Goal: Task Accomplishment & Management: Manage account settings

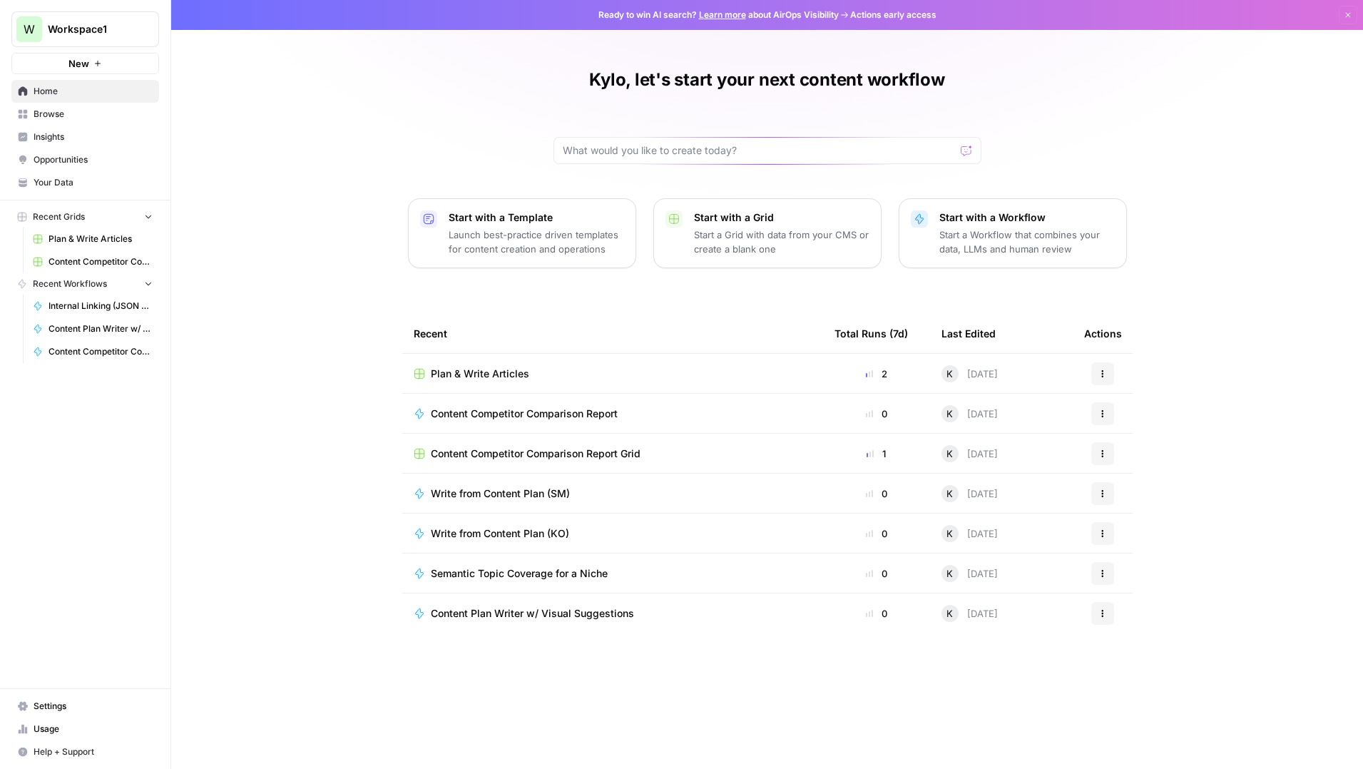
click at [49, 701] on span "Settings" at bounding box center [93, 706] width 119 height 13
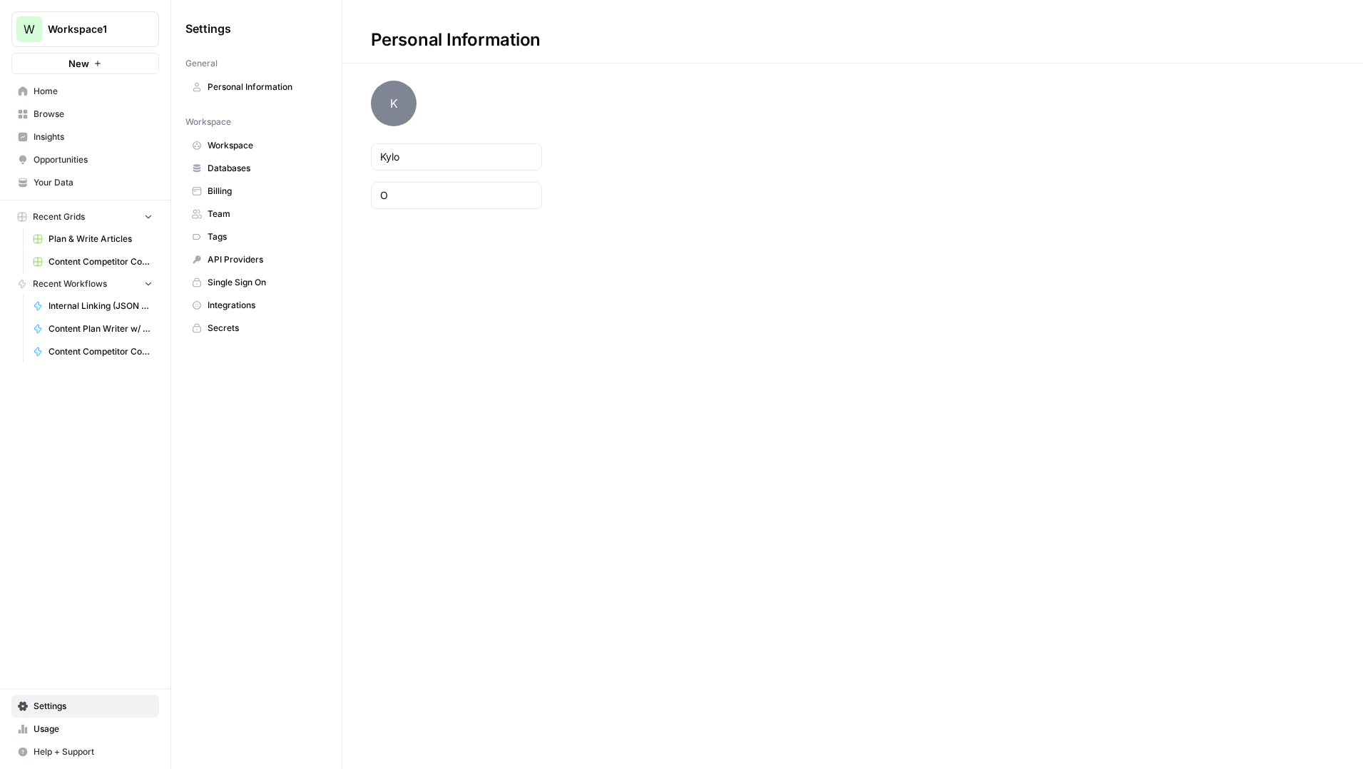
click at [223, 217] on span "Team" at bounding box center [264, 214] width 113 height 13
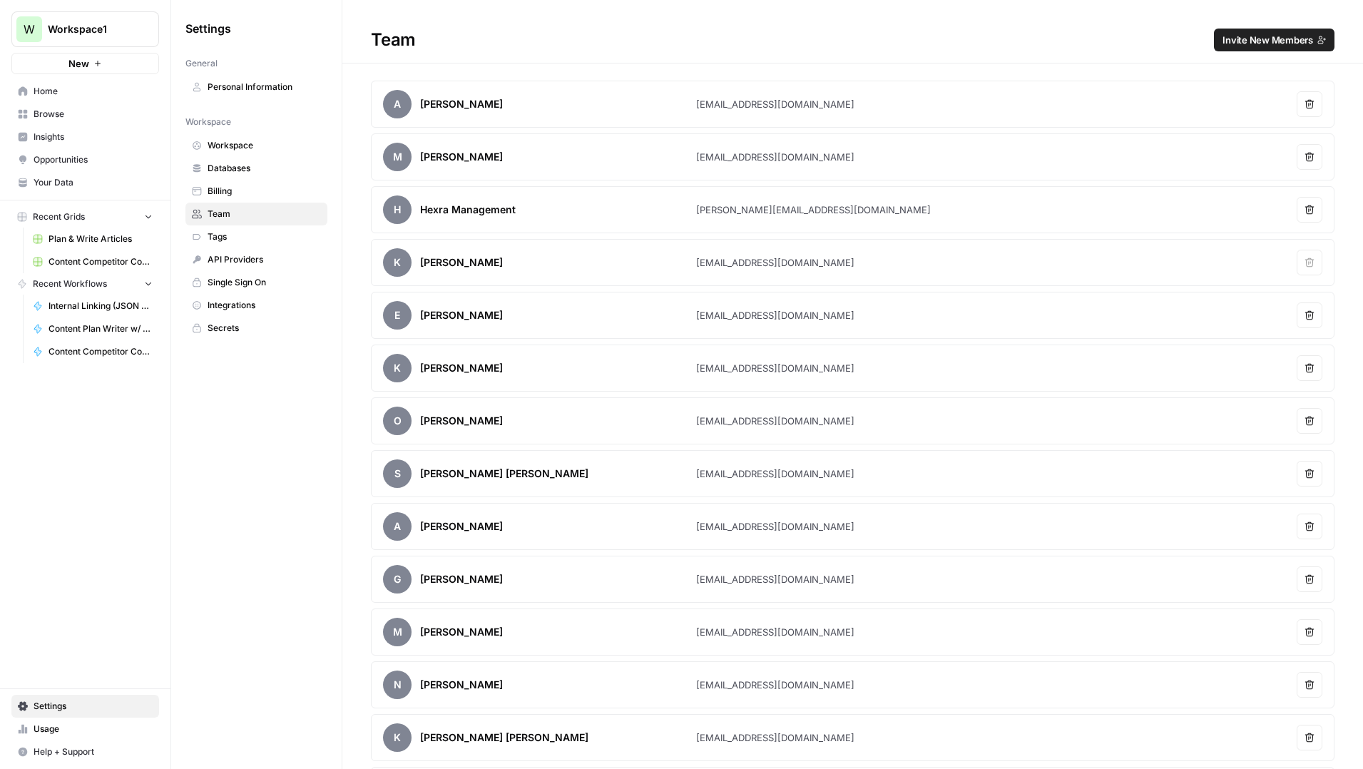
click at [1278, 44] on span "Invite New Members" at bounding box center [1268, 40] width 91 height 14
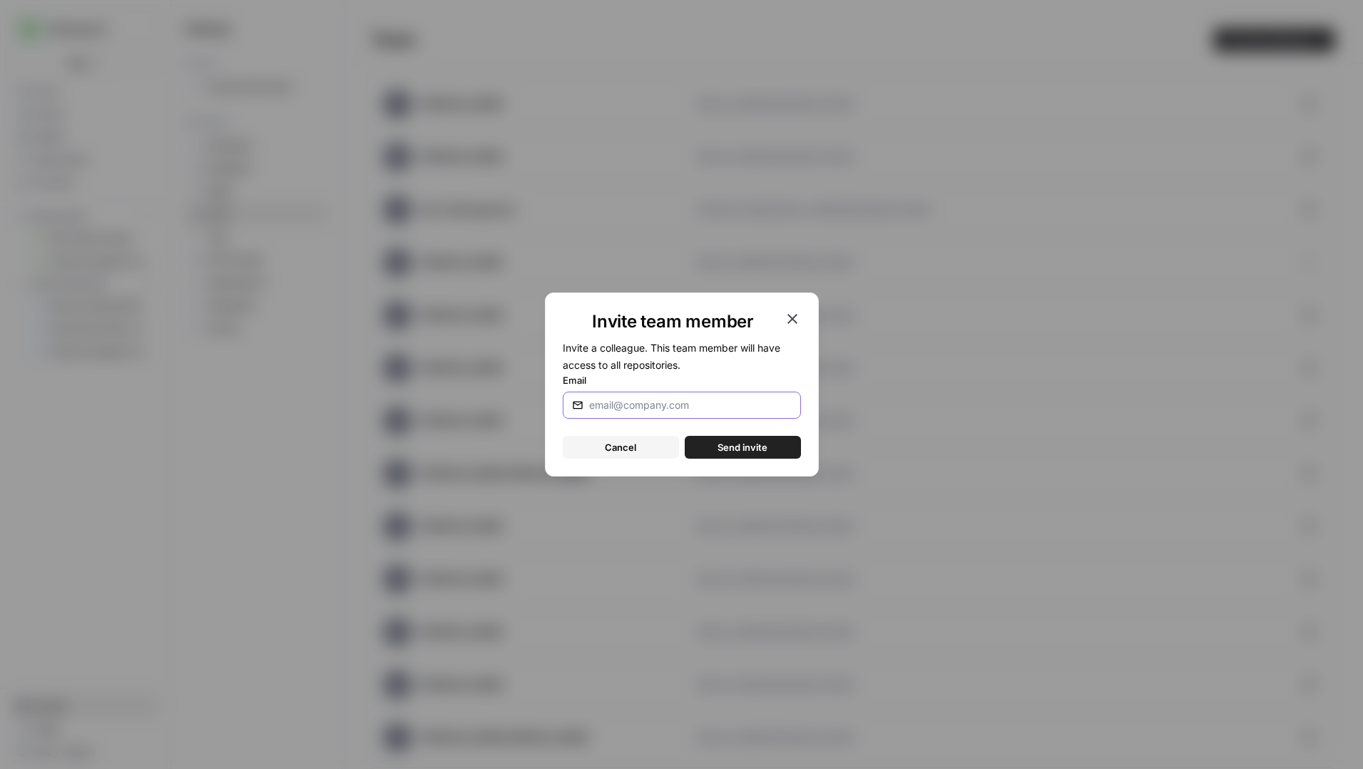
click at [688, 407] on input "Email" at bounding box center [687, 405] width 197 height 14
paste input "[EMAIL_ADDRESS][DOMAIN_NAME]"
type input "[EMAIL_ADDRESS][DOMAIN_NAME]"
click at [743, 444] on span "Send invite" at bounding box center [743, 447] width 50 height 14
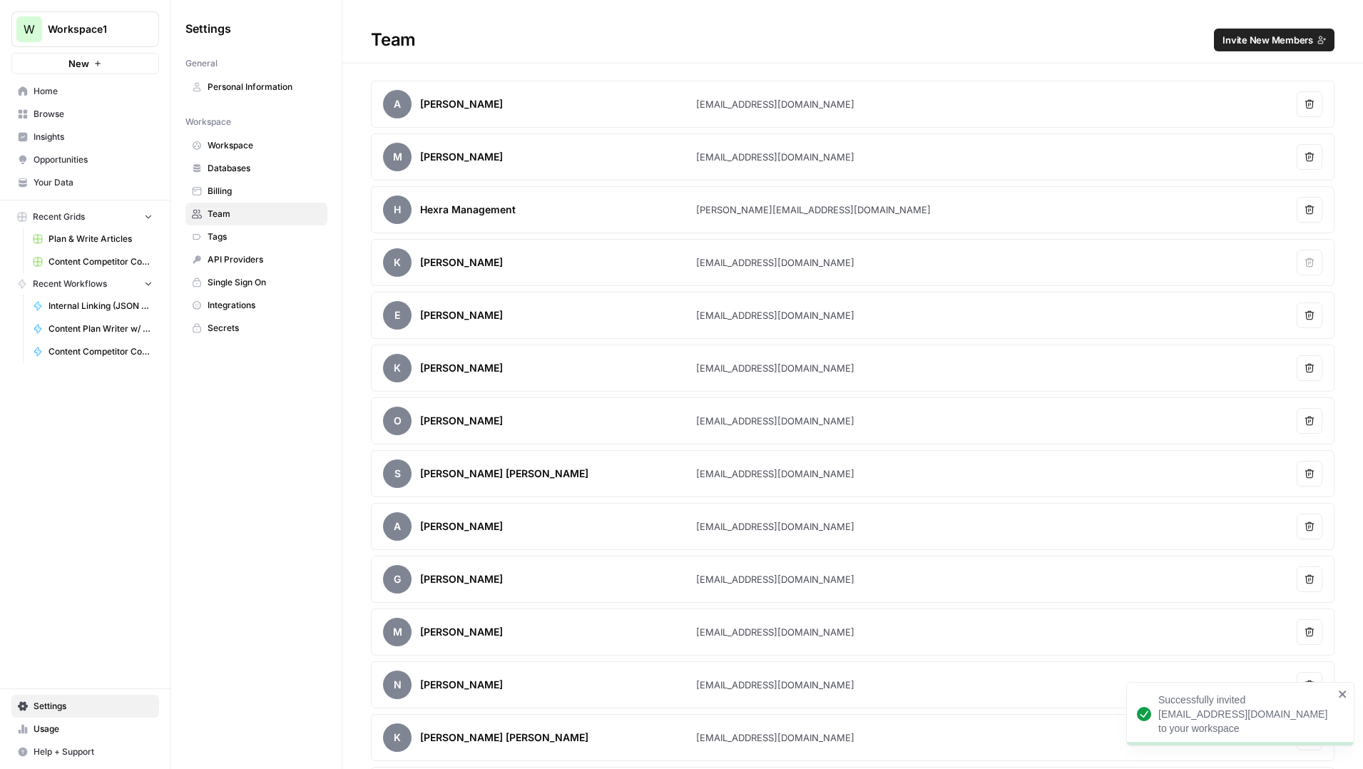
click at [44, 111] on span "Browse" at bounding box center [93, 114] width 119 height 13
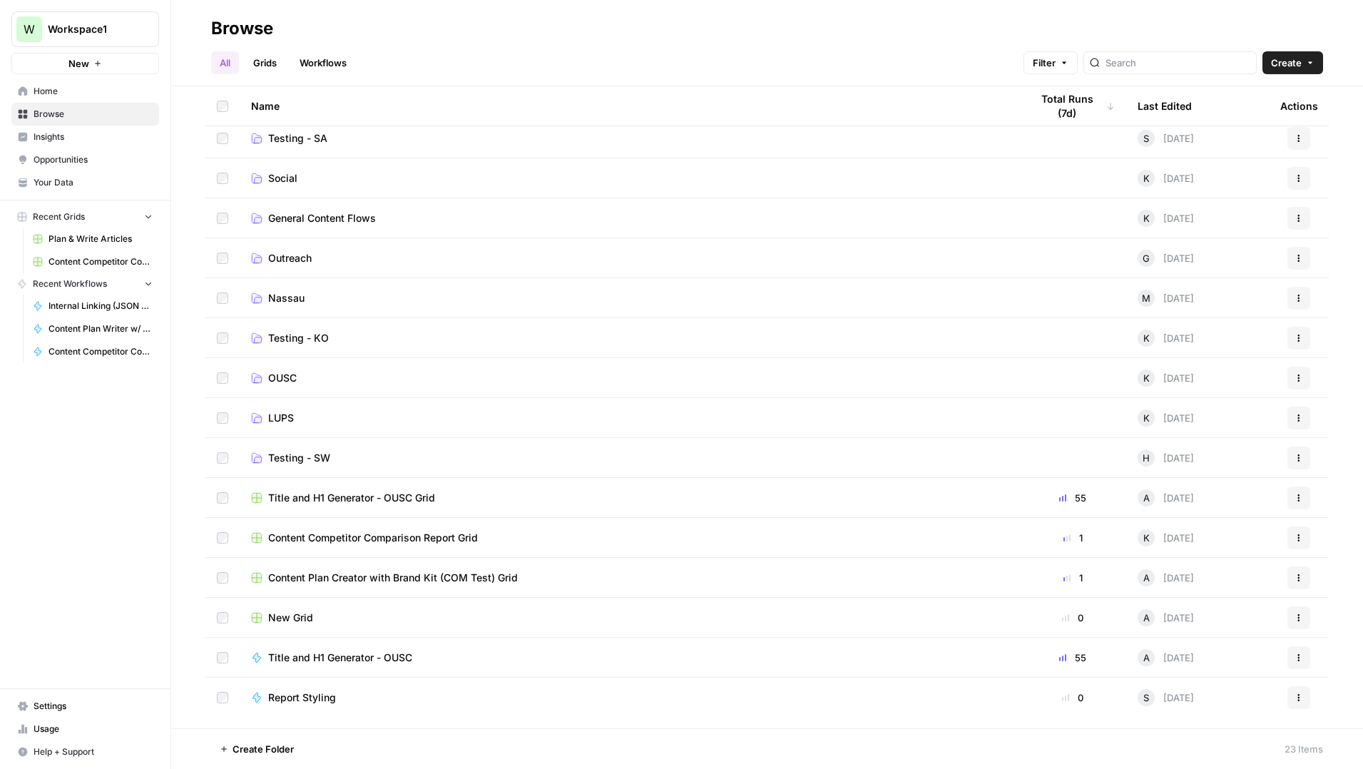
scroll to position [317, 0]
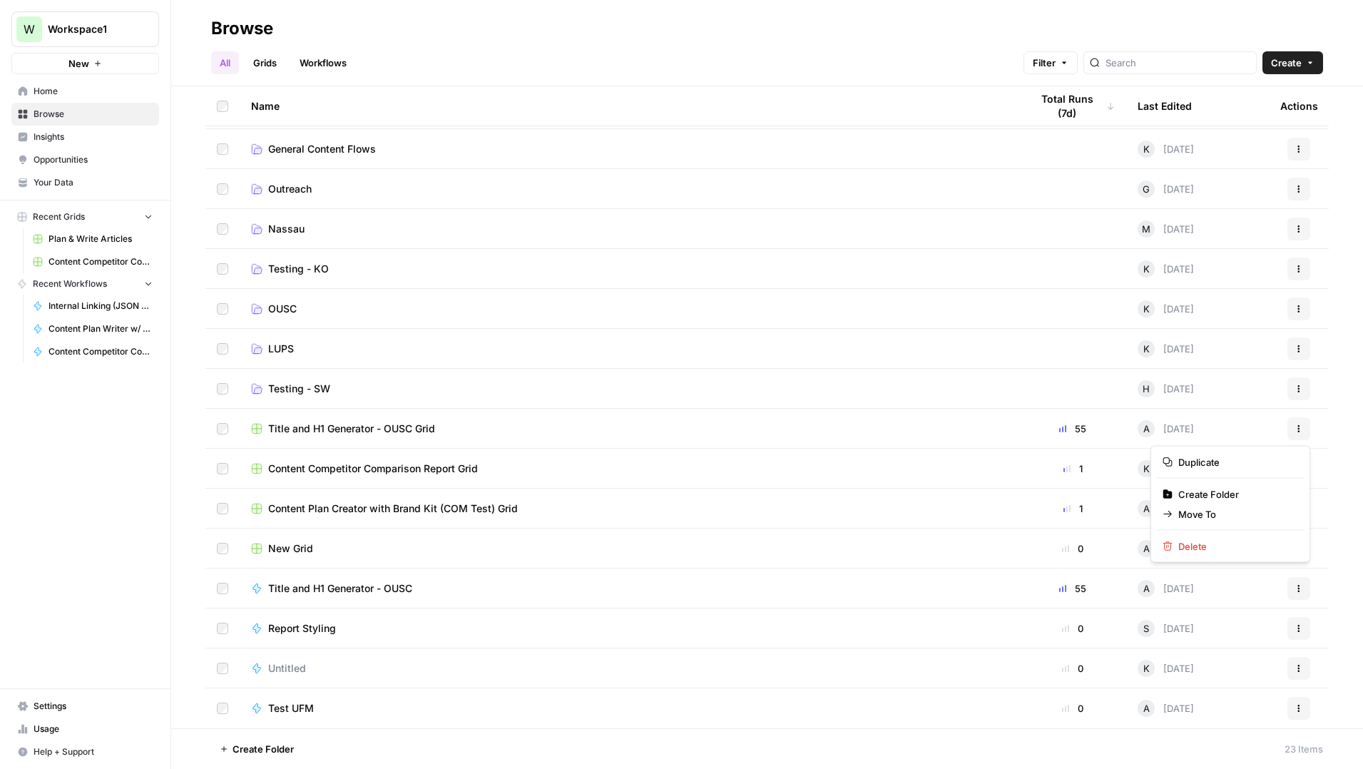
click at [1295, 429] on icon "button" at bounding box center [1299, 428] width 9 height 9
click at [1203, 511] on span "Move To" at bounding box center [1235, 514] width 114 height 14
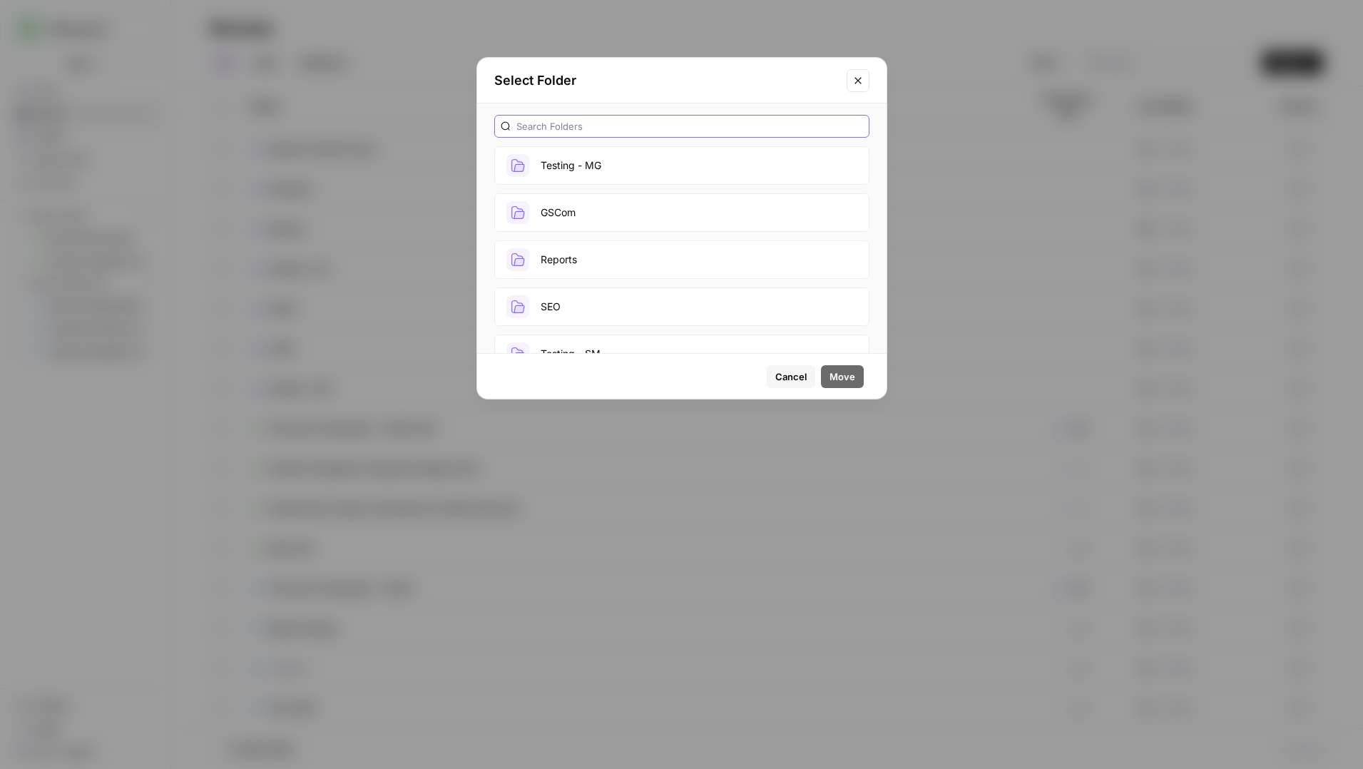
click at [608, 130] on input "text" at bounding box center [689, 126] width 347 height 14
type input "ousc"
click at [571, 160] on button "OUSC" at bounding box center [681, 165] width 375 height 39
click at [842, 372] on span "Move" at bounding box center [843, 376] width 26 height 14
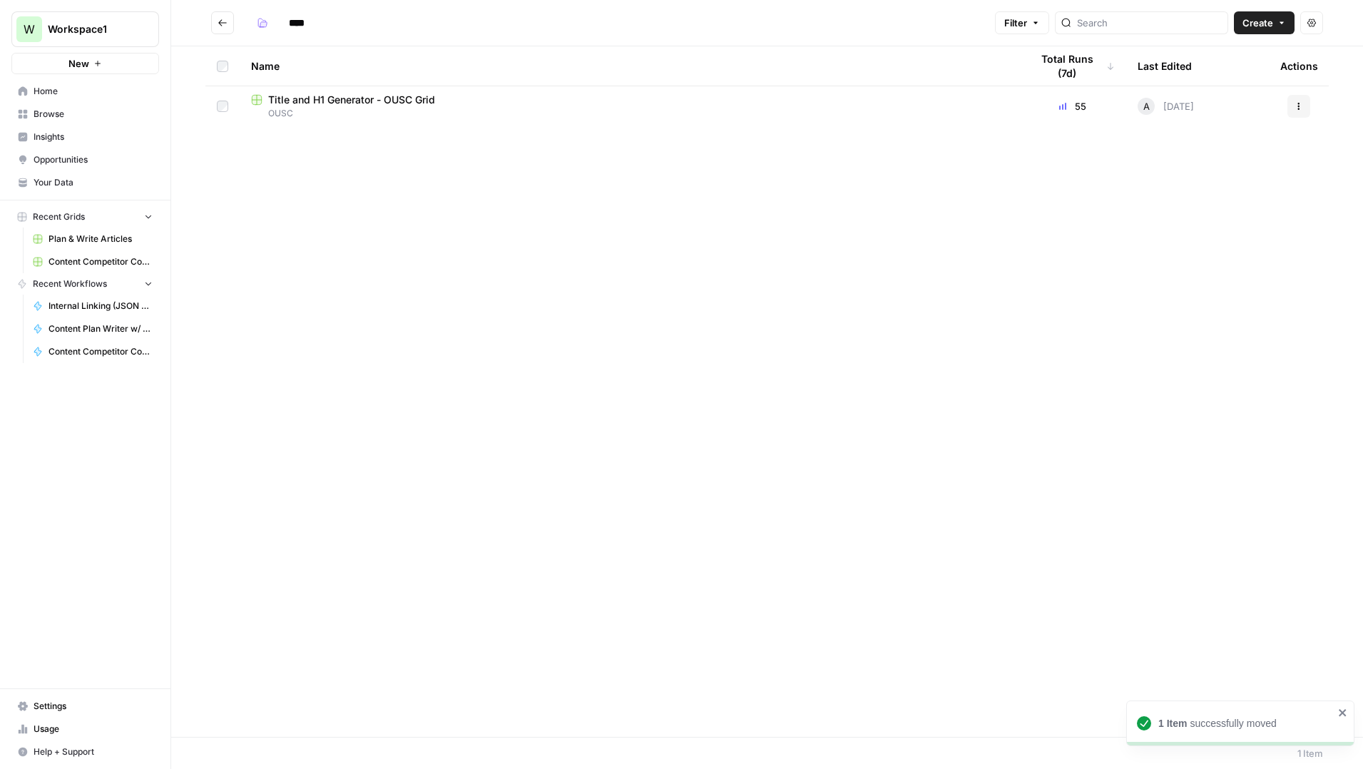
click at [228, 27] on button "Go back" at bounding box center [222, 22] width 23 height 23
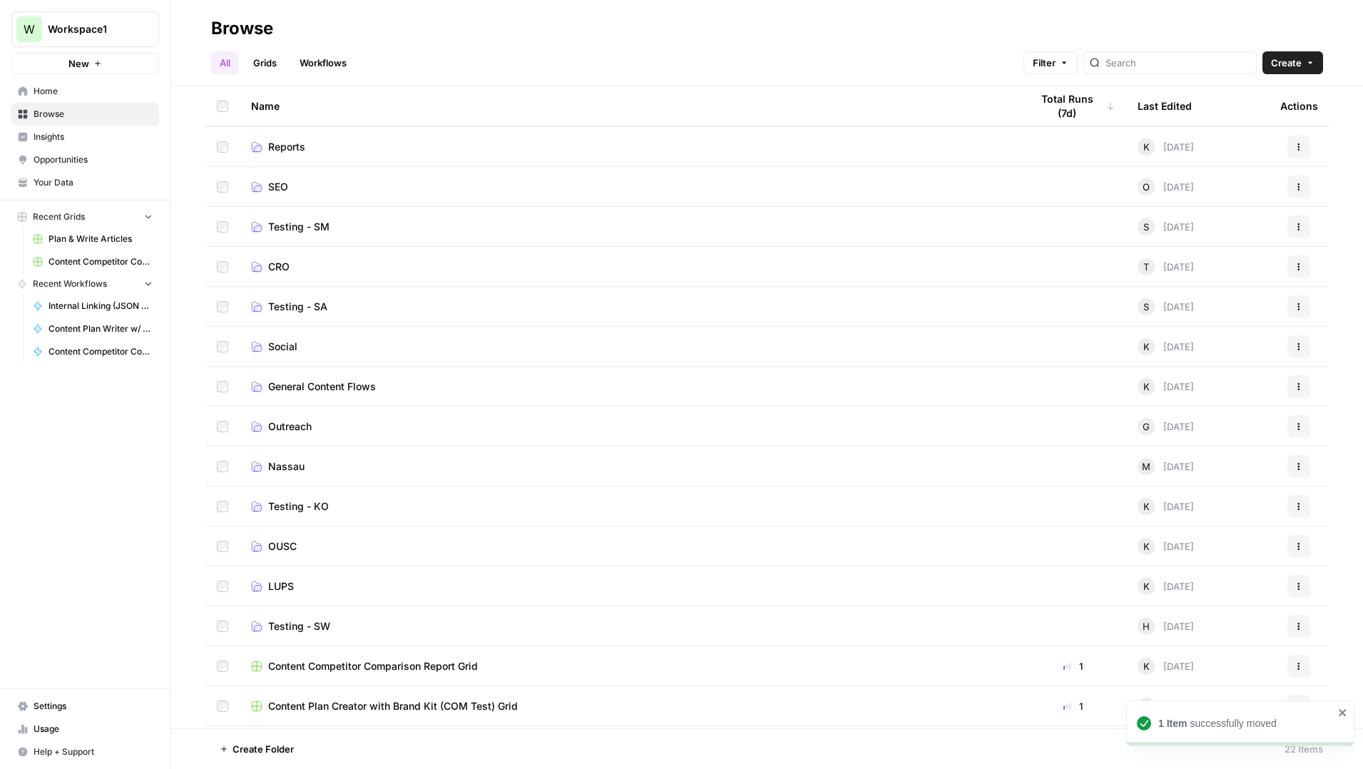
scroll to position [277, 0]
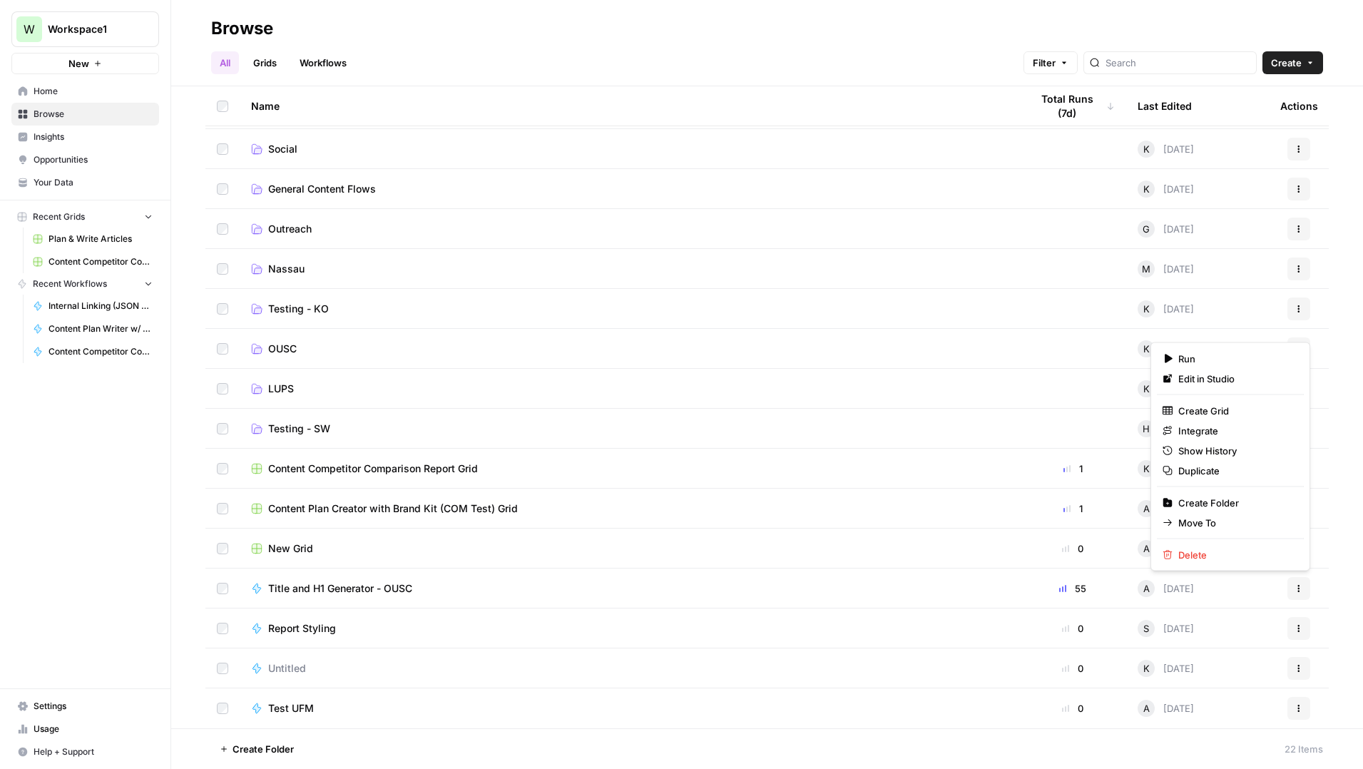
click at [1296, 588] on icon "button" at bounding box center [1299, 588] width 9 height 9
click at [1200, 523] on span "Move To" at bounding box center [1235, 523] width 114 height 14
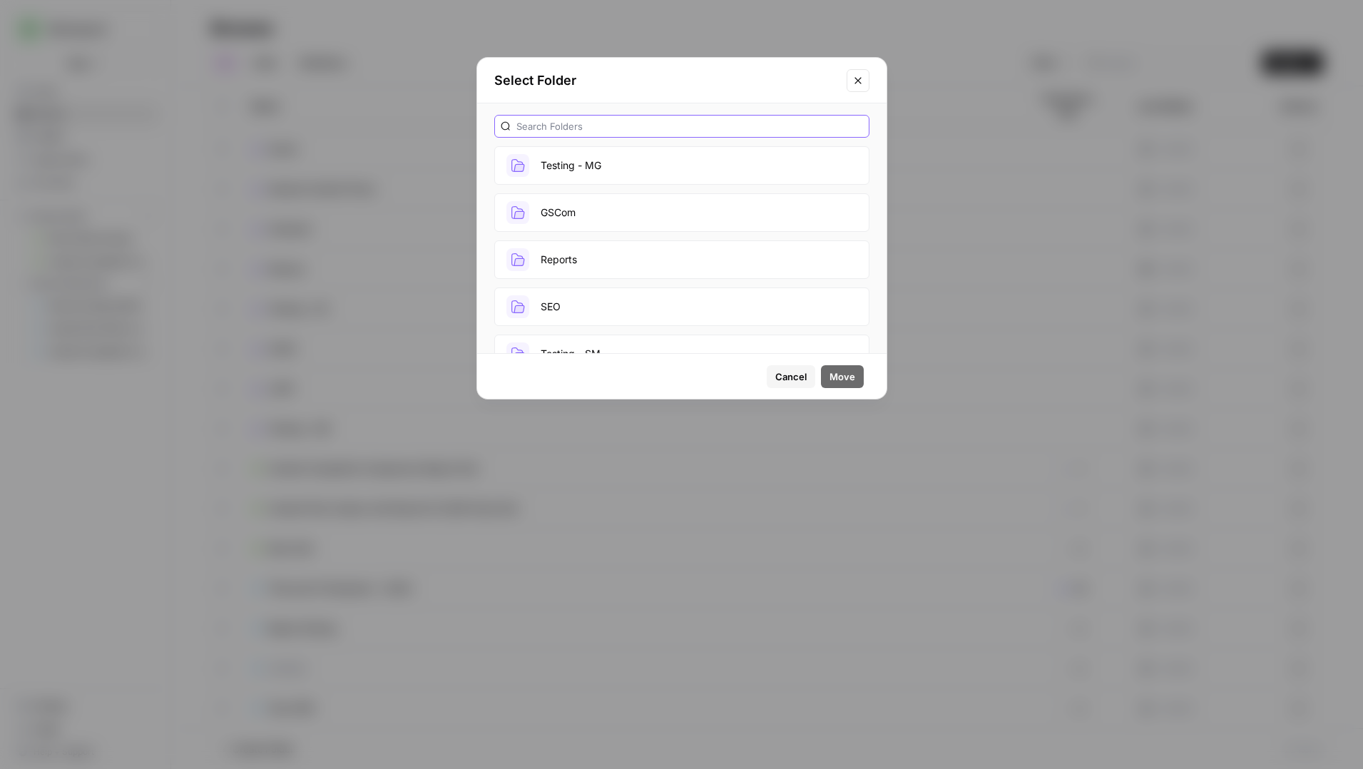
click at [604, 121] on input "text" at bounding box center [689, 126] width 347 height 14
type input "ousc"
click at [564, 160] on button "OUSC" at bounding box center [681, 165] width 375 height 39
click at [845, 376] on span "Move" at bounding box center [843, 376] width 26 height 14
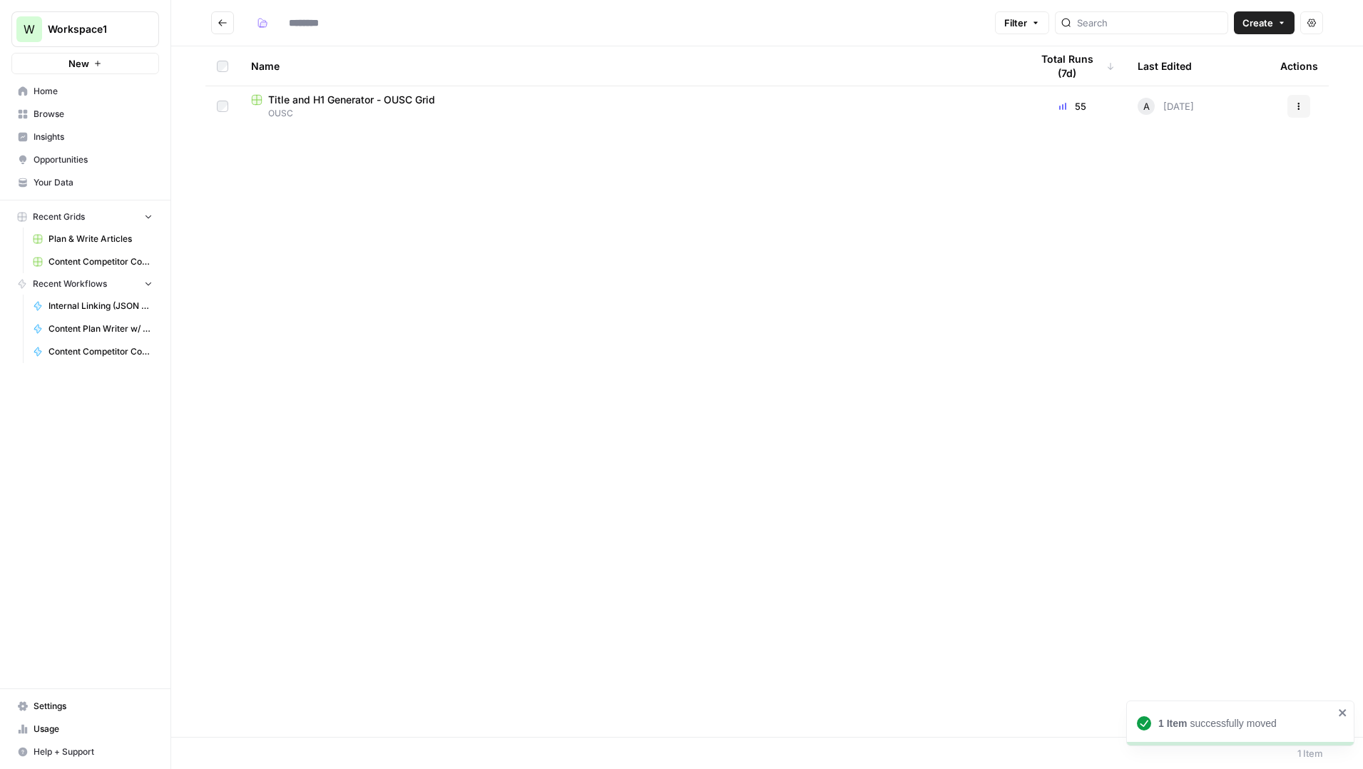
type input "****"
click at [225, 16] on button "Go back" at bounding box center [222, 22] width 23 height 23
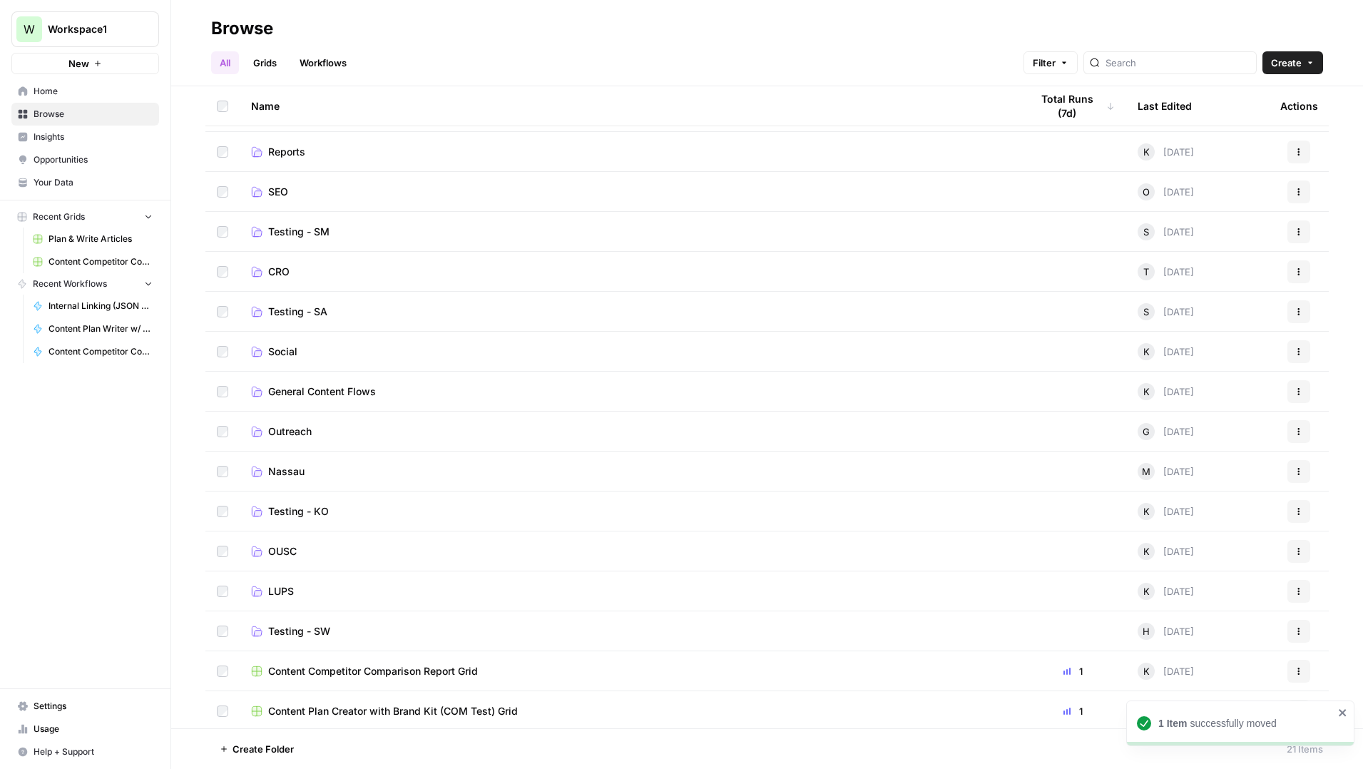
scroll to position [237, 0]
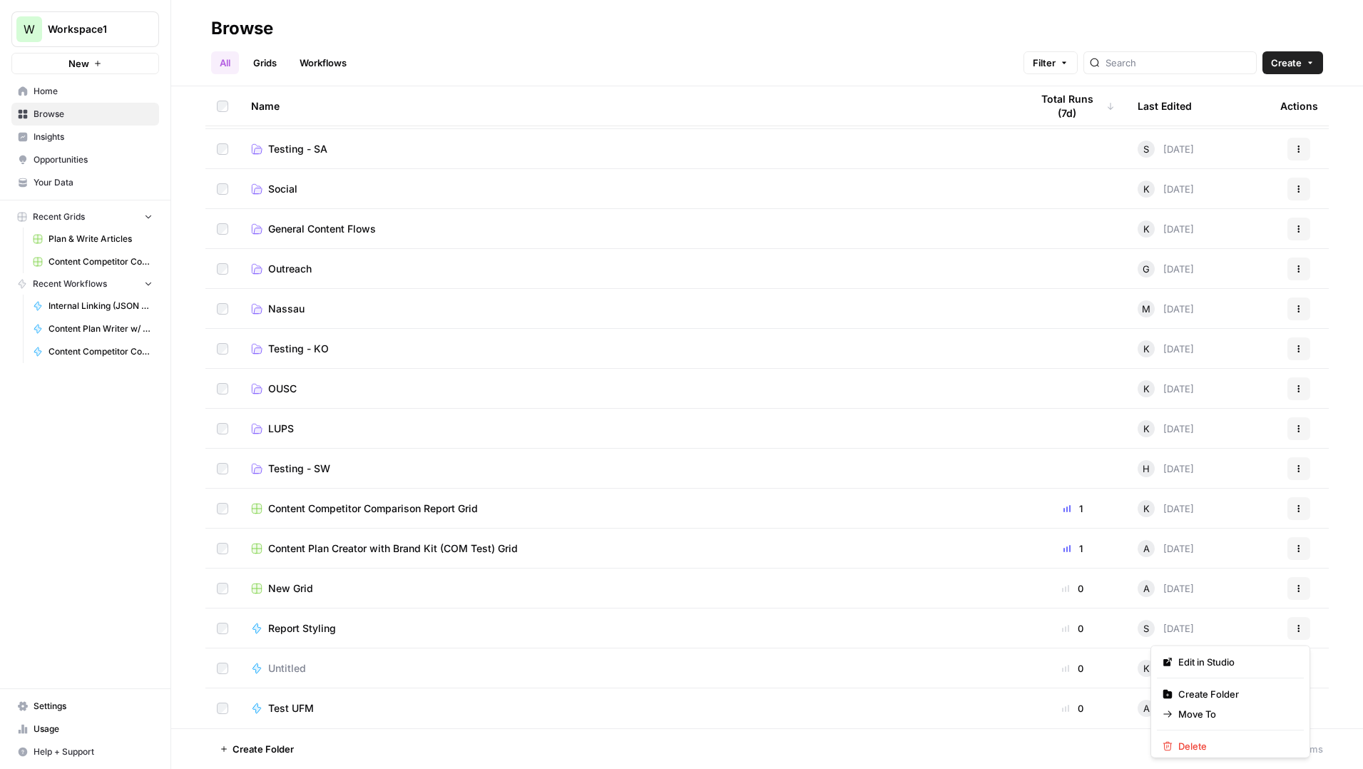
click at [1306, 628] on button "Actions" at bounding box center [1299, 628] width 23 height 23
click at [1194, 704] on span "Move To" at bounding box center [1235, 711] width 114 height 14
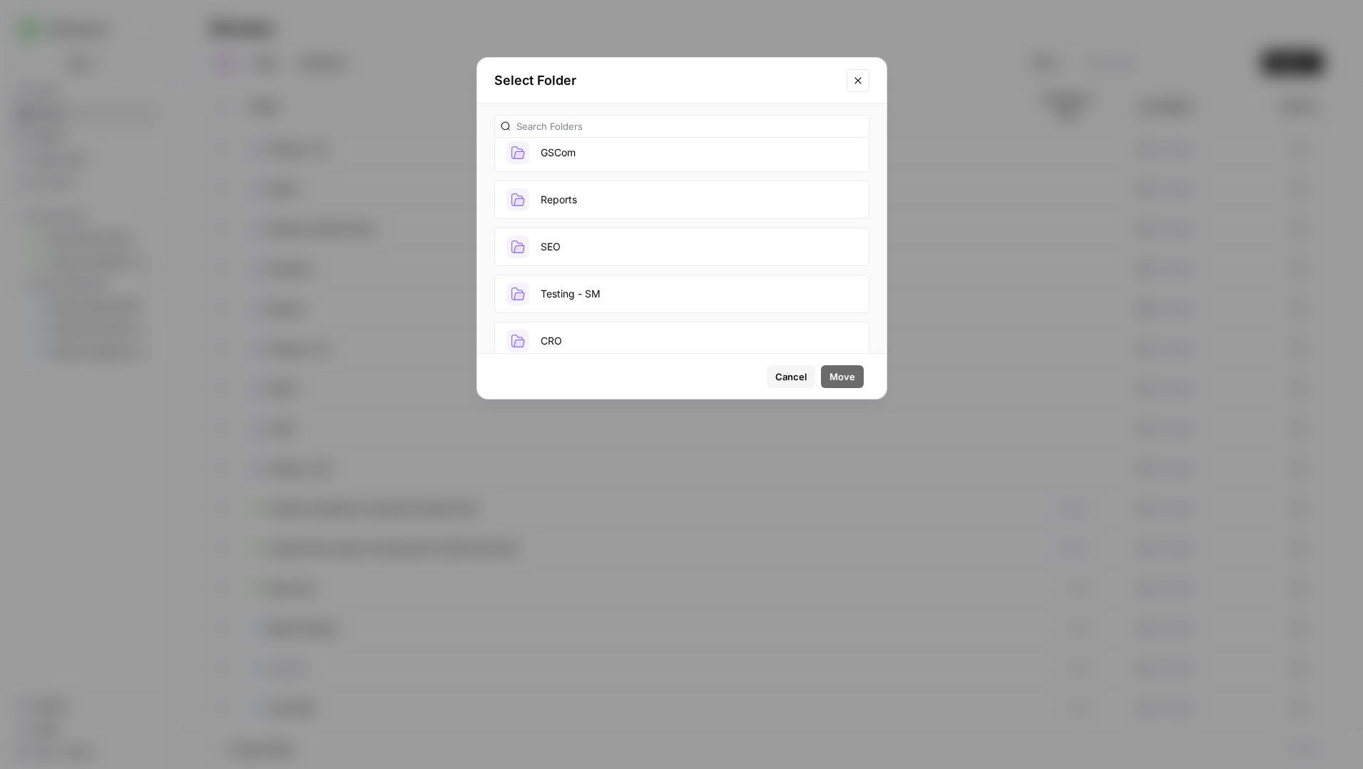
scroll to position [71, 0]
click at [593, 285] on button "Testing - SM" at bounding box center [681, 282] width 375 height 39
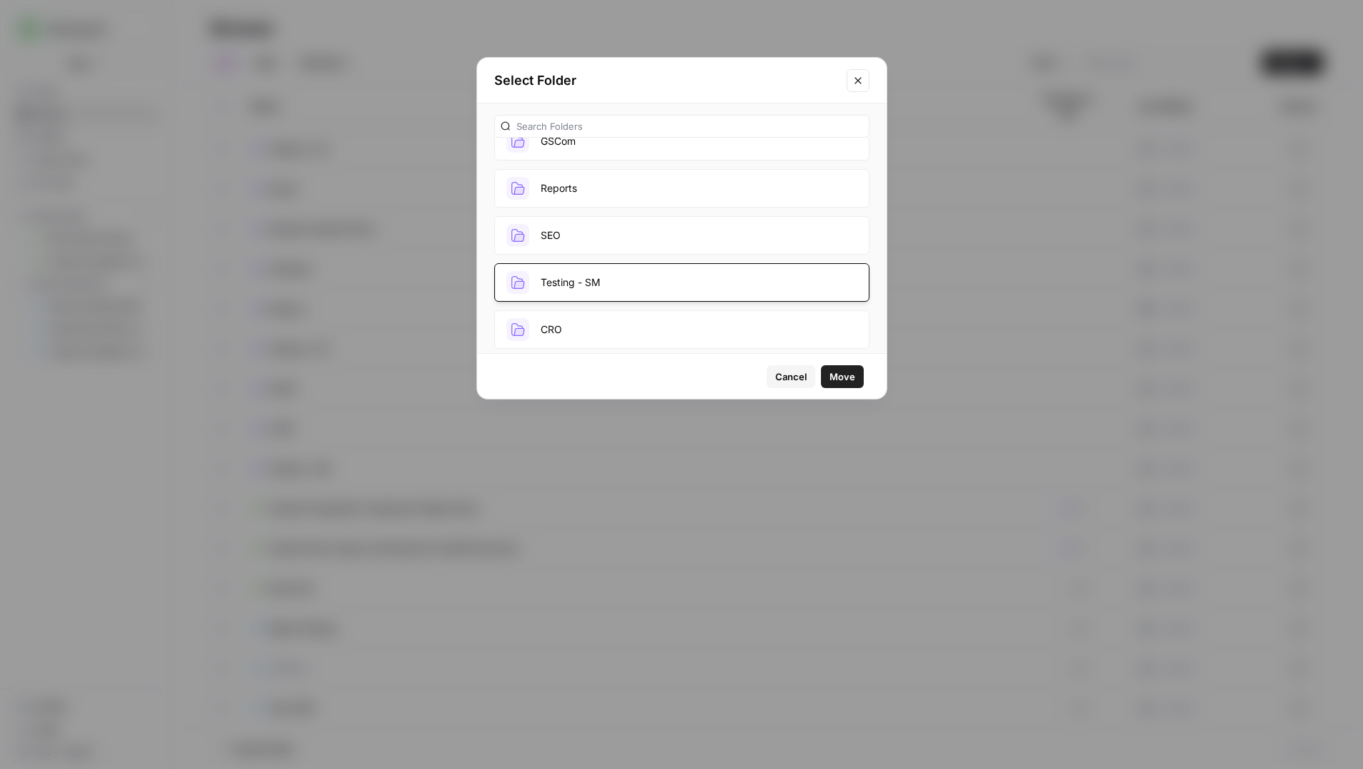
click at [845, 377] on span "Move" at bounding box center [843, 376] width 26 height 14
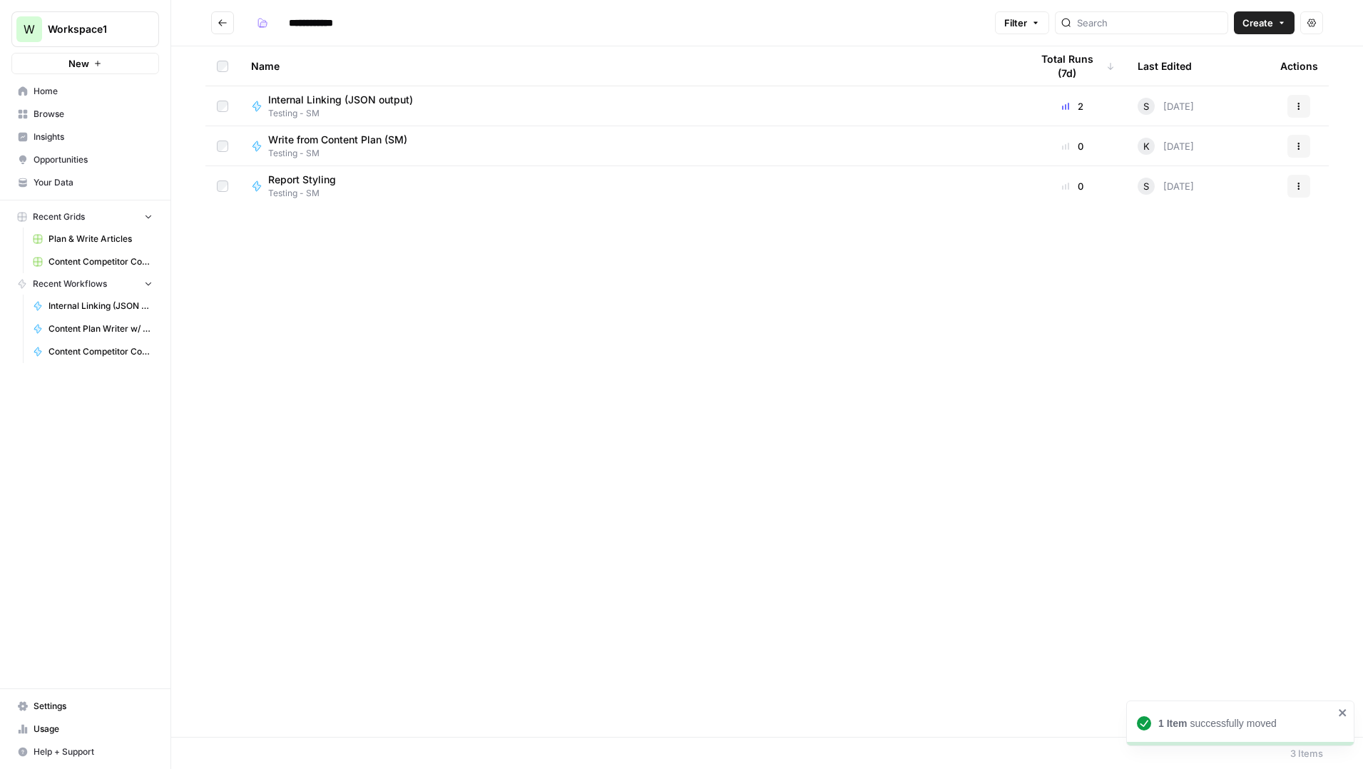
click at [220, 16] on button "Go back" at bounding box center [222, 22] width 23 height 23
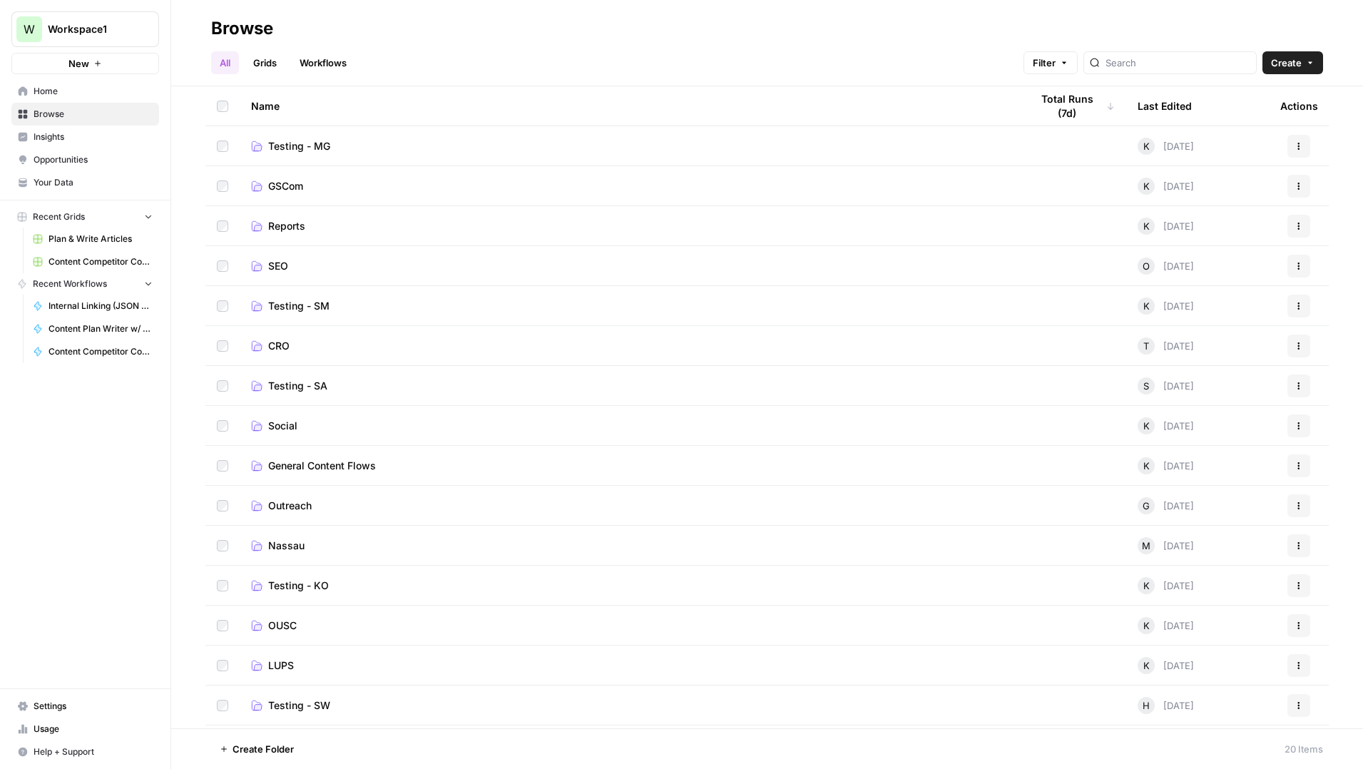
scroll to position [197, 0]
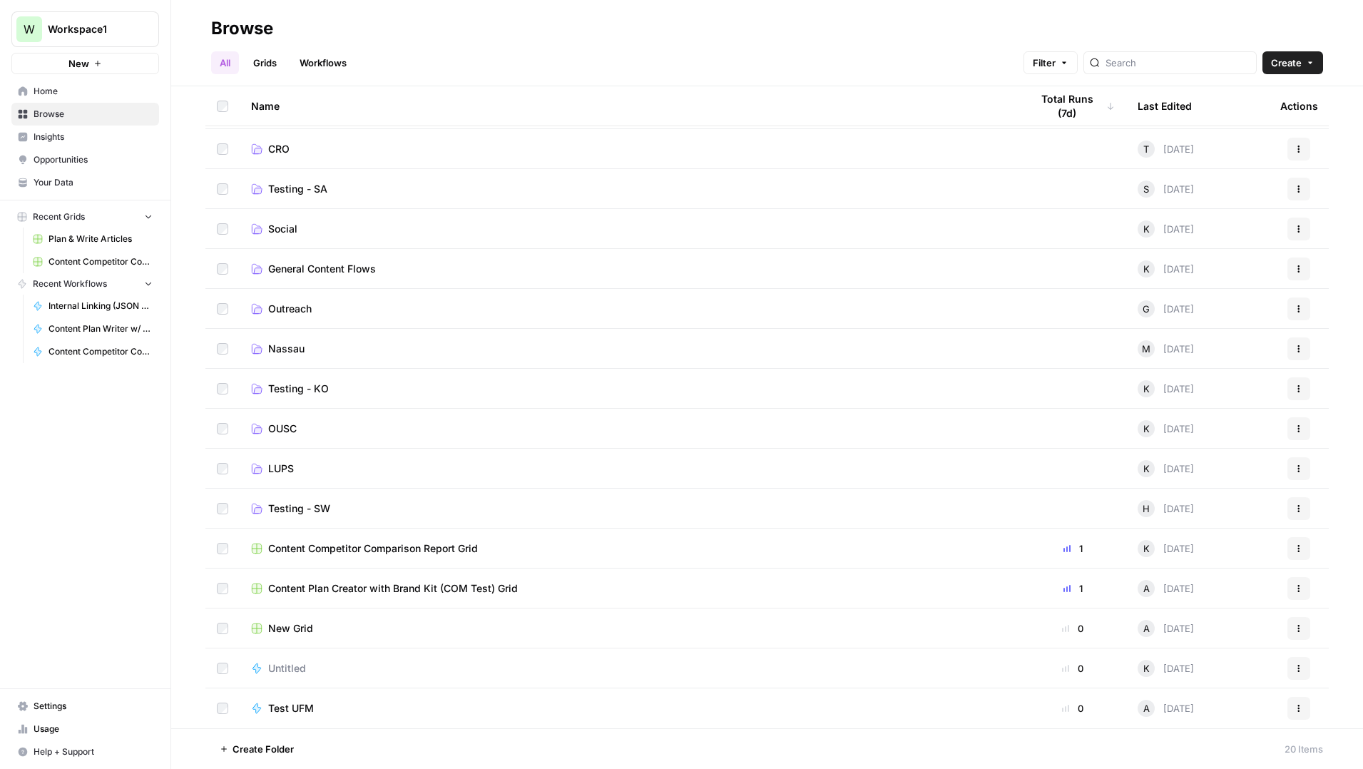
click at [1300, 596] on button "Actions" at bounding box center [1299, 588] width 23 height 23
click at [1216, 669] on span "Move To" at bounding box center [1235, 674] width 114 height 14
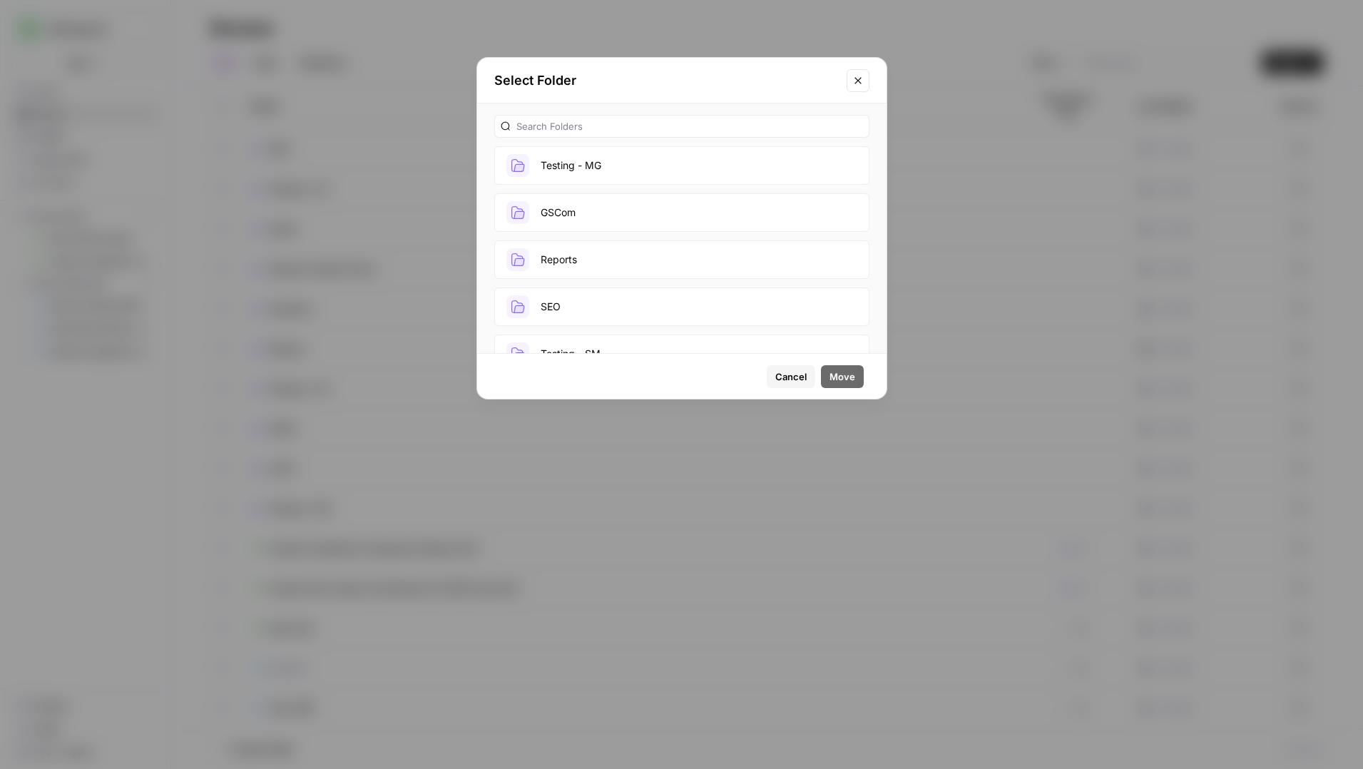
click at [624, 210] on button "GSCom" at bounding box center [681, 212] width 375 height 39
click at [844, 374] on span "Move" at bounding box center [843, 376] width 26 height 14
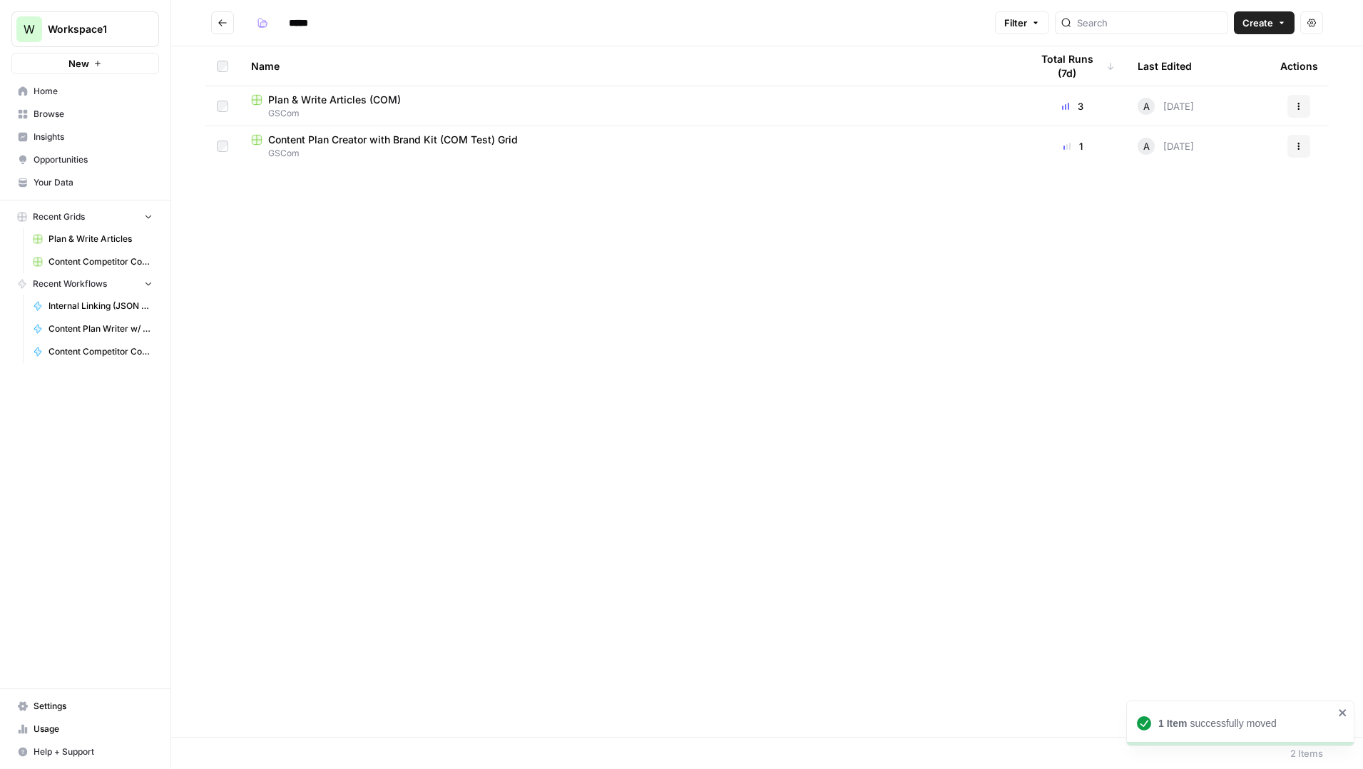
click at [227, 22] on icon "Go back" at bounding box center [223, 23] width 10 height 10
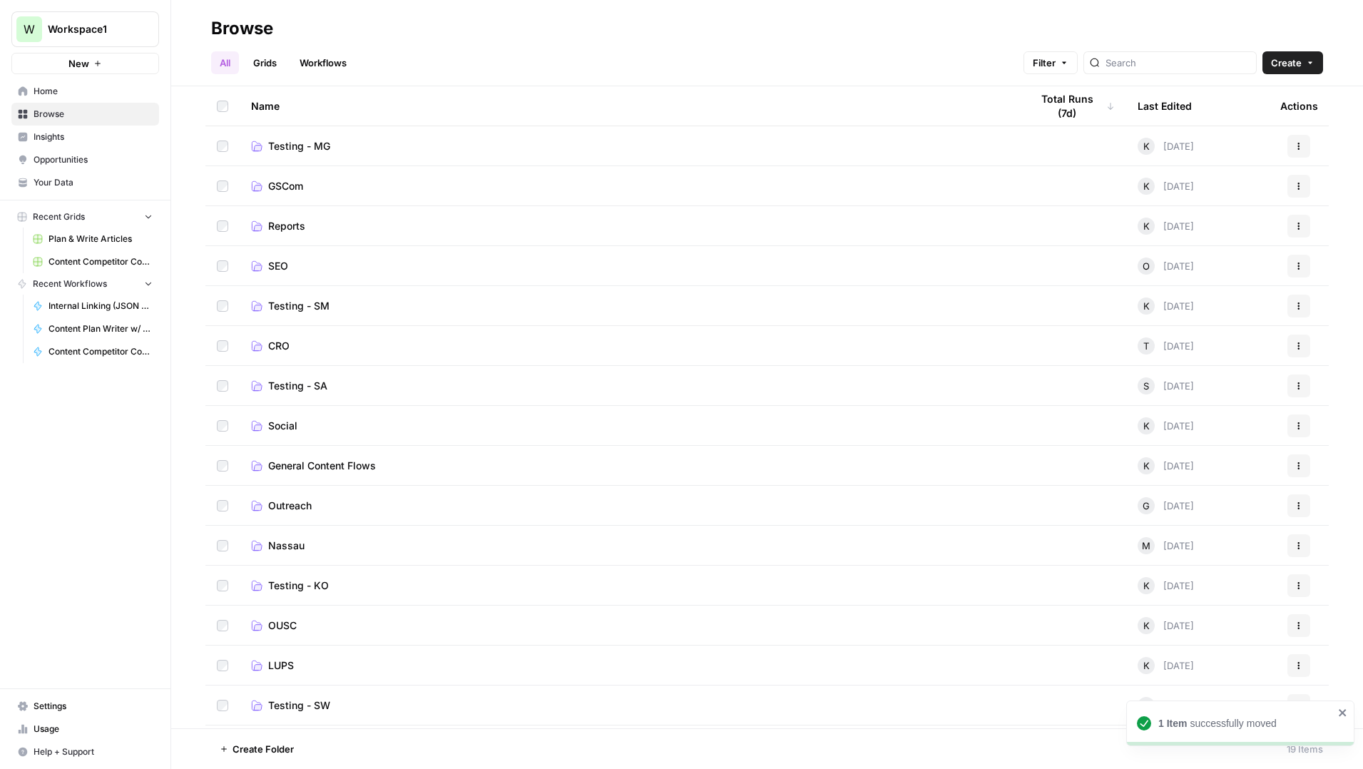
scroll to position [157, 0]
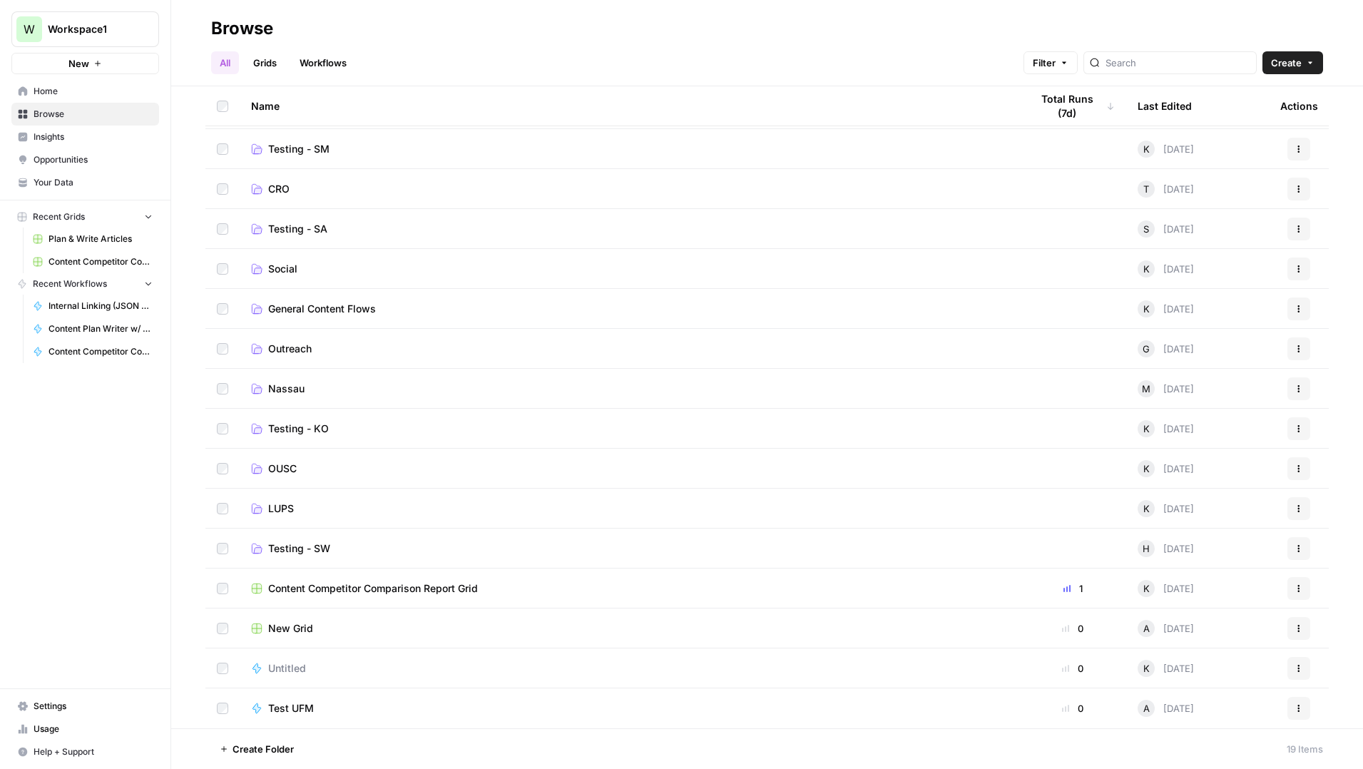
click at [367, 631] on div "New Grid" at bounding box center [629, 628] width 757 height 14
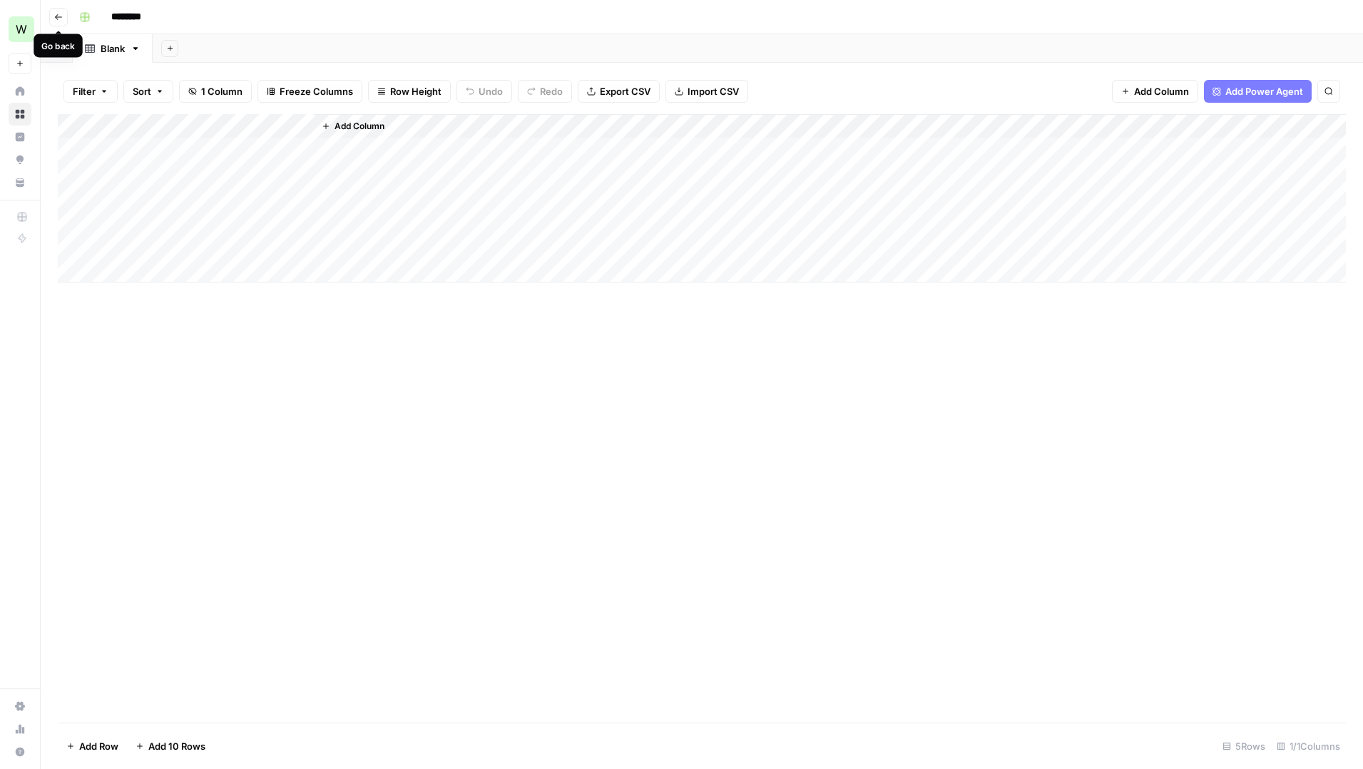
click at [61, 21] on icon "button" at bounding box center [58, 17] width 9 height 9
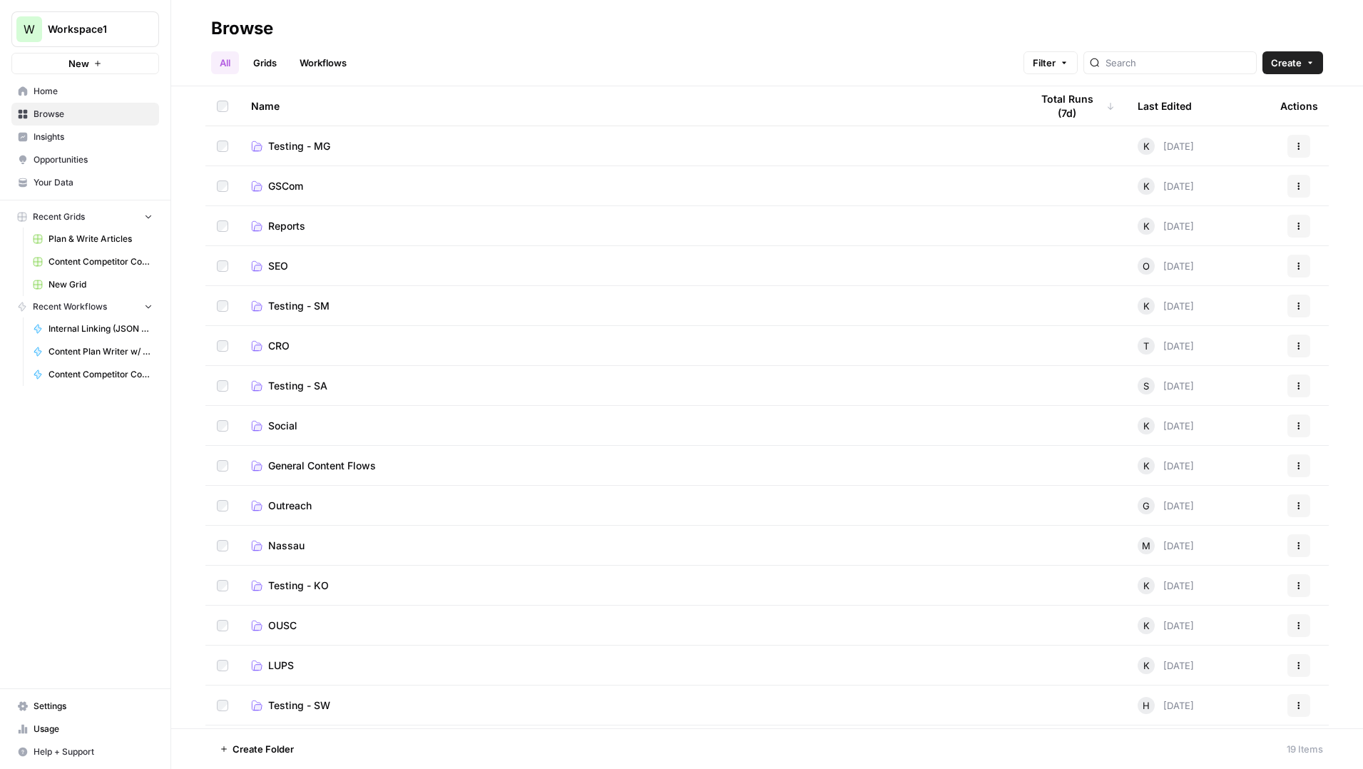
scroll to position [157, 0]
click at [561, 700] on td "Test UFM" at bounding box center [630, 708] width 780 height 40
click at [280, 703] on span "Test UFM" at bounding box center [291, 708] width 46 height 14
click at [1300, 63] on span "Create" at bounding box center [1286, 63] width 31 height 14
click at [1263, 92] on span "Folder" at bounding box center [1265, 96] width 80 height 14
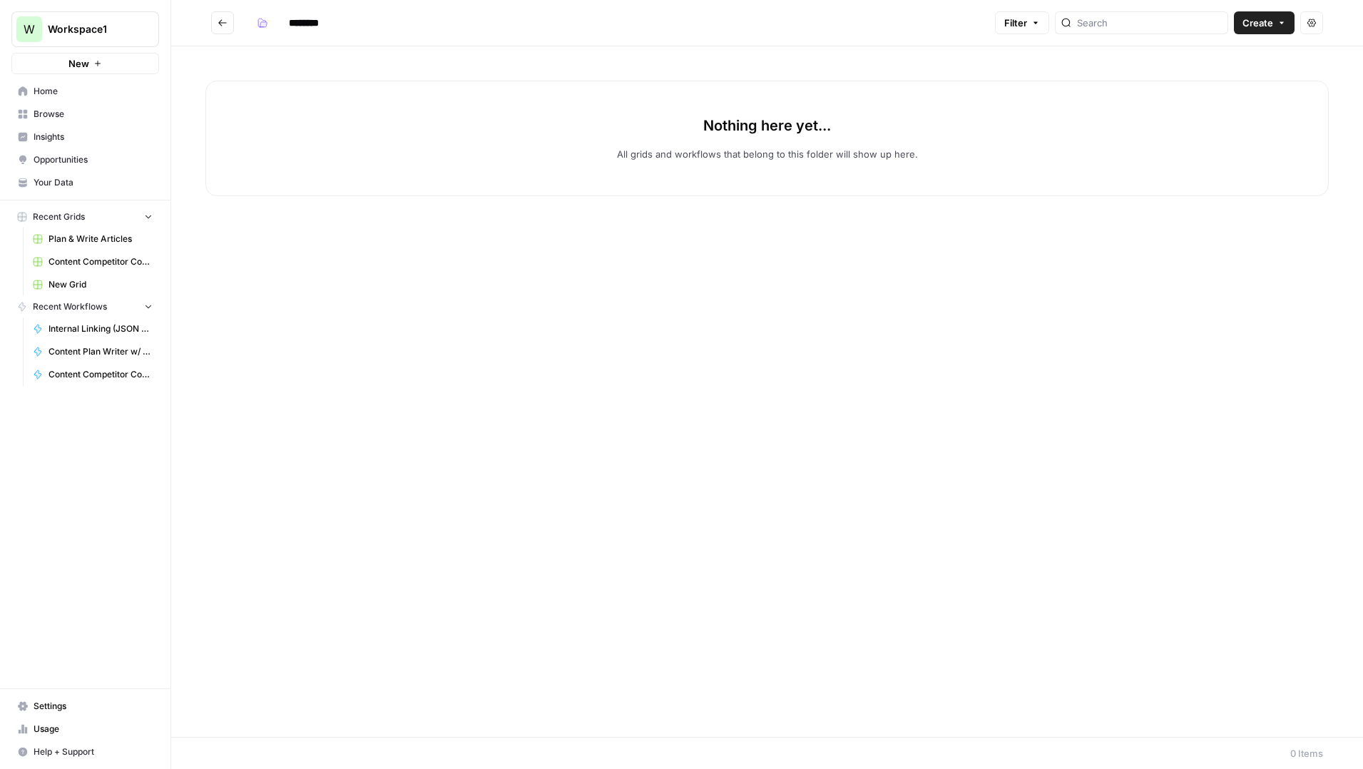
click at [312, 23] on input "********" at bounding box center [322, 22] width 80 height 23
type input "**********"
click at [212, 22] on button "Go back" at bounding box center [222, 22] width 23 height 23
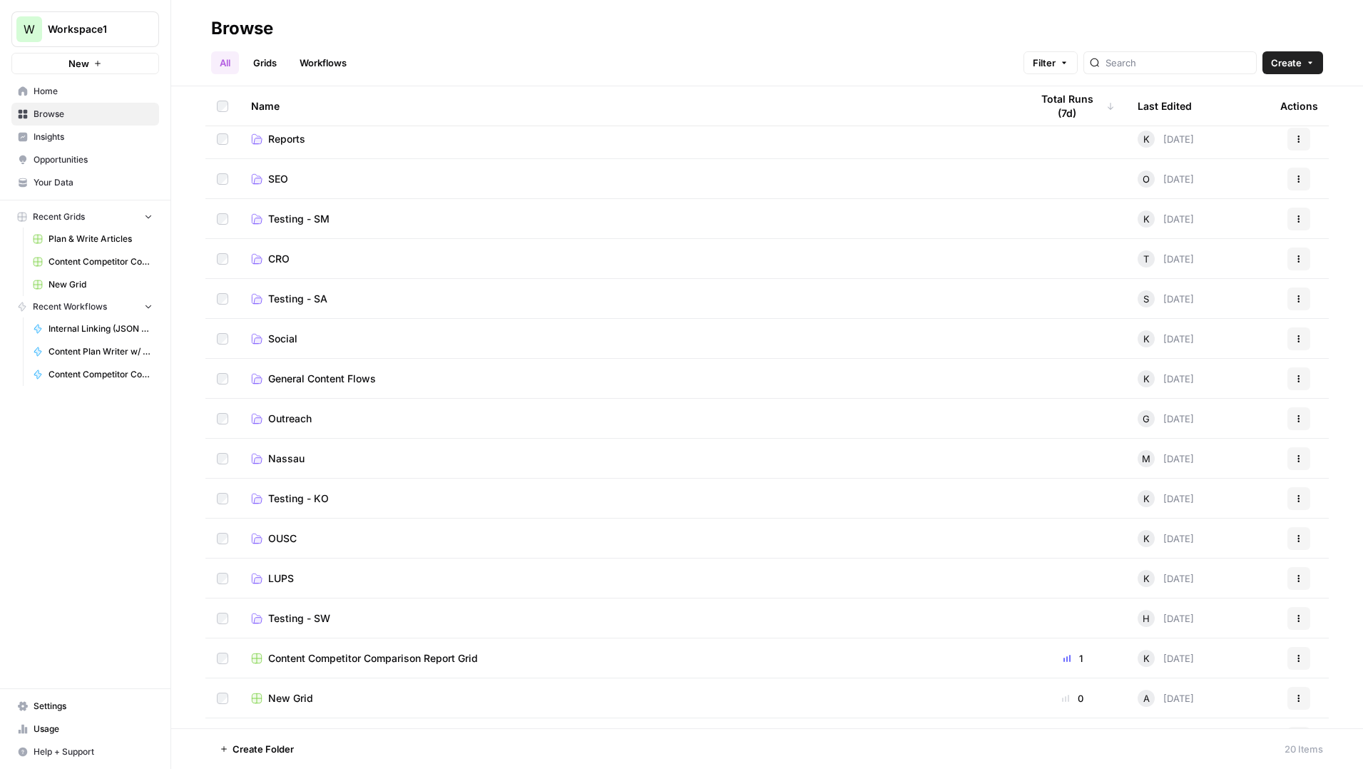
scroll to position [197, 0]
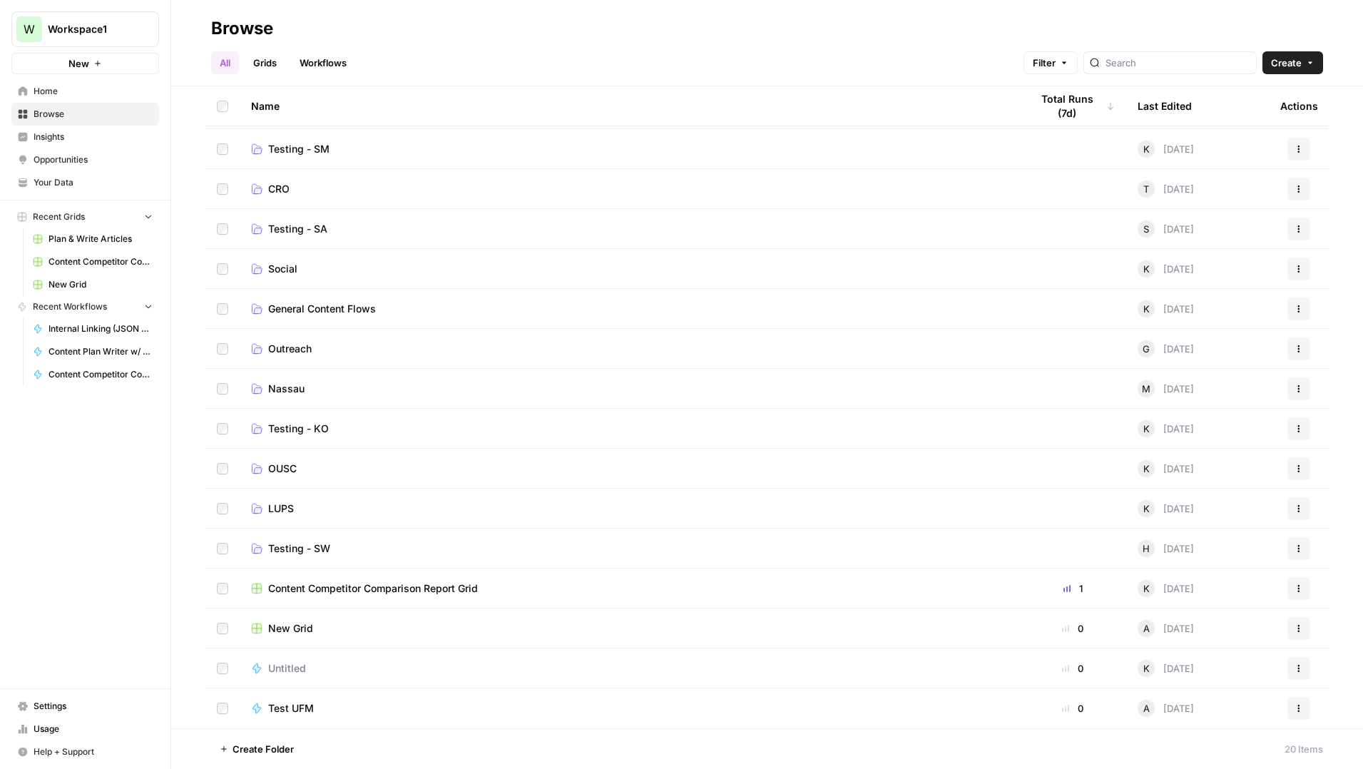
click at [1293, 710] on button "Actions" at bounding box center [1299, 708] width 23 height 23
click at [1183, 641] on span "Move To" at bounding box center [1235, 643] width 114 height 14
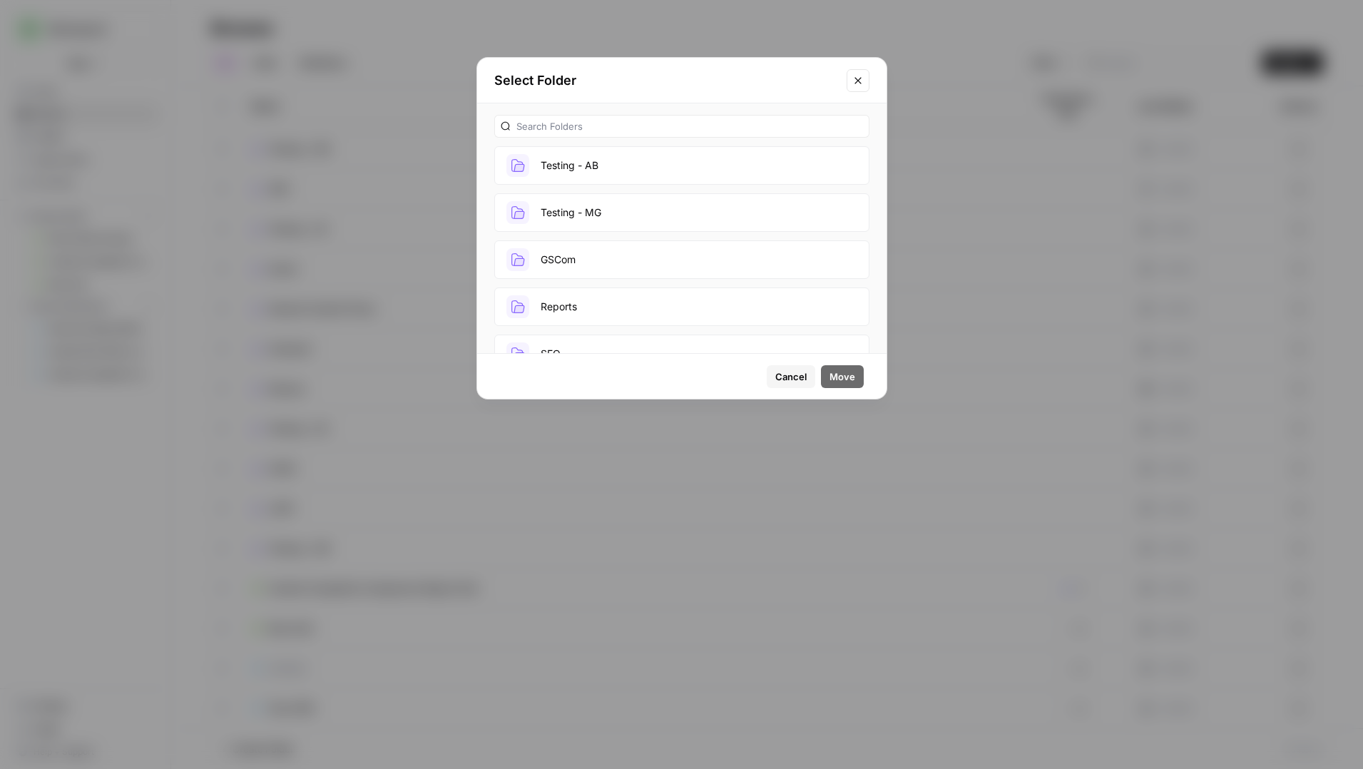
click at [581, 163] on button "Testing - AB" at bounding box center [681, 165] width 375 height 39
click at [834, 381] on span "Move" at bounding box center [843, 376] width 26 height 14
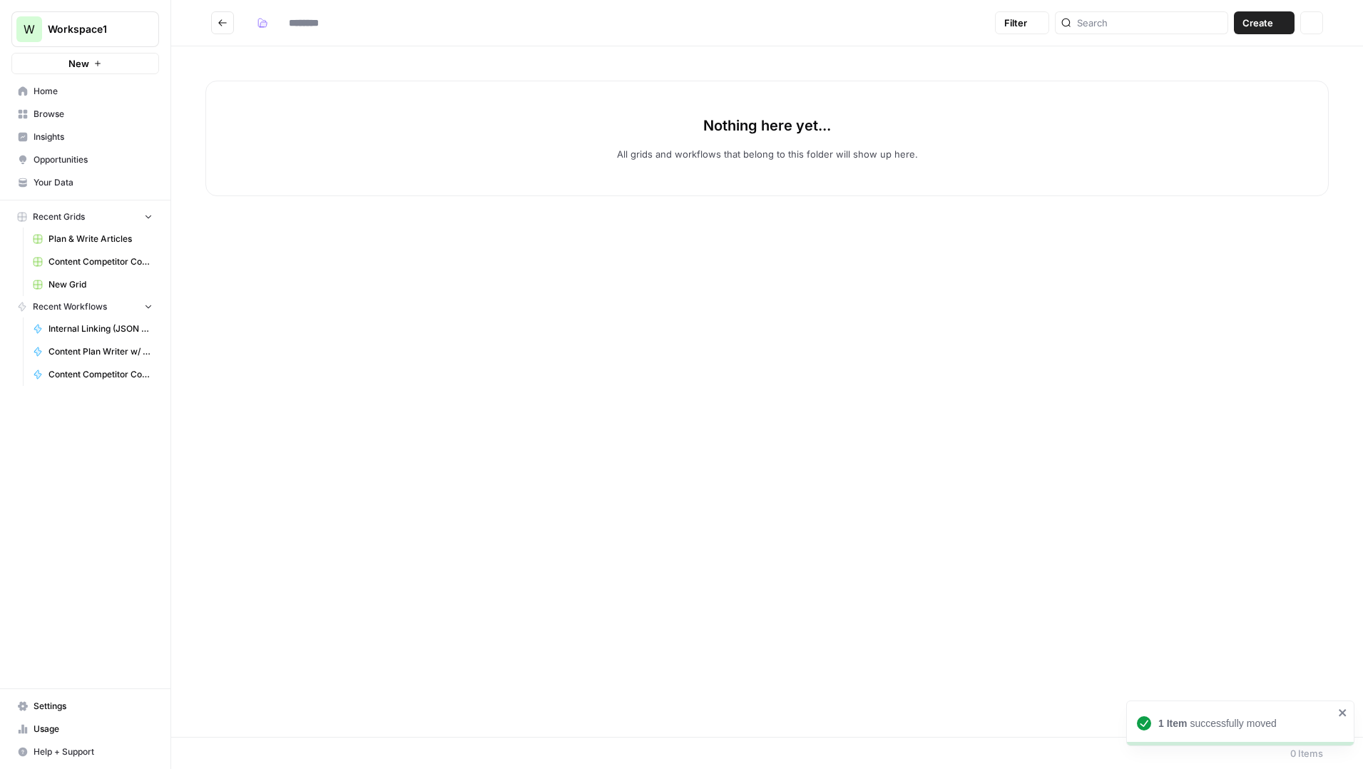
type input "**********"
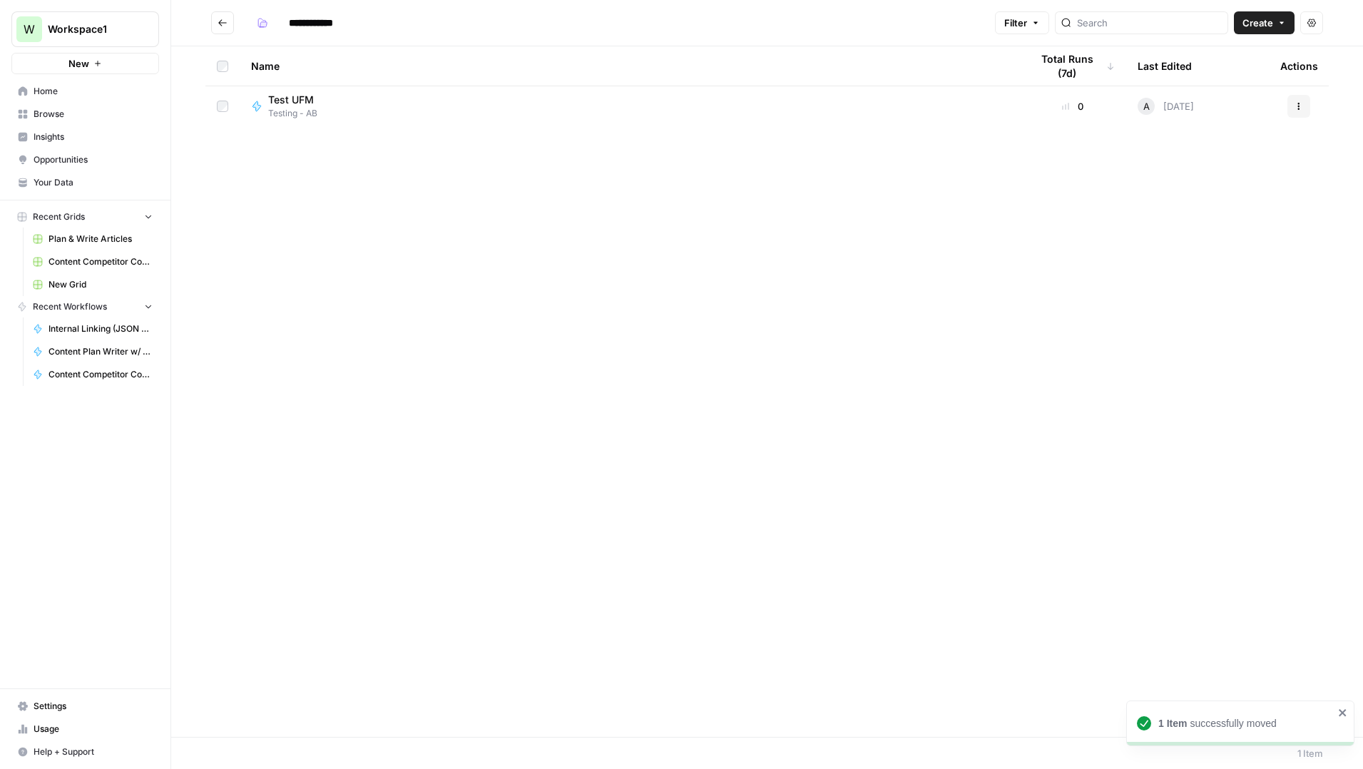
click at [210, 26] on header "**********" at bounding box center [767, 23] width 1192 height 46
click at [218, 25] on icon "Go back" at bounding box center [223, 23] width 10 height 10
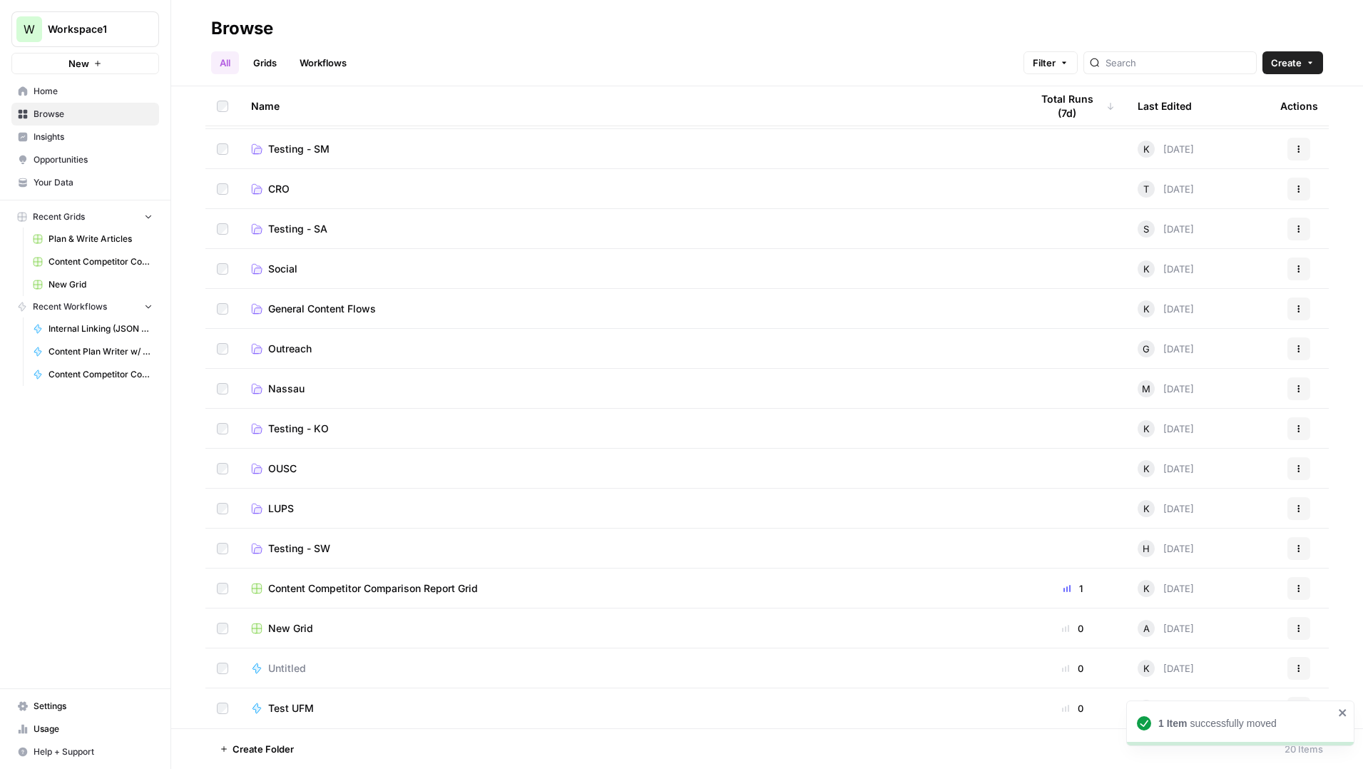
scroll to position [157, 0]
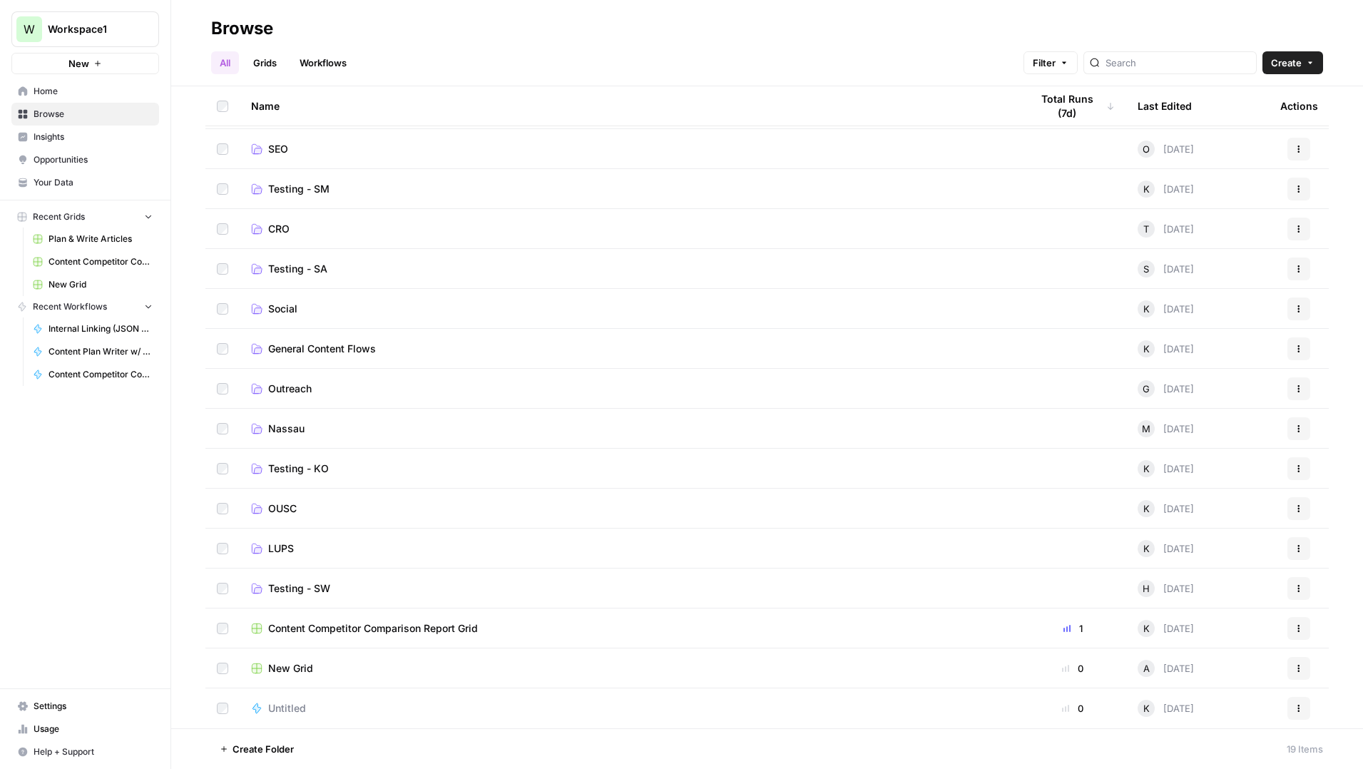
click at [280, 705] on span "Untitled" at bounding box center [287, 708] width 38 height 14
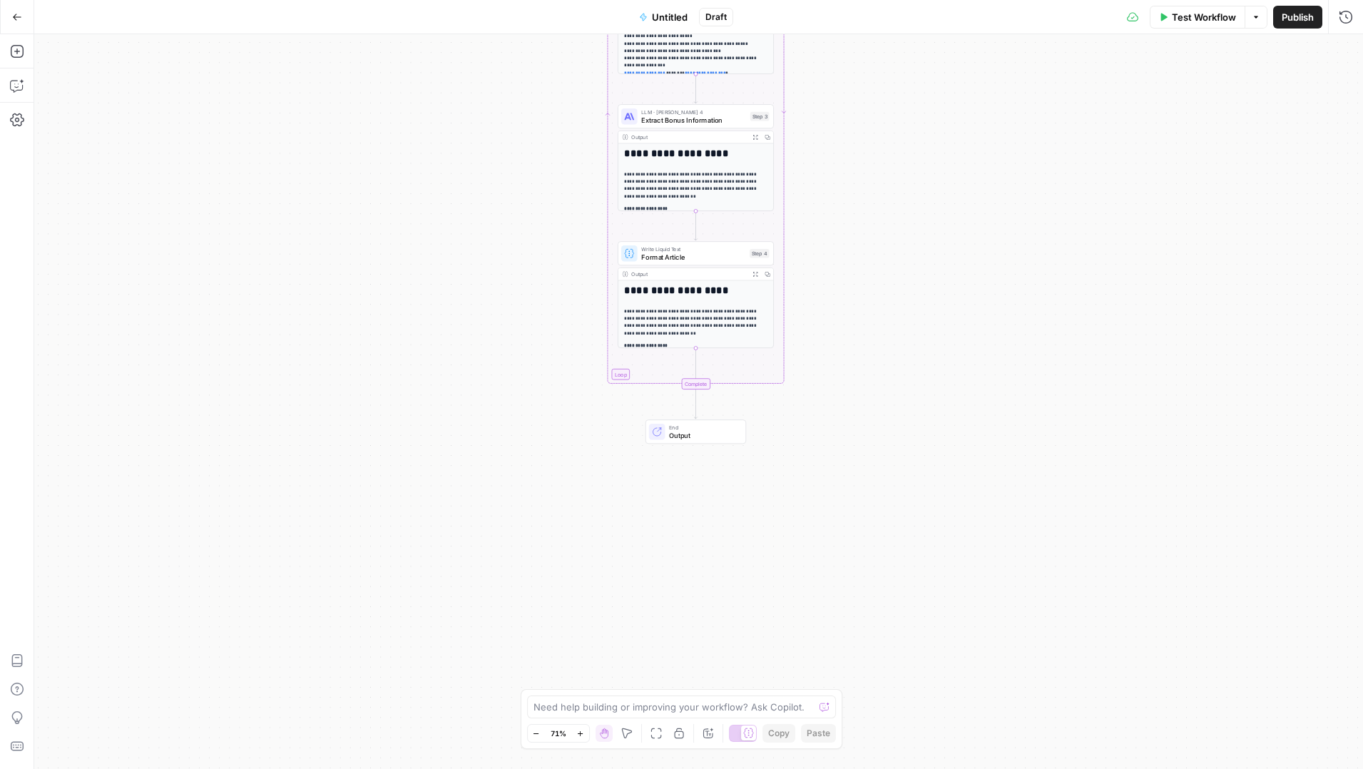
click at [752, 275] on button "Expand Output" at bounding box center [755, 274] width 12 height 12
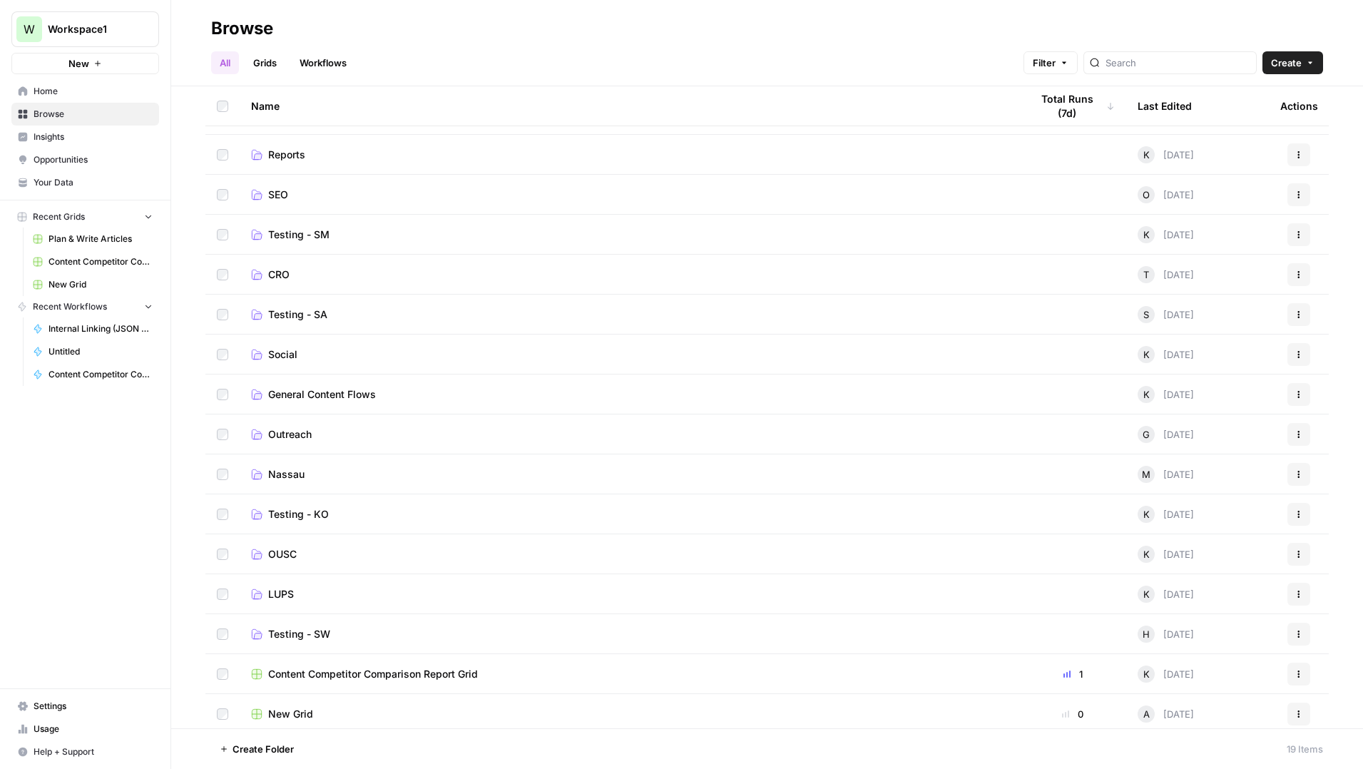
scroll to position [157, 0]
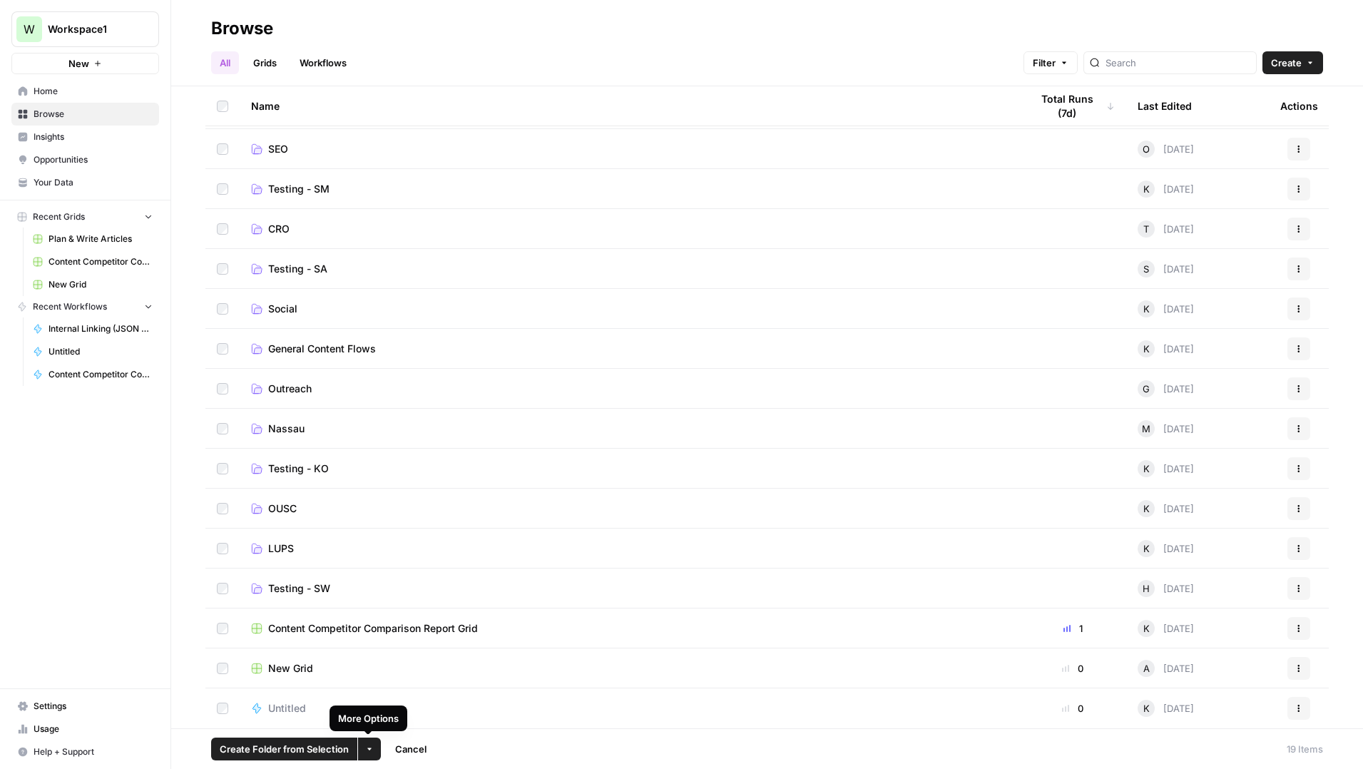
click at [374, 746] on button "More Options" at bounding box center [369, 749] width 23 height 23
click at [1298, 666] on icon "button" at bounding box center [1299, 668] width 9 height 9
click at [1206, 607] on span "Move To" at bounding box center [1235, 603] width 114 height 14
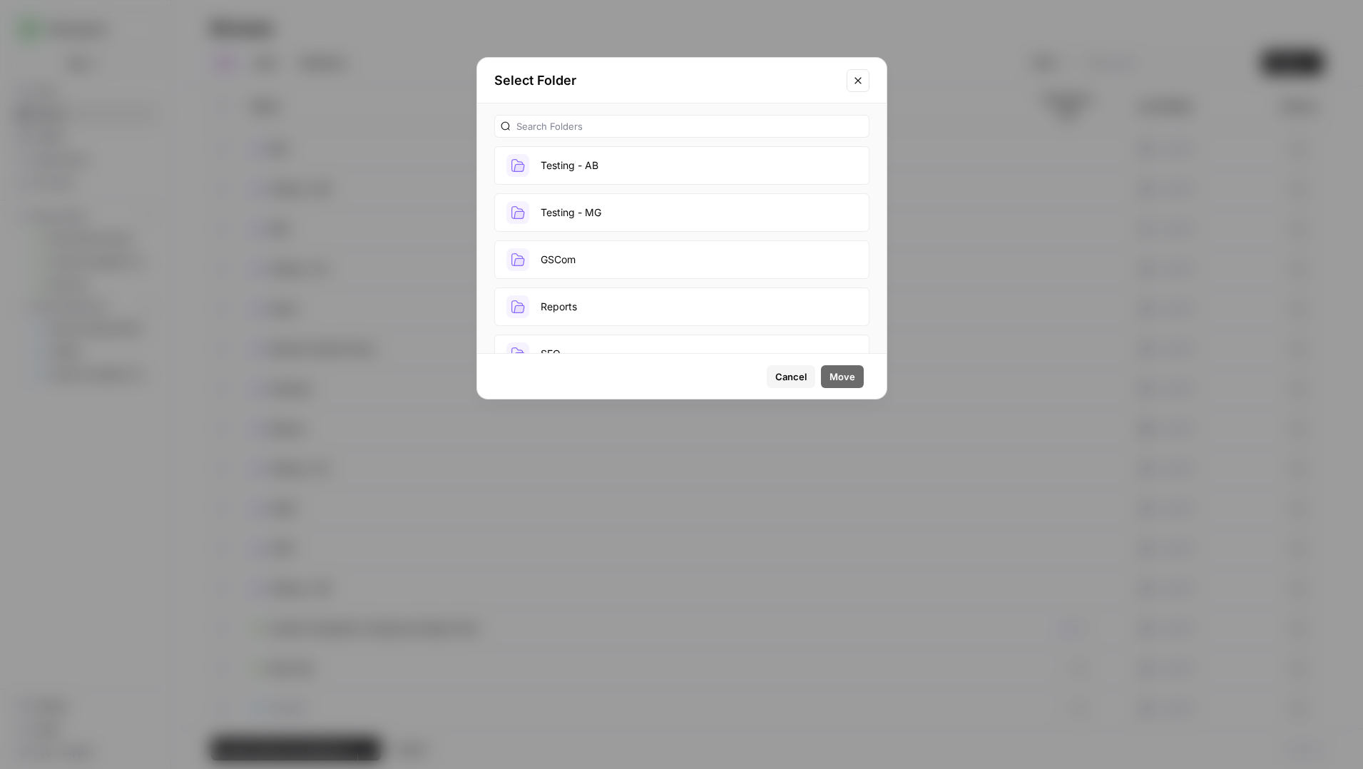
click at [623, 175] on button "Testing - AB" at bounding box center [681, 165] width 375 height 39
click at [829, 367] on button "Move" at bounding box center [842, 376] width 43 height 23
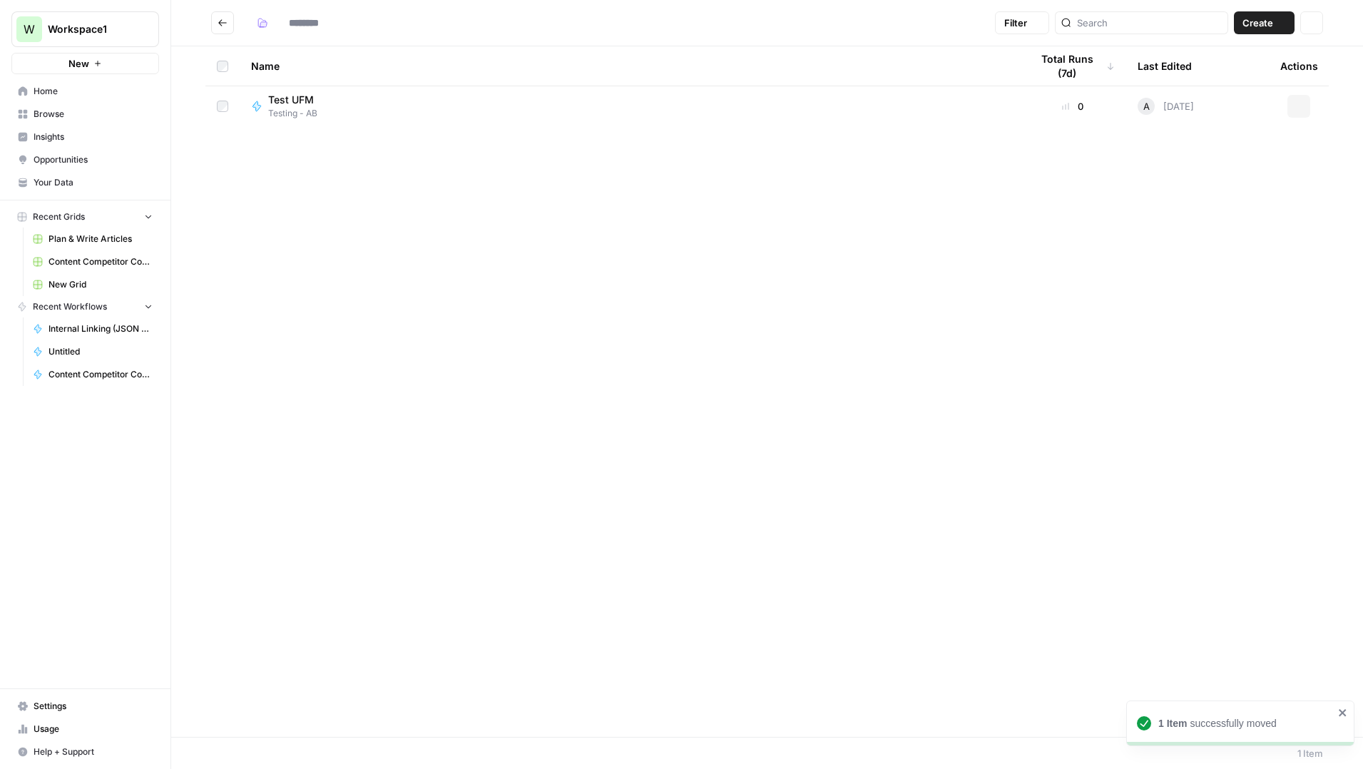
type input "**********"
click at [225, 19] on icon "Go back" at bounding box center [223, 23] width 10 height 10
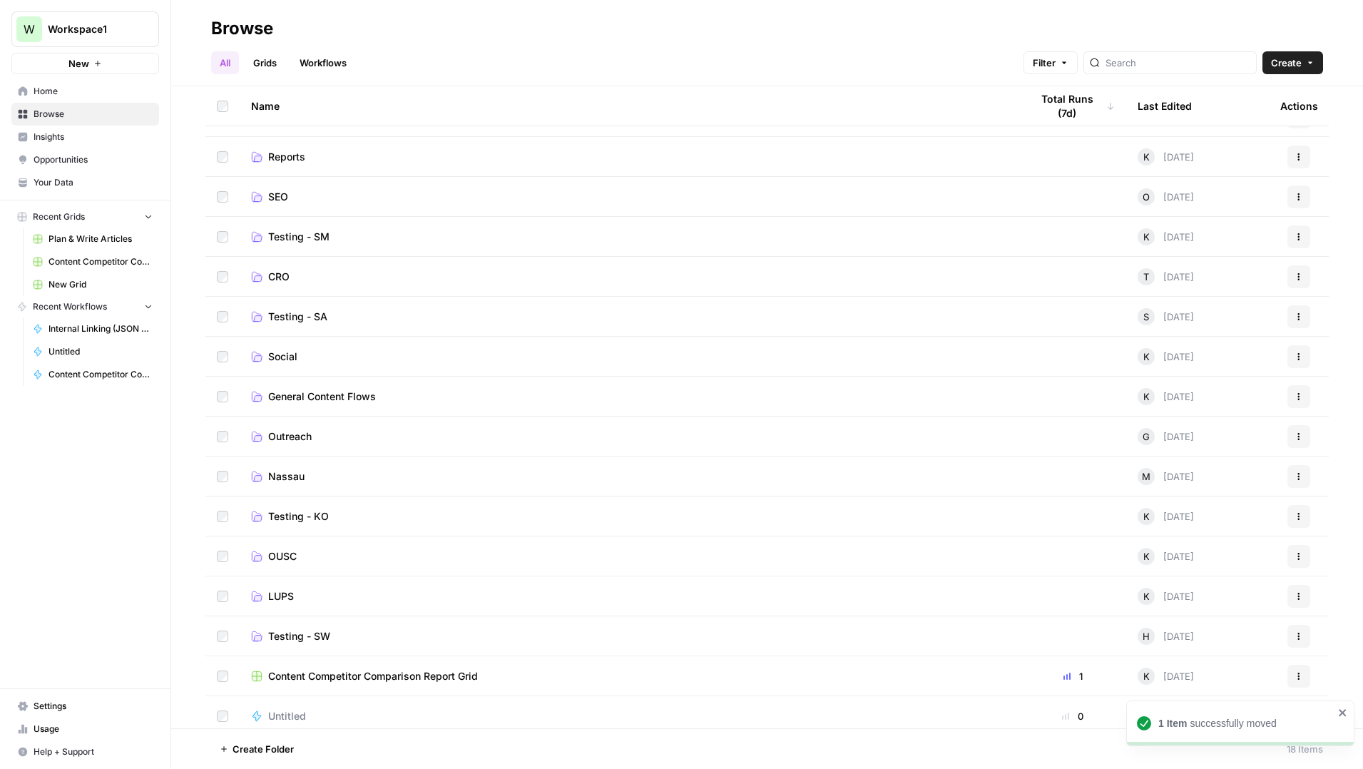
scroll to position [117, 0]
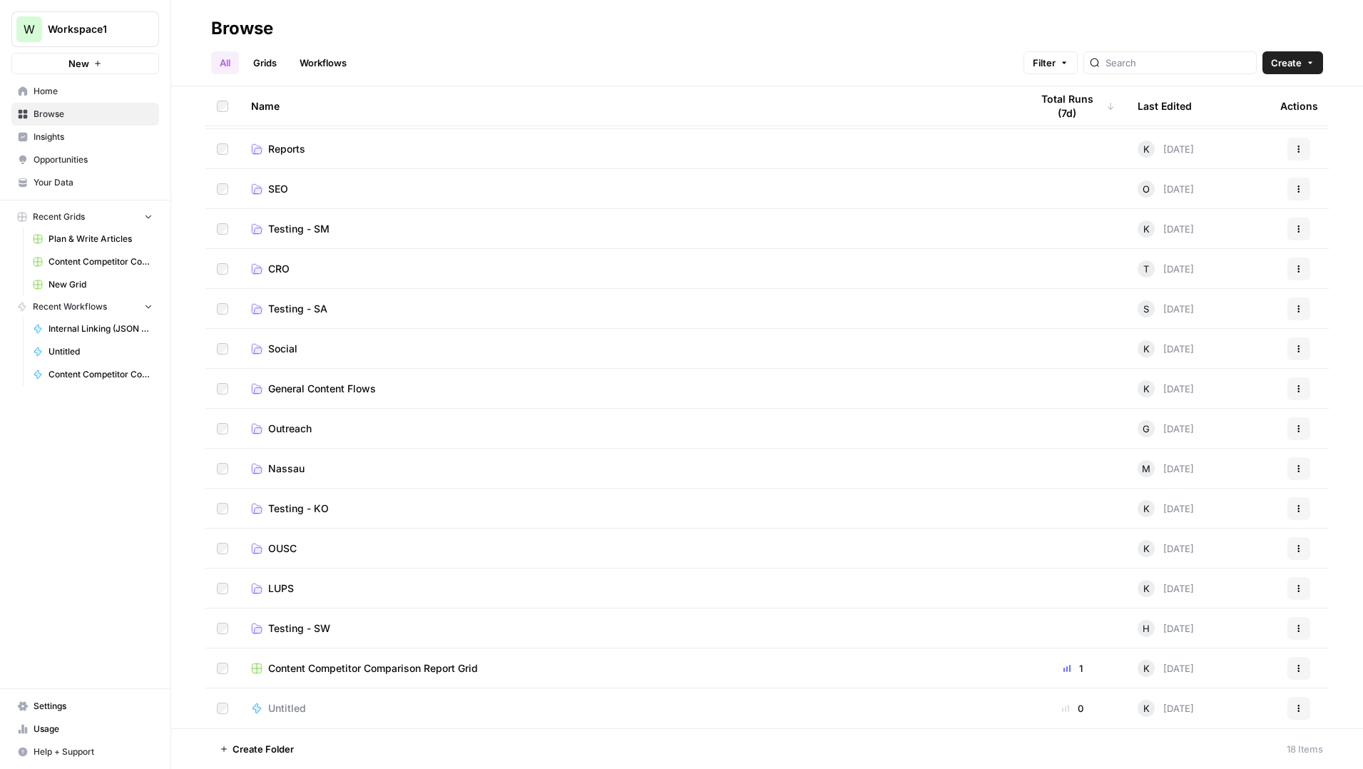
click at [276, 147] on span "Reports" at bounding box center [286, 149] width 37 height 14
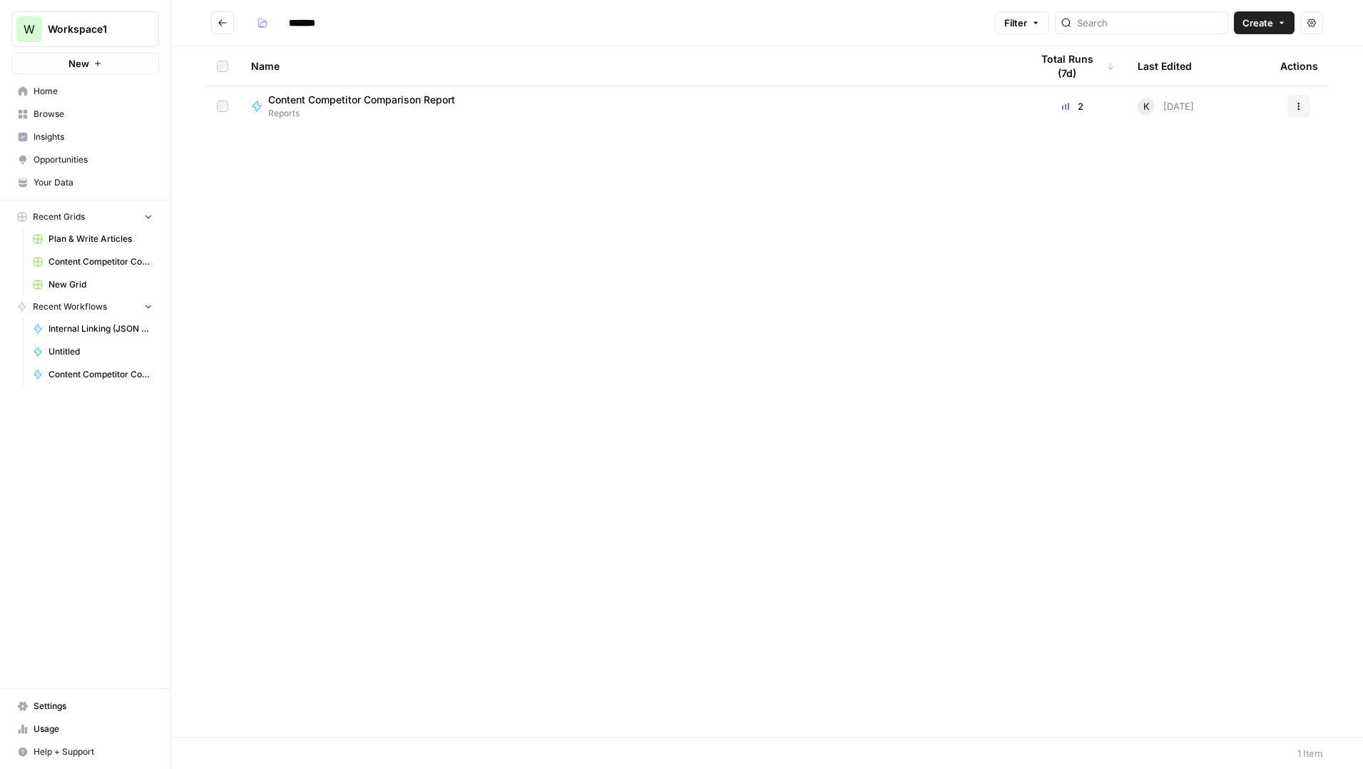
click at [221, 26] on icon "Go back" at bounding box center [223, 23] width 10 height 10
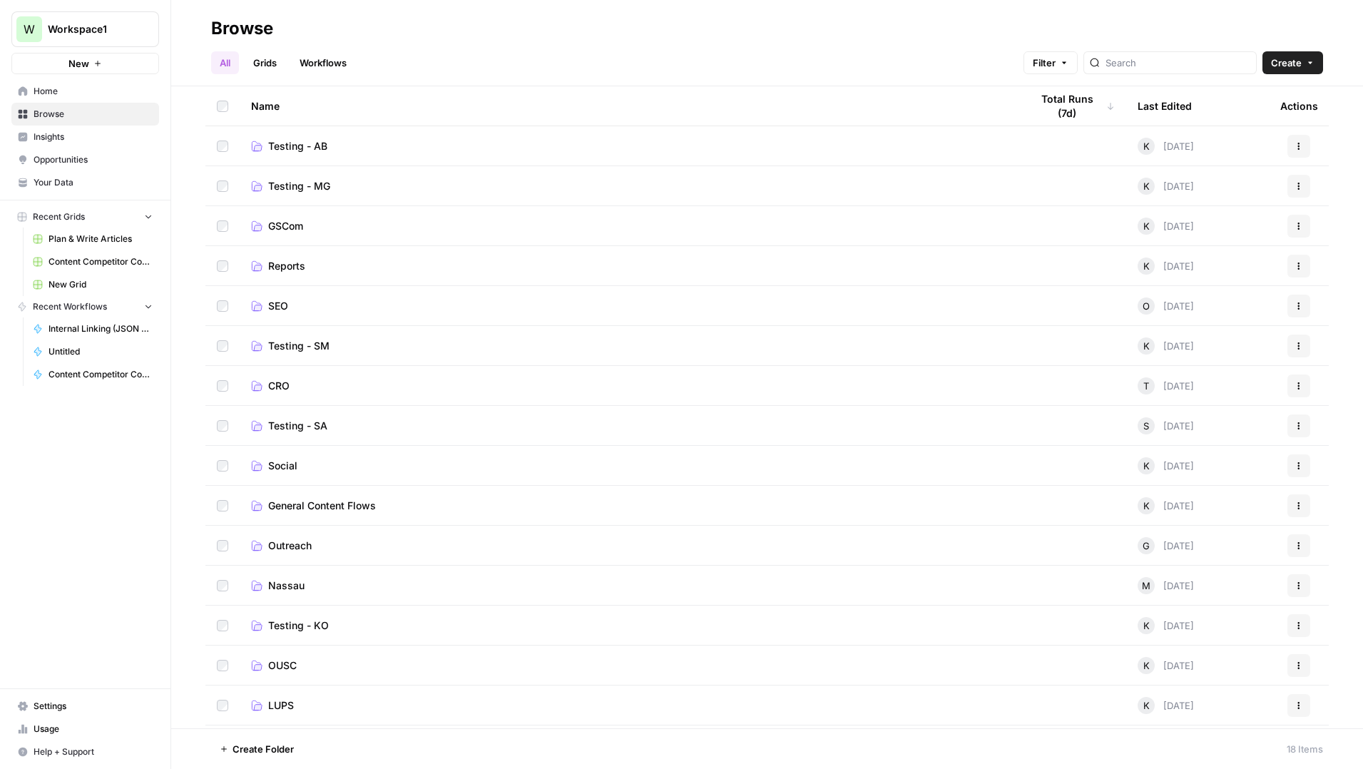
scroll to position [117, 0]
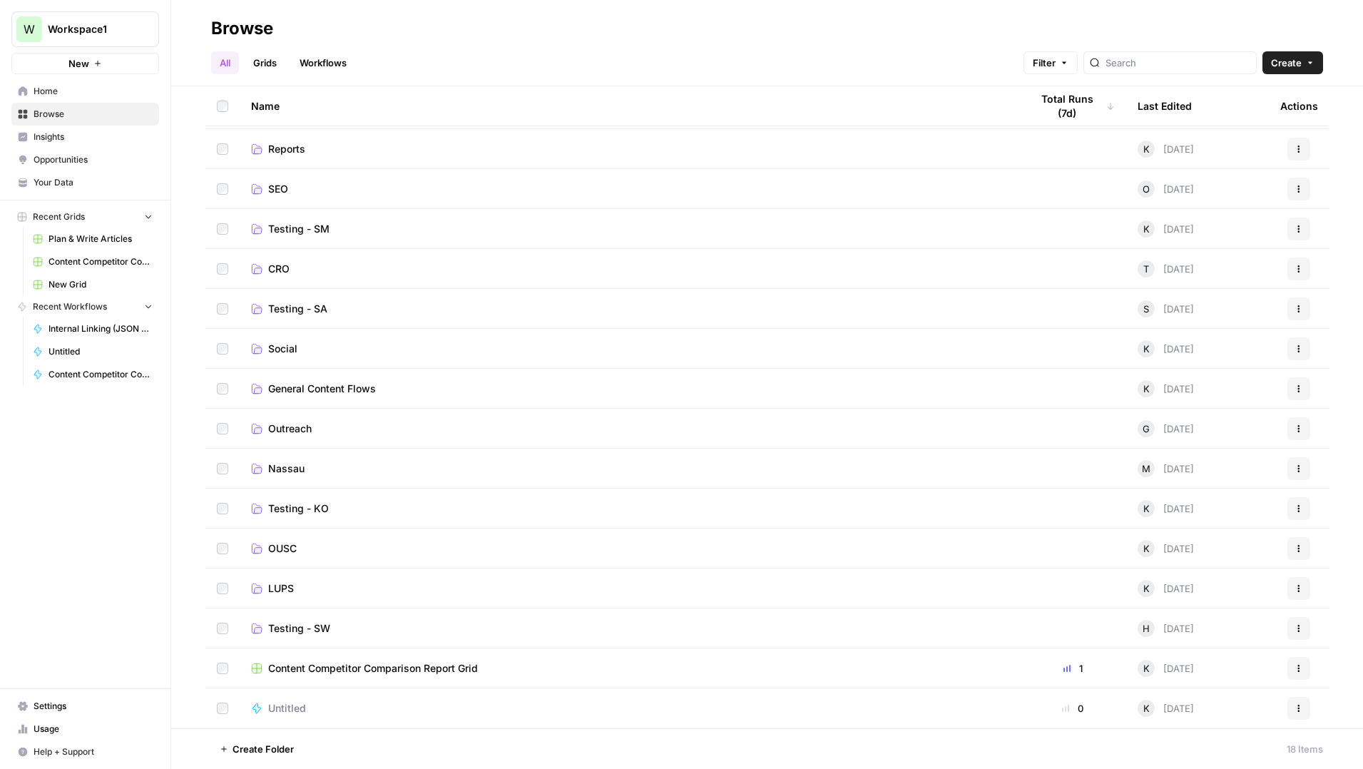
click at [420, 667] on span "Content Competitor Comparison Report Grid" at bounding box center [373, 668] width 210 height 14
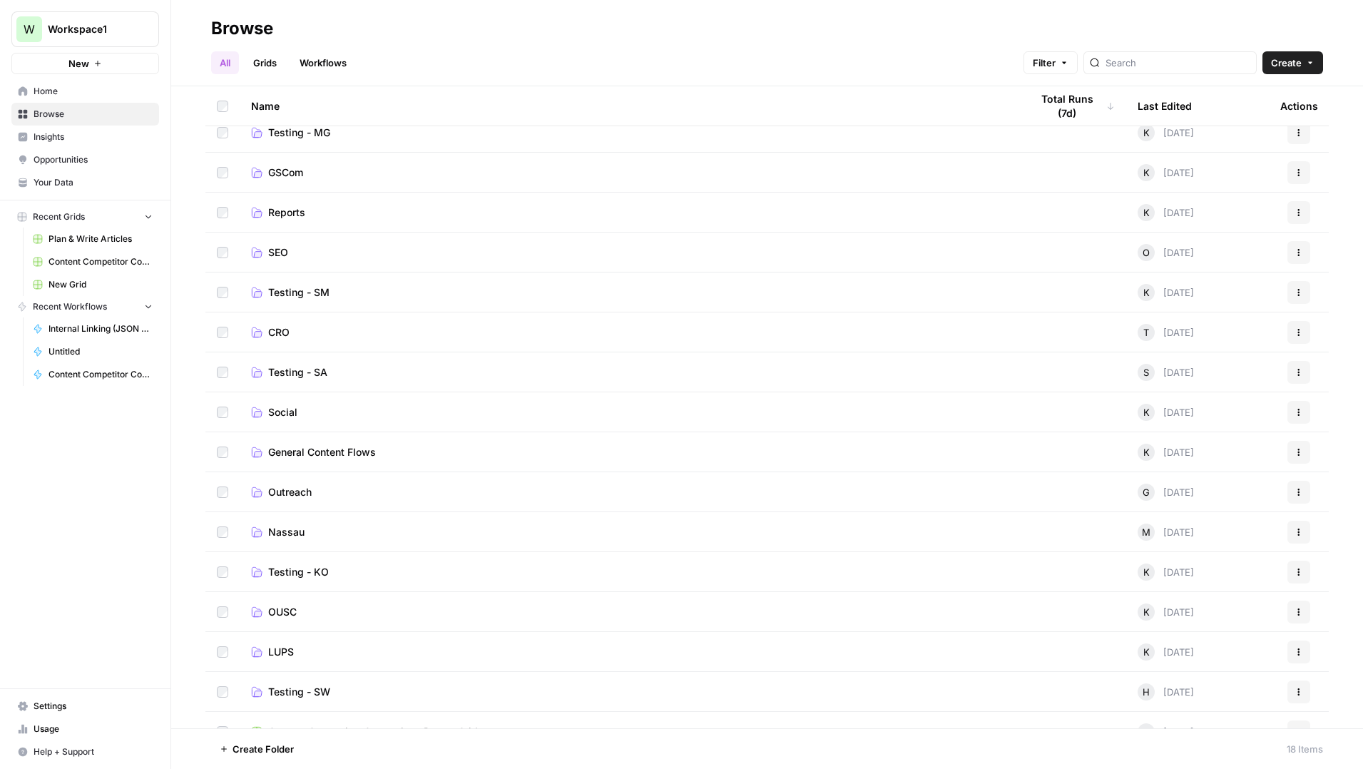
scroll to position [117, 0]
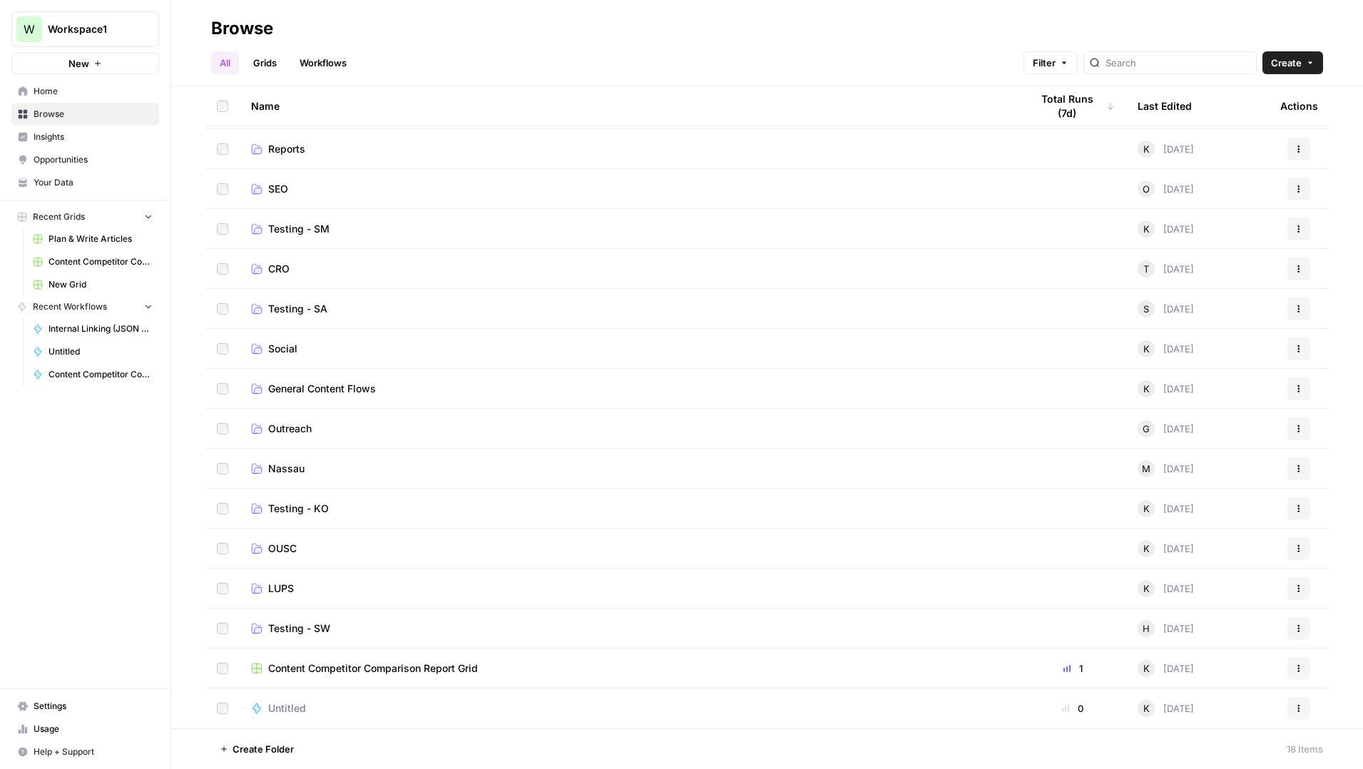
click at [1298, 671] on icon "button" at bounding box center [1299, 671] width 2 height 2
click at [1210, 628] on span "Delete" at bounding box center [1235, 635] width 114 height 14
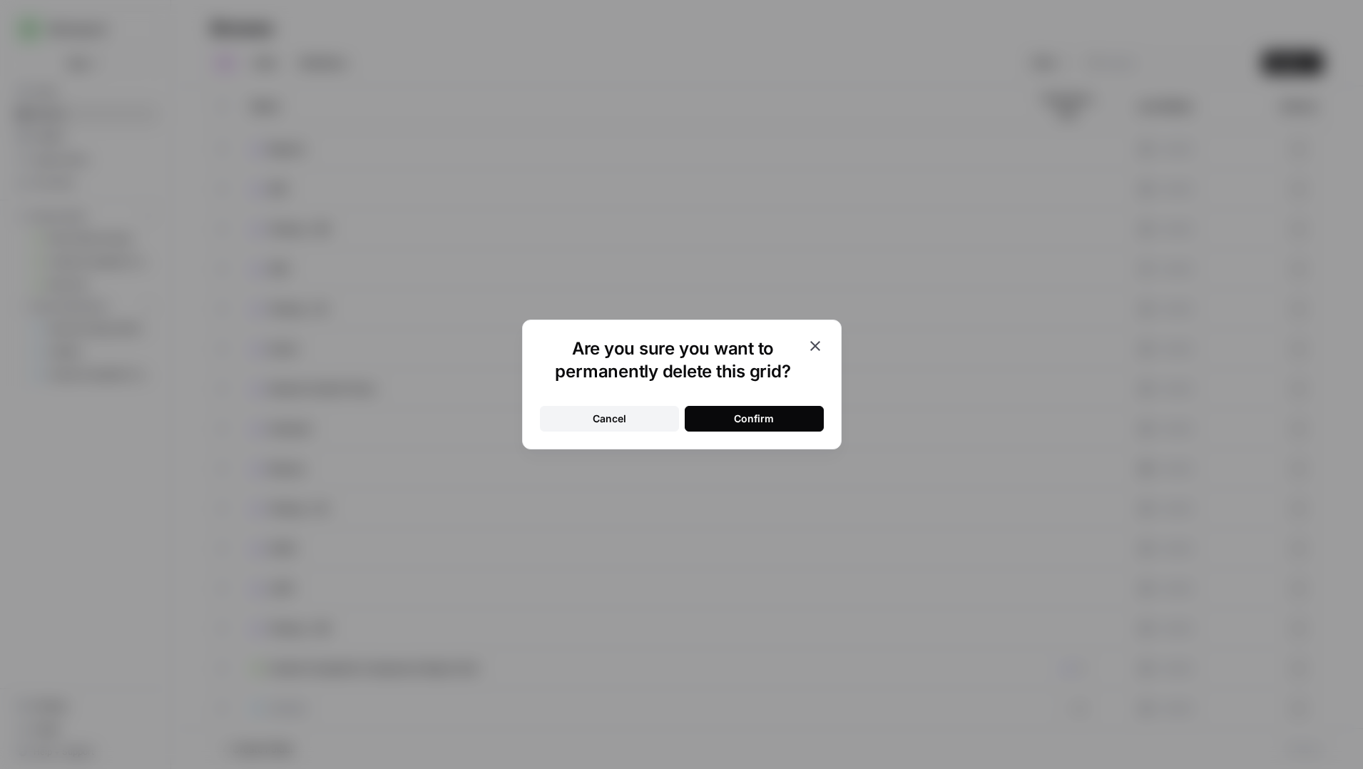
click at [794, 419] on button "Confirm" at bounding box center [754, 419] width 139 height 26
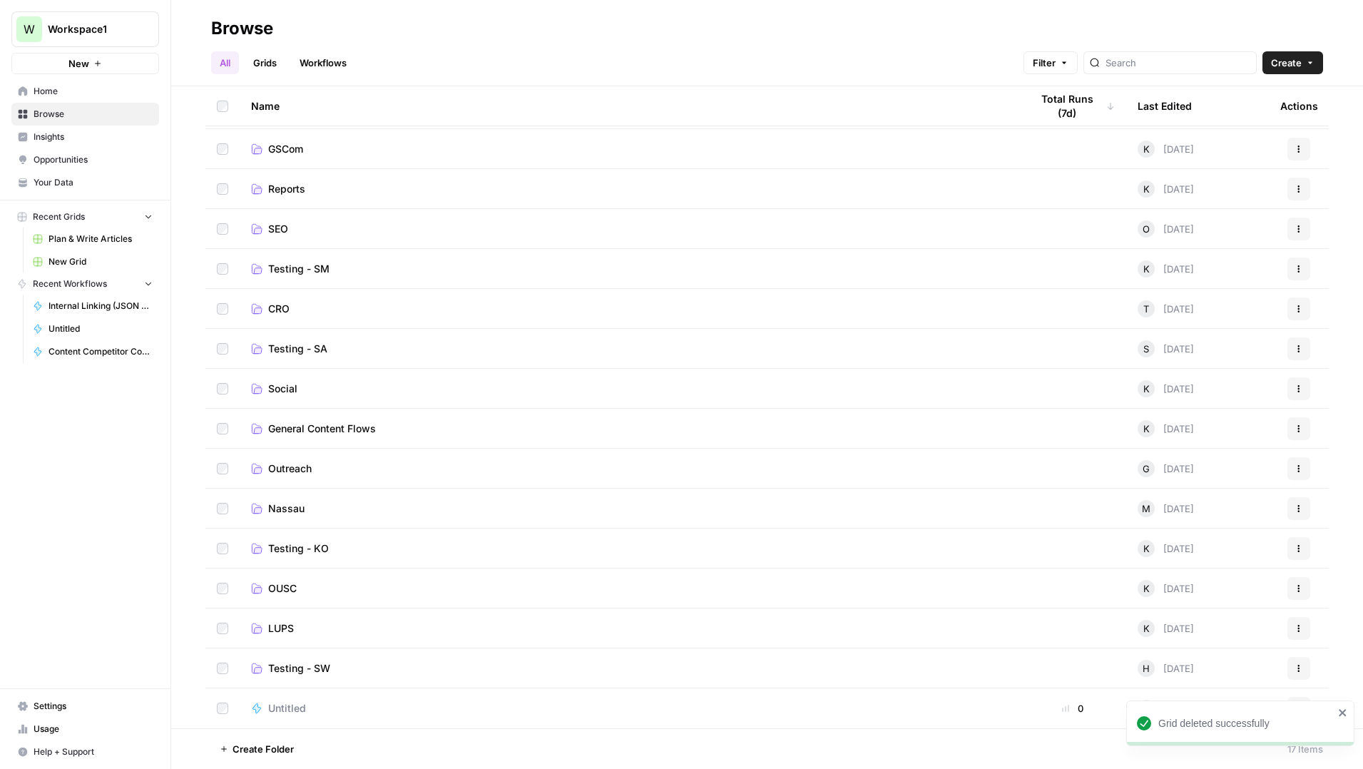
click at [1343, 712] on icon "close" at bounding box center [1342, 712] width 7 height 7
click at [1302, 65] on button "Create" at bounding box center [1293, 62] width 61 height 23
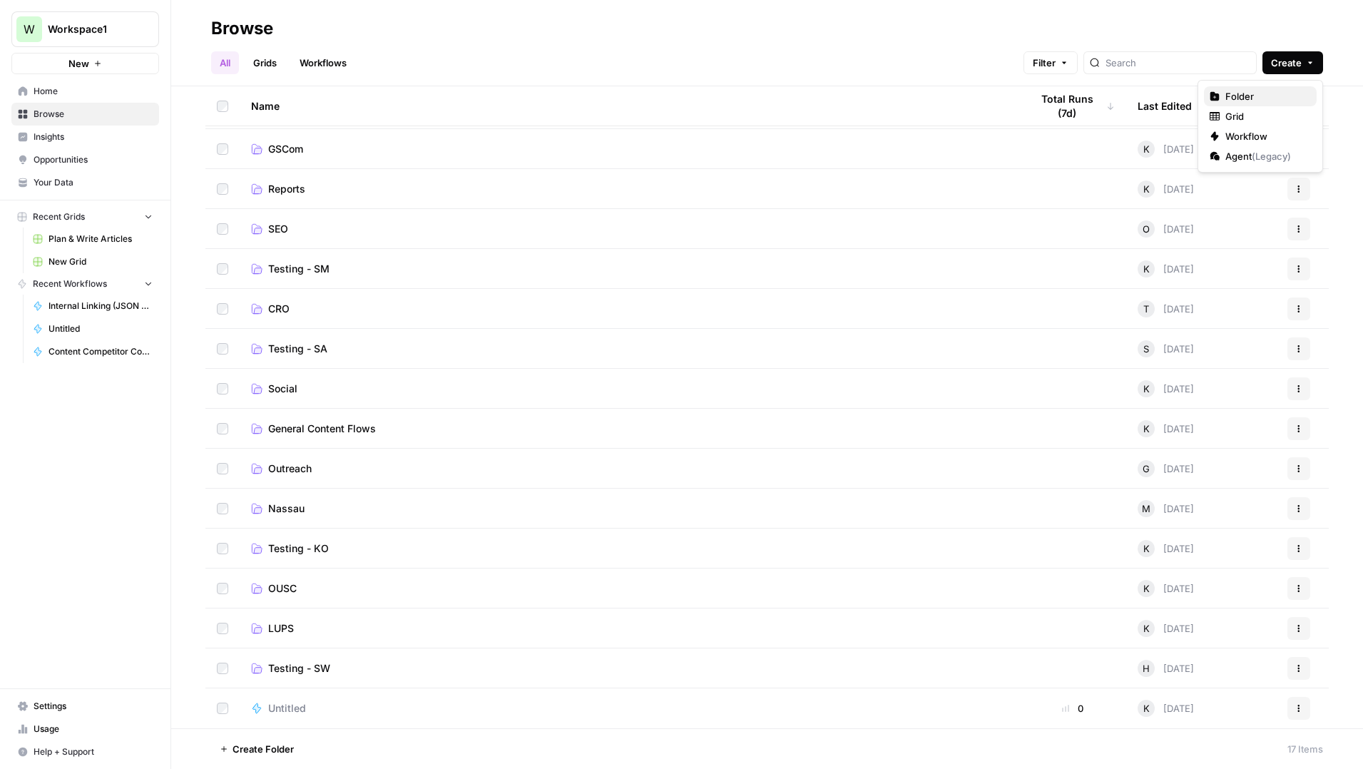
click at [1242, 101] on span "Folder" at bounding box center [1265, 96] width 80 height 14
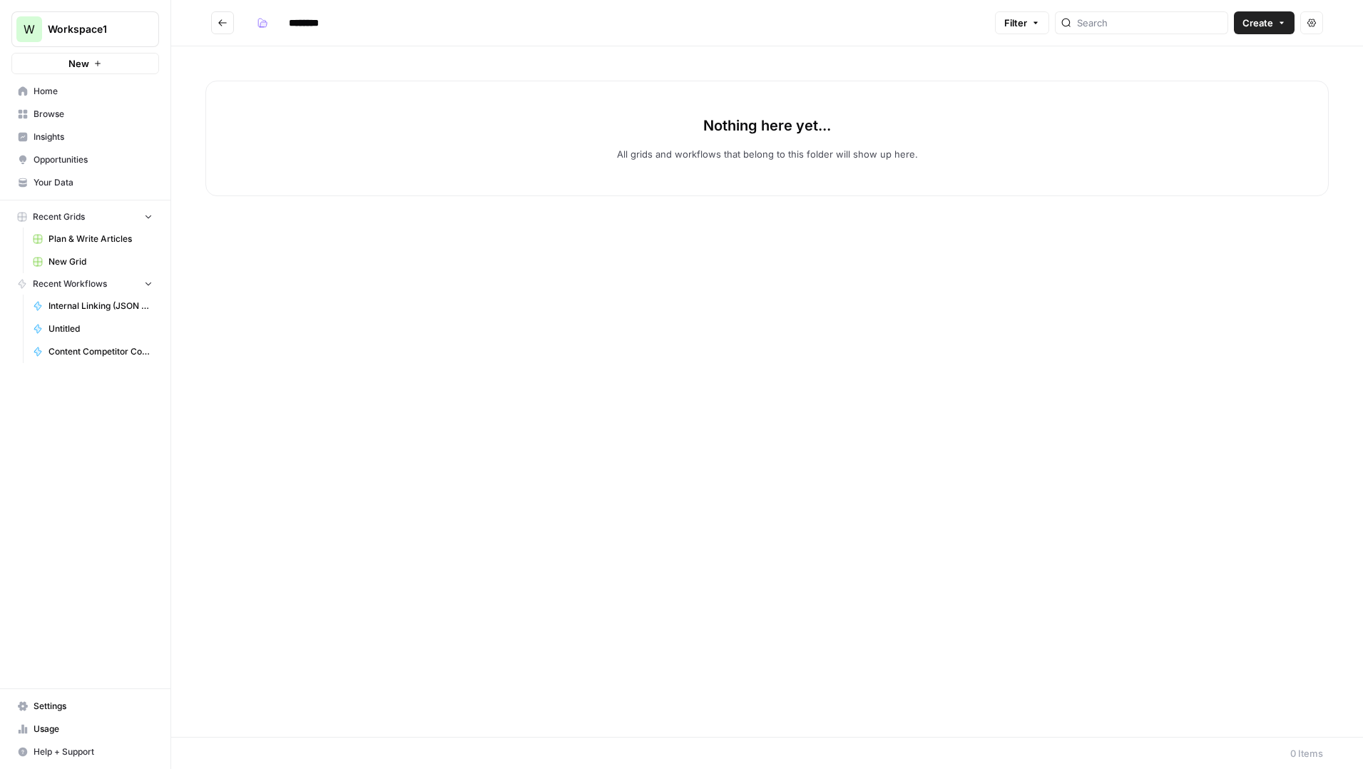
click at [315, 13] on input "********" at bounding box center [322, 22] width 80 height 23
click at [319, 18] on input "********" at bounding box center [322, 22] width 80 height 23
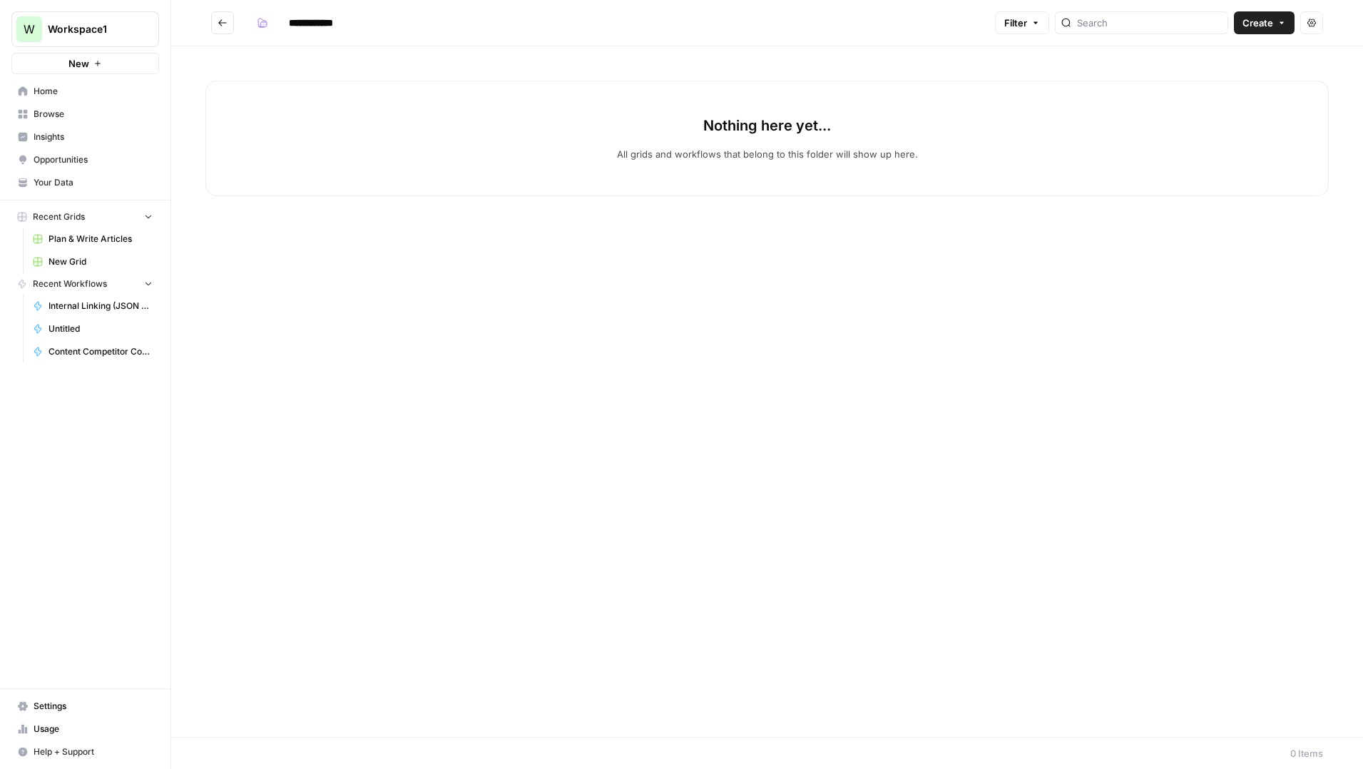
type input "**********"
click at [295, 149] on div "Nothing here yet... All grids and workflows that belong to this folder will sho…" at bounding box center [766, 139] width 1123 height 116
click at [223, 34] on button "Go back" at bounding box center [222, 22] width 23 height 23
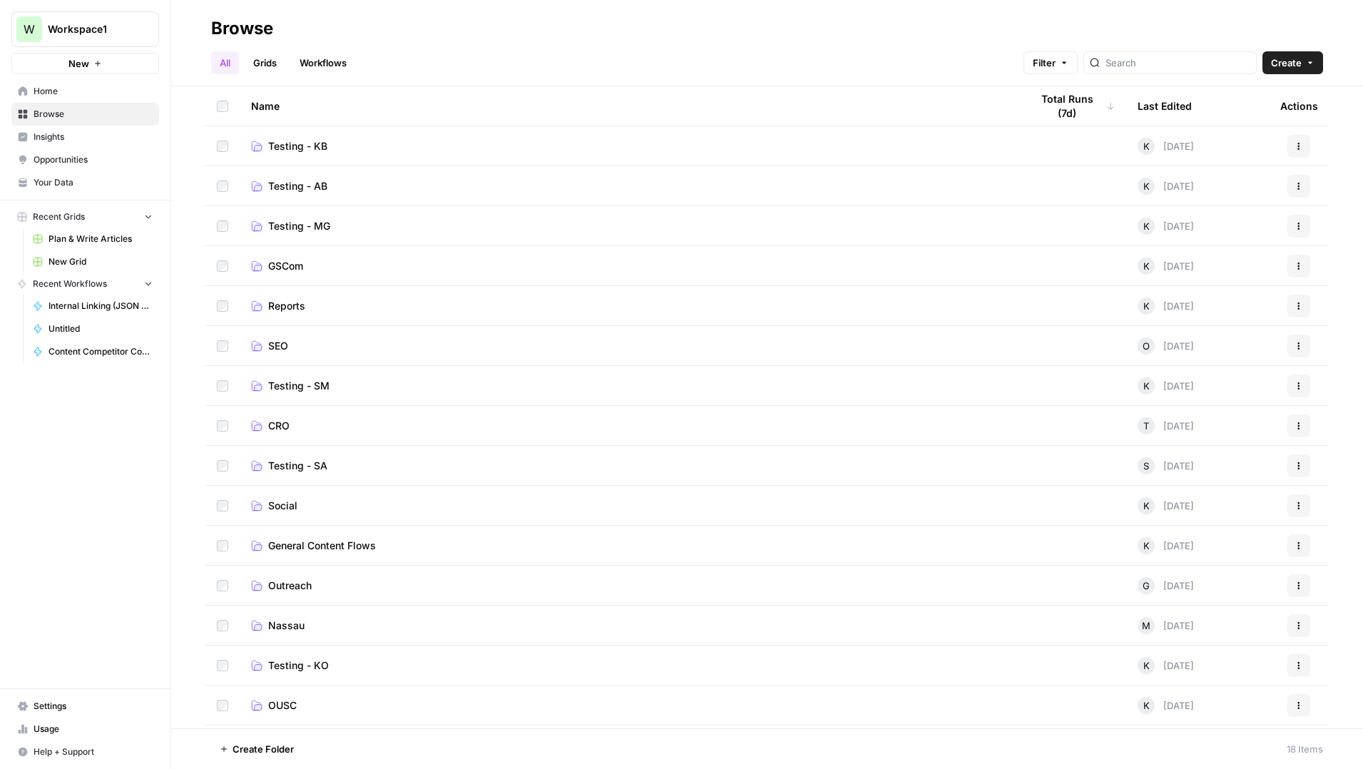
scroll to position [117, 0]
click at [1291, 709] on button "Actions" at bounding box center [1299, 708] width 23 height 23
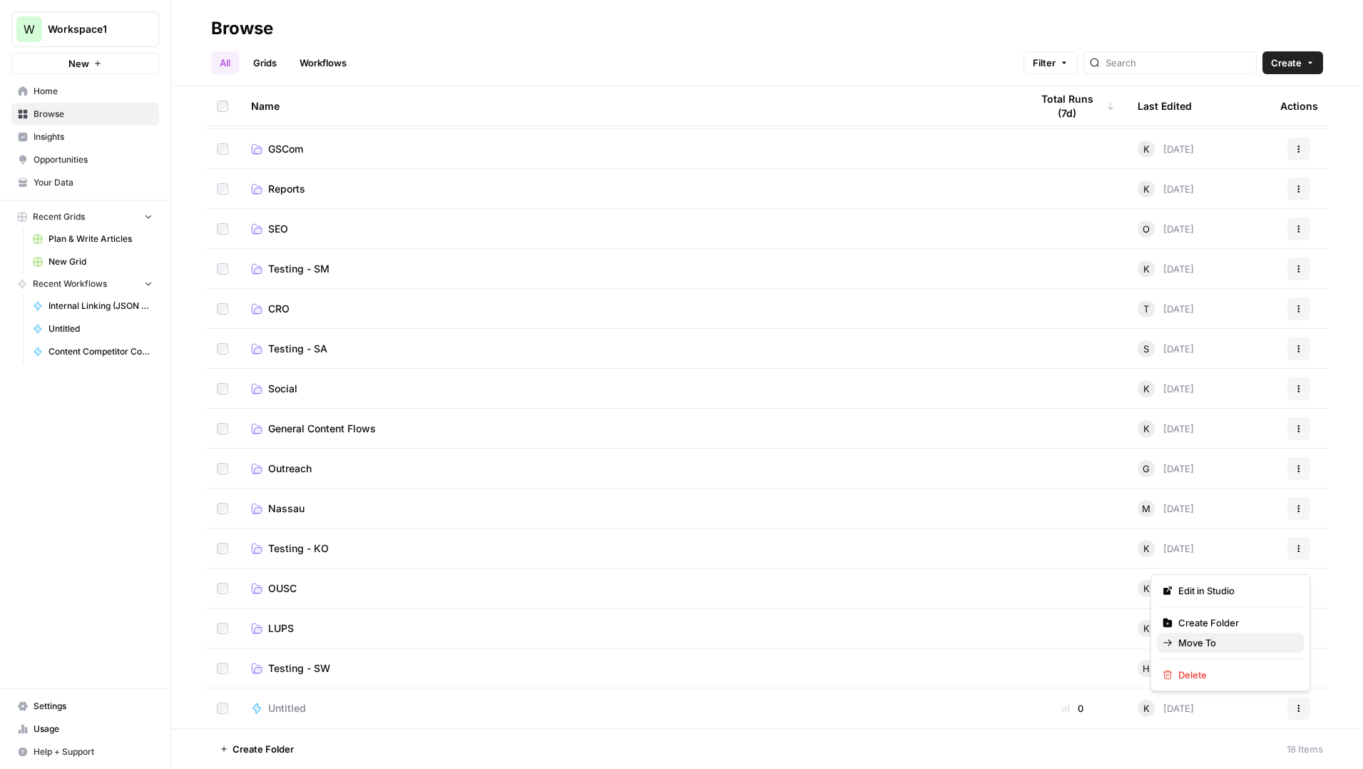
click at [1198, 651] on button "Move To" at bounding box center [1230, 643] width 147 height 20
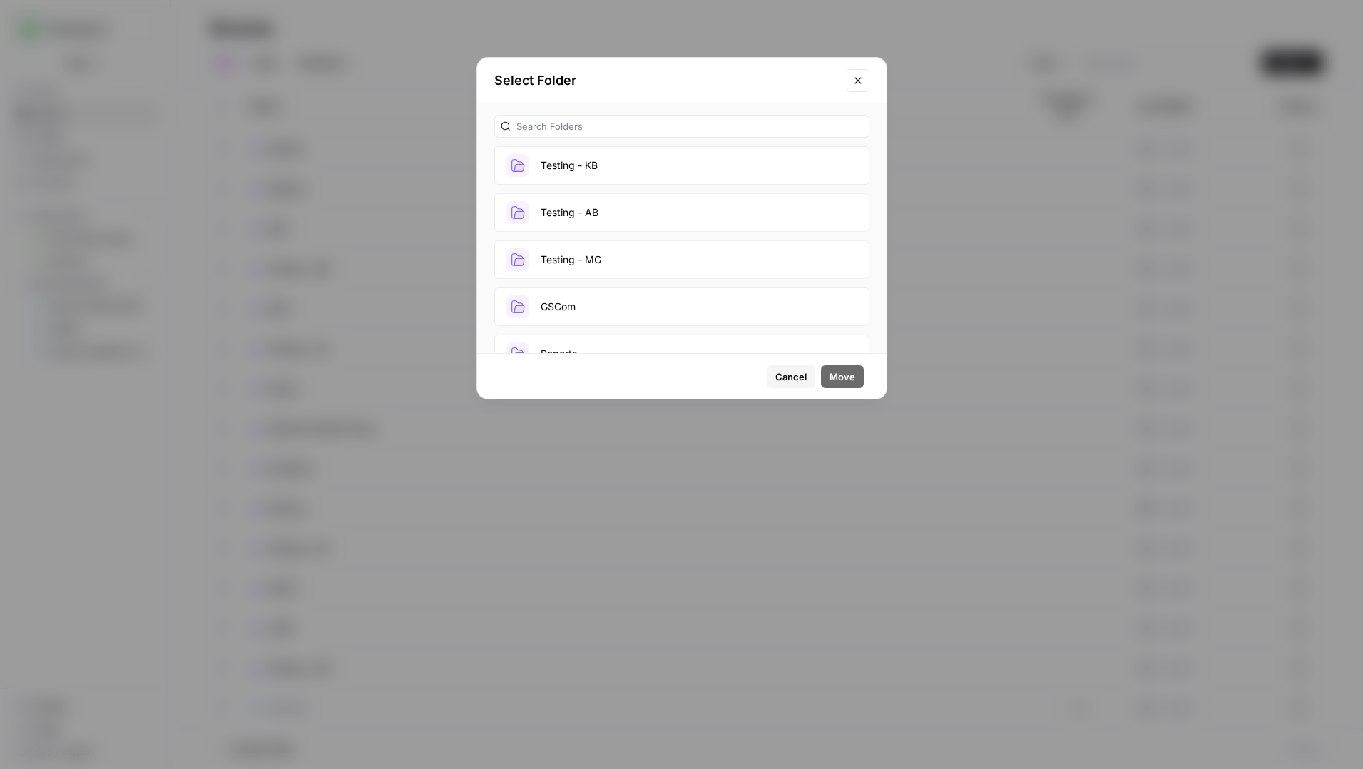
click at [564, 170] on button "Testing - KB" at bounding box center [681, 165] width 375 height 39
click at [846, 374] on span "Move" at bounding box center [843, 376] width 26 height 14
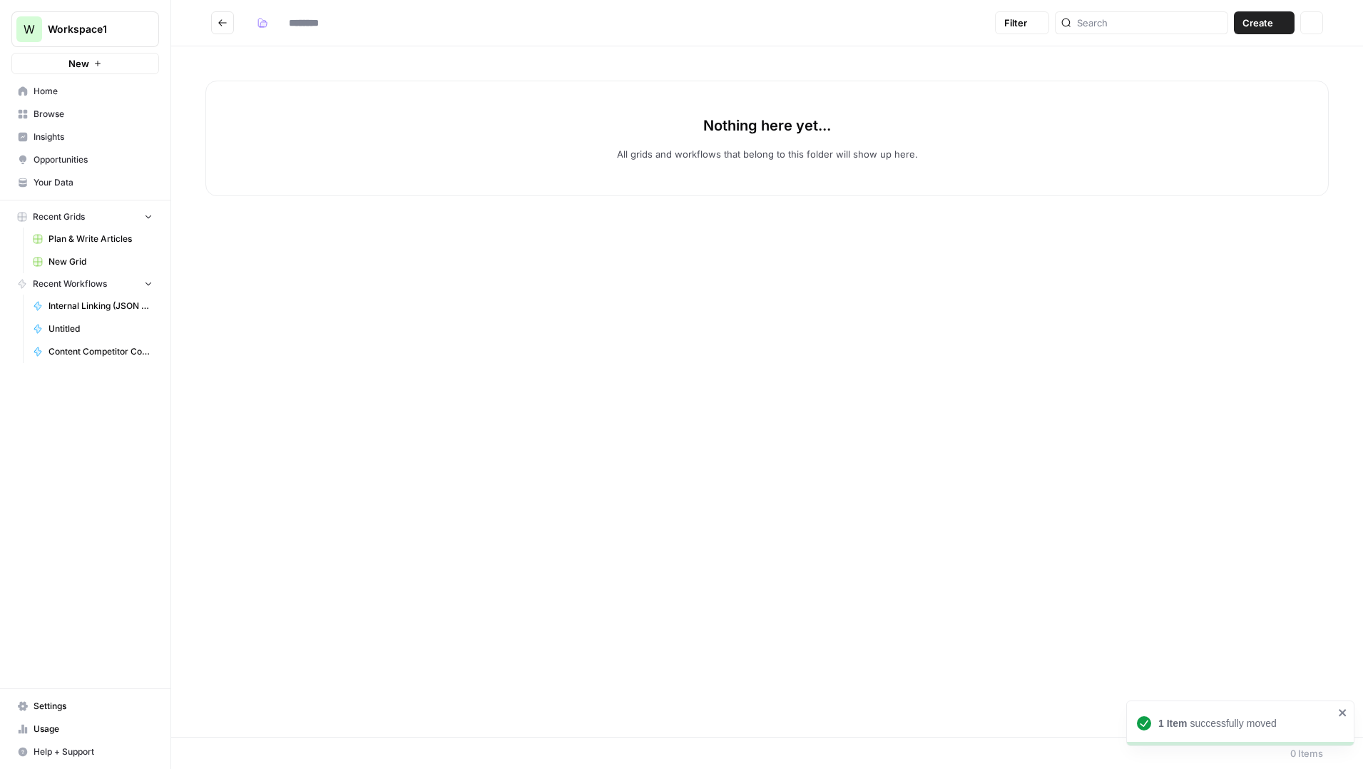
type input "**********"
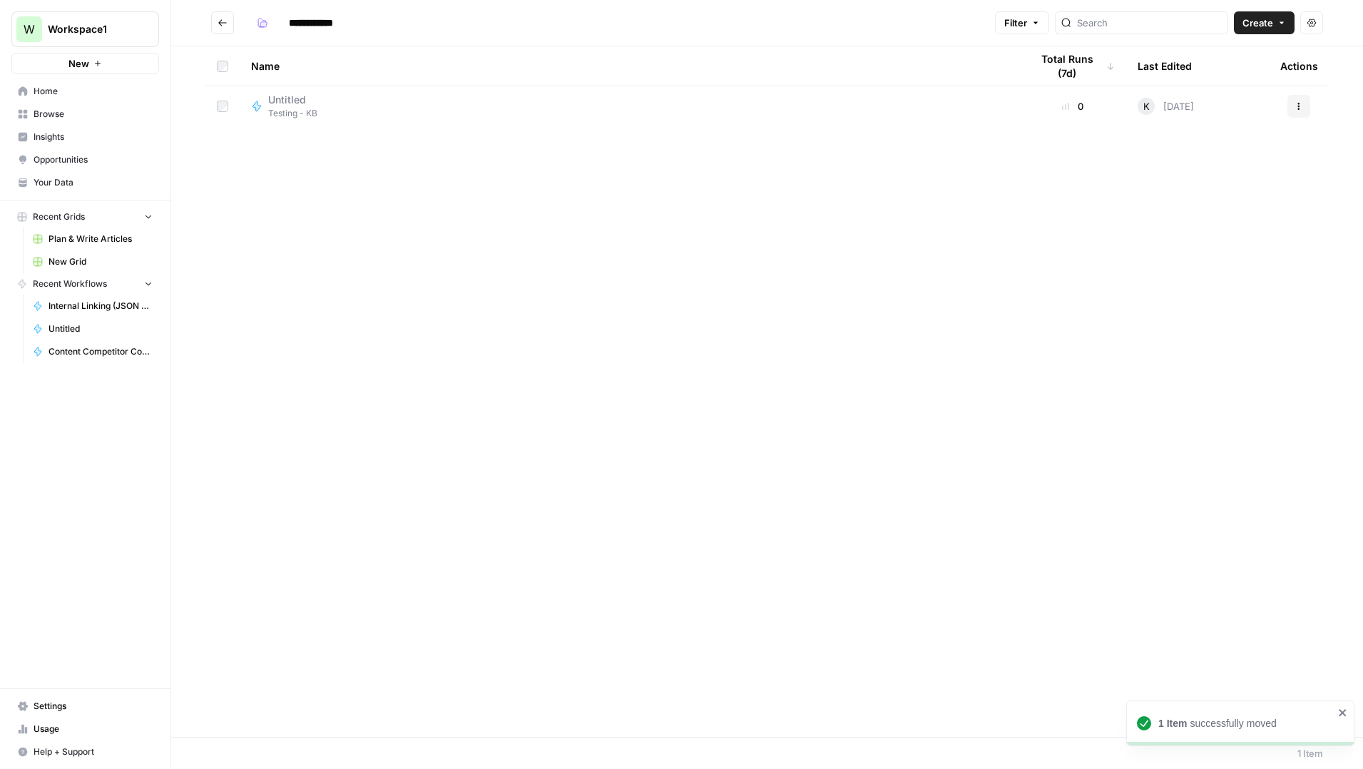
click at [221, 24] on icon "Go back" at bounding box center [222, 22] width 9 height 6
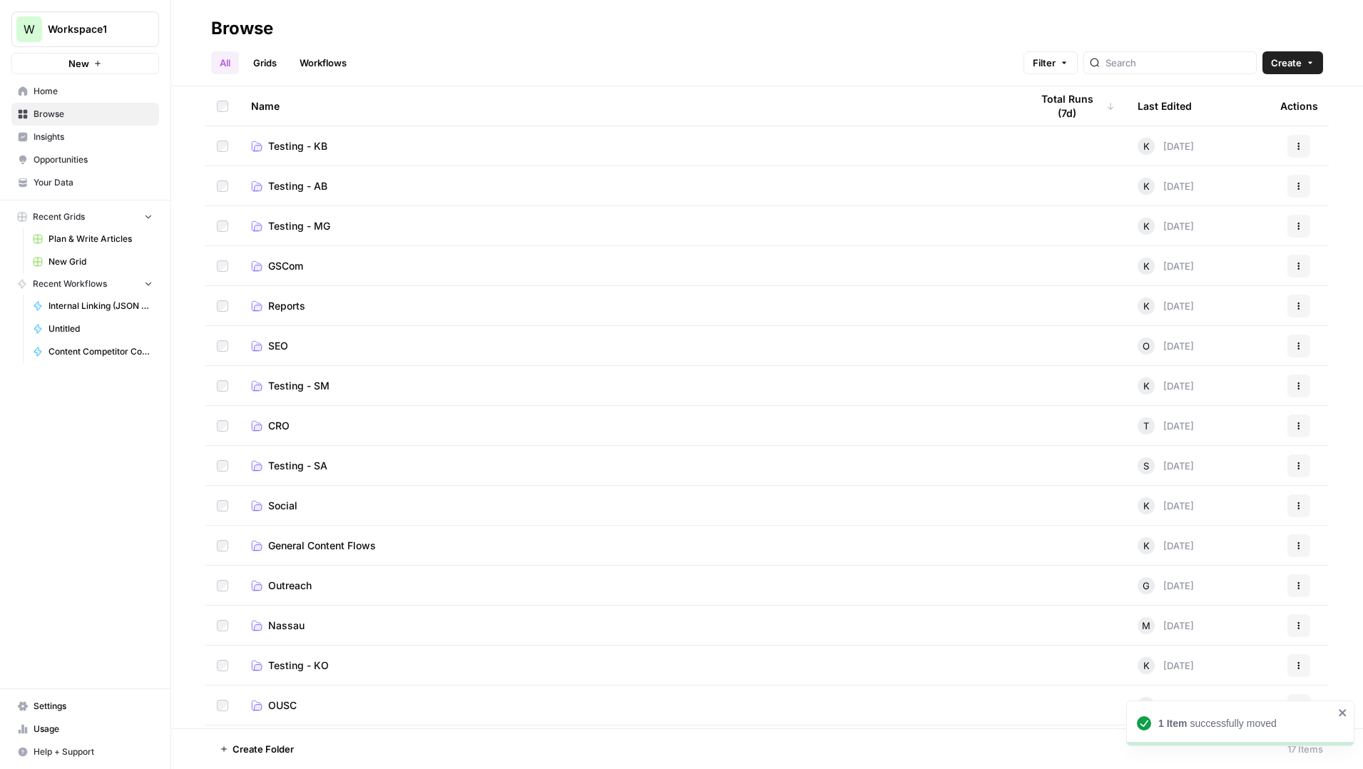
scroll to position [77, 0]
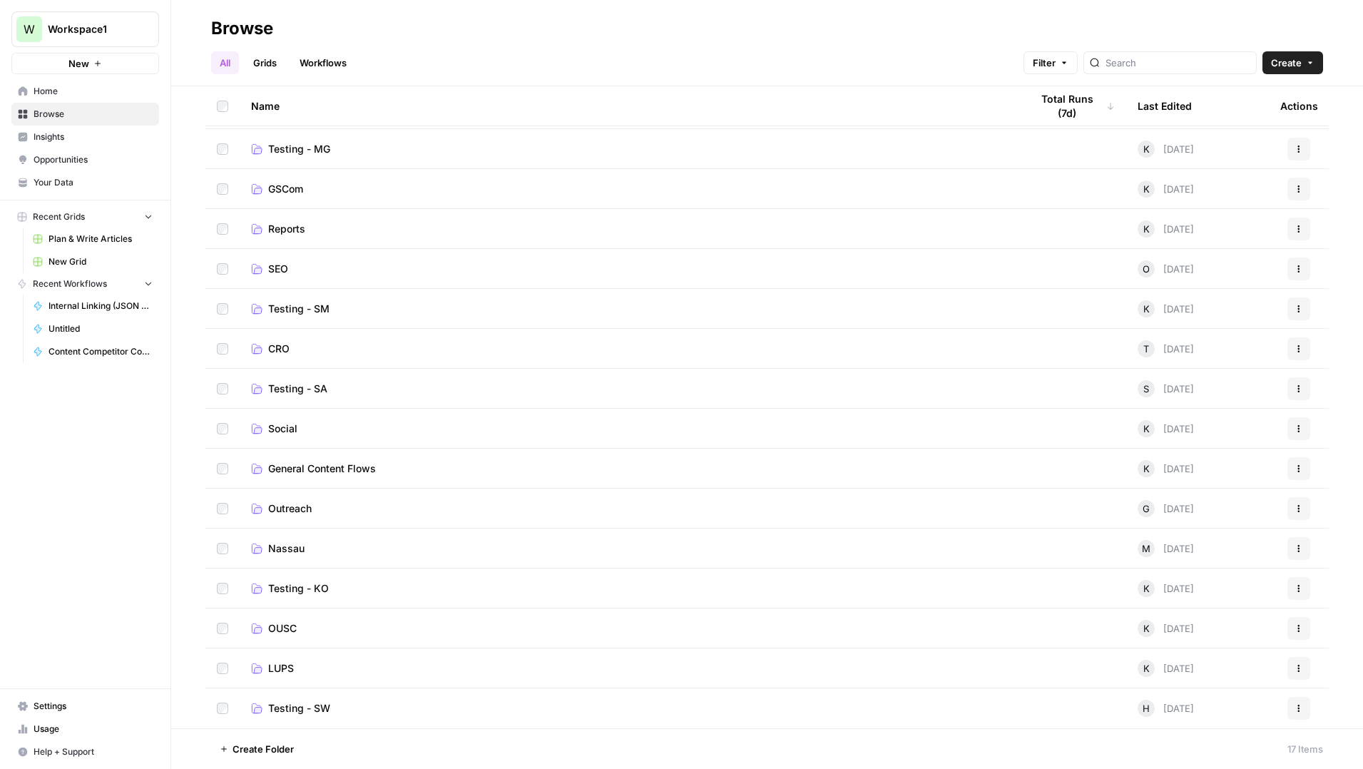
click at [348, 473] on span "General Content Flows" at bounding box center [322, 469] width 108 height 14
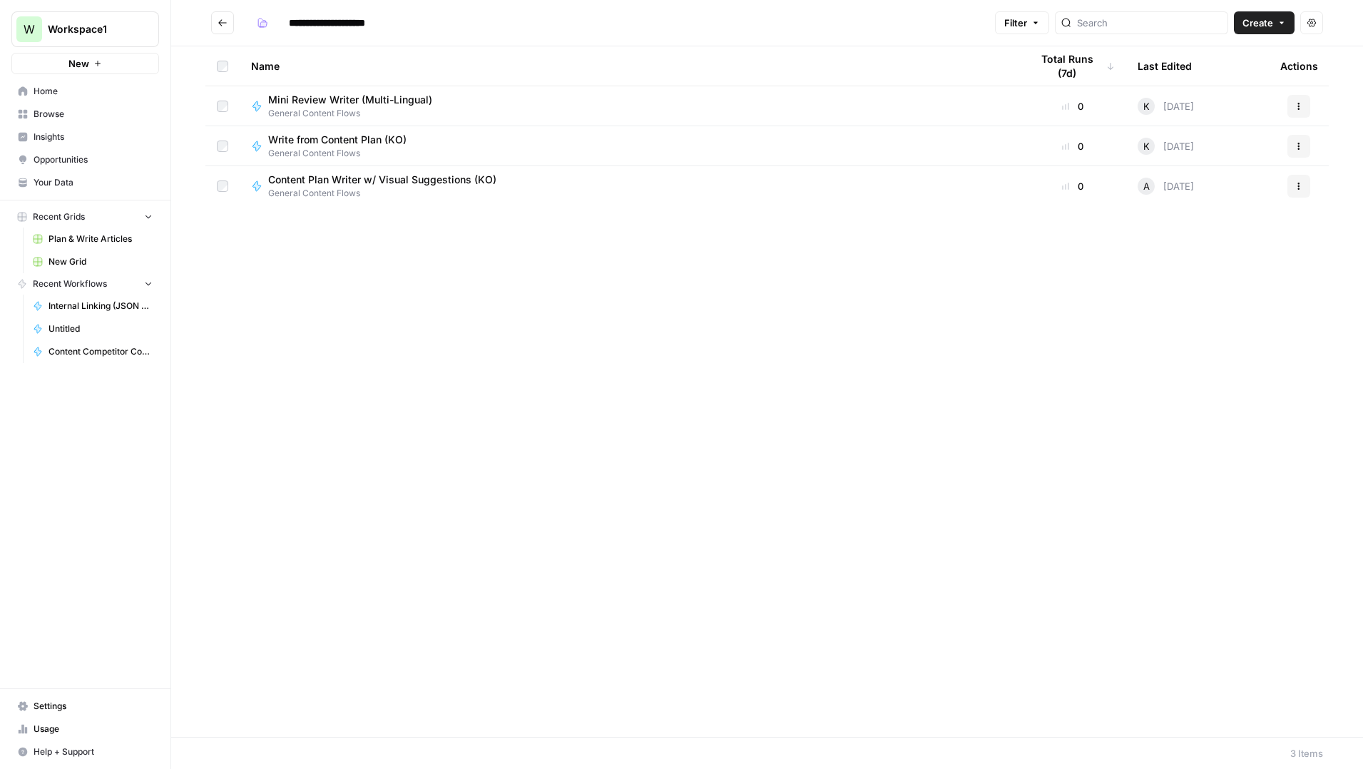
click at [397, 26] on input "**********" at bounding box center [343, 22] width 123 height 23
type input "**********"
click at [225, 21] on icon "Go back" at bounding box center [223, 23] width 10 height 10
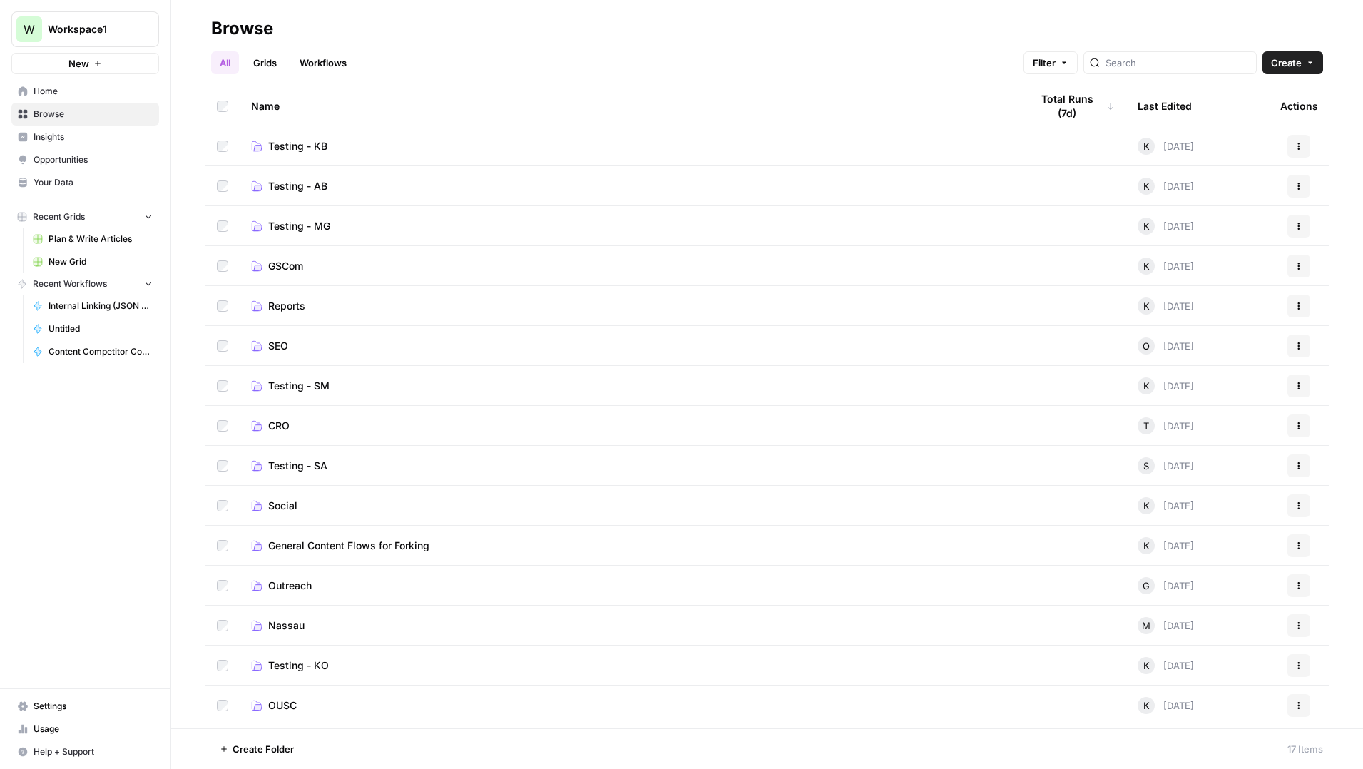
click at [57, 702] on span "Settings" at bounding box center [93, 706] width 119 height 13
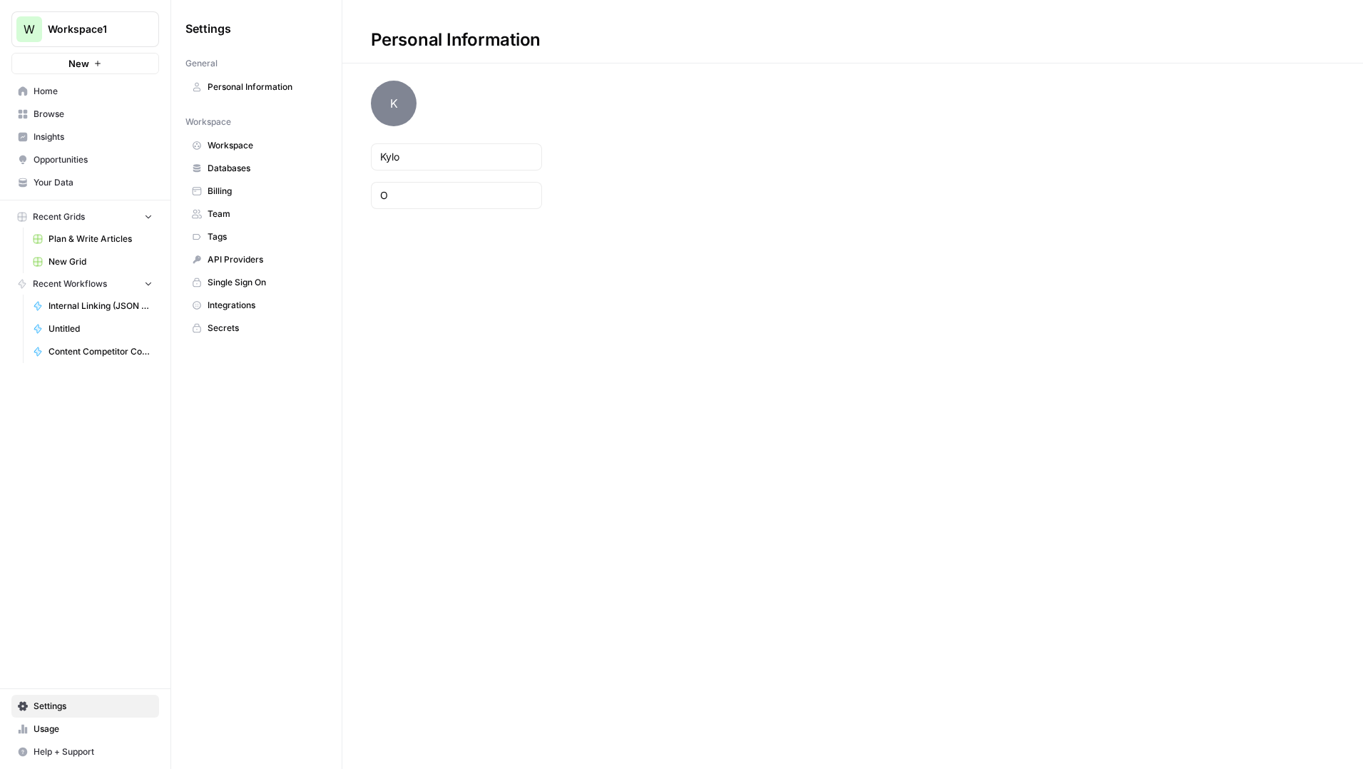
click at [242, 207] on link "Team" at bounding box center [256, 214] width 142 height 23
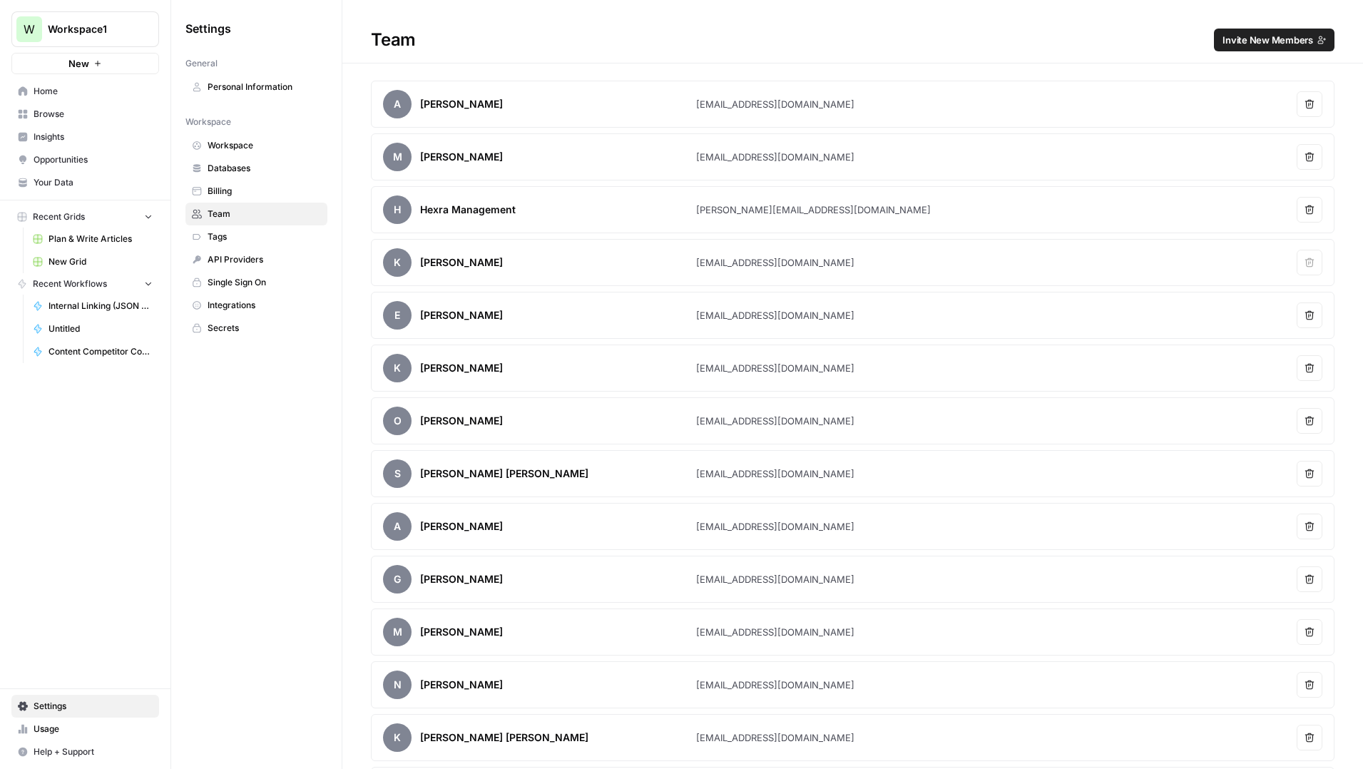
click at [251, 90] on span "Personal Information" at bounding box center [264, 87] width 113 height 13
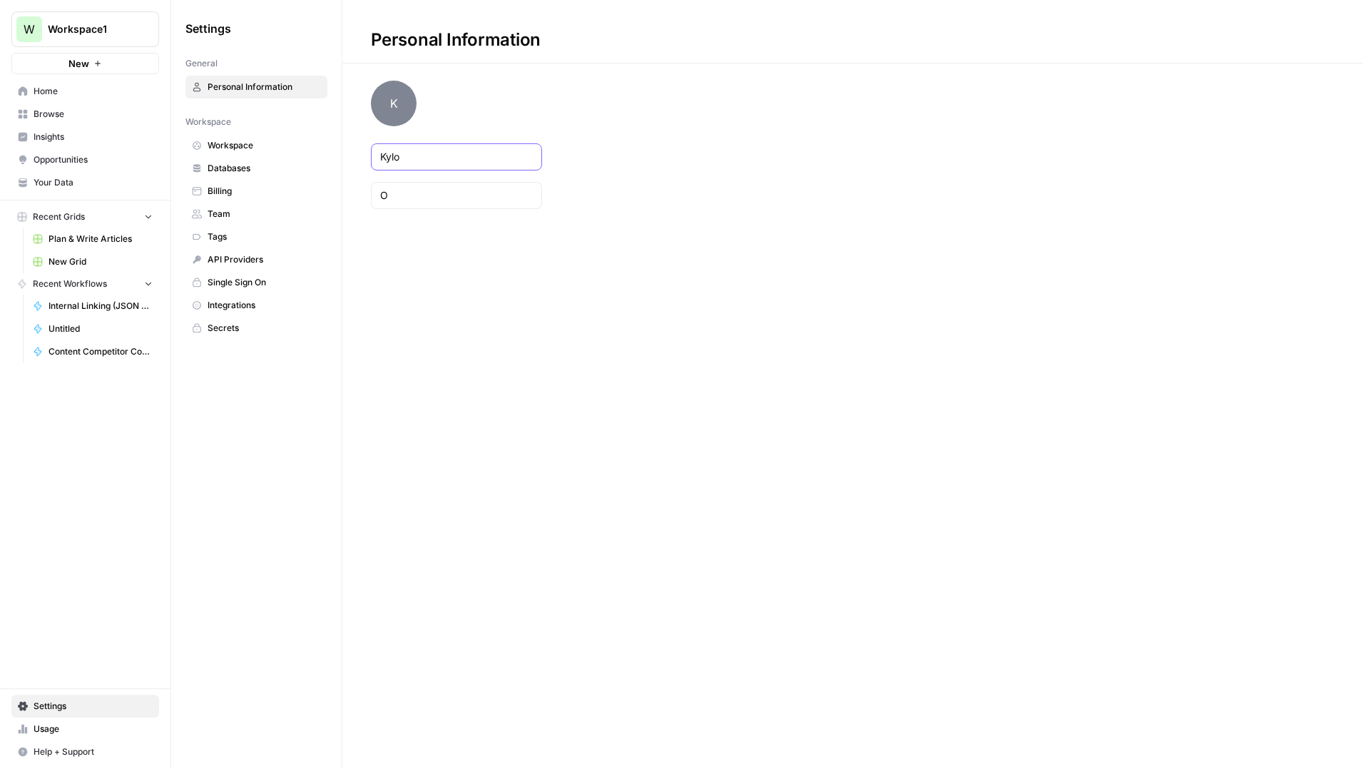
click at [428, 163] on input "Kylo" at bounding box center [453, 157] width 147 height 14
type input "Keelay"
click at [409, 198] on input "O" at bounding box center [456, 195] width 153 height 14
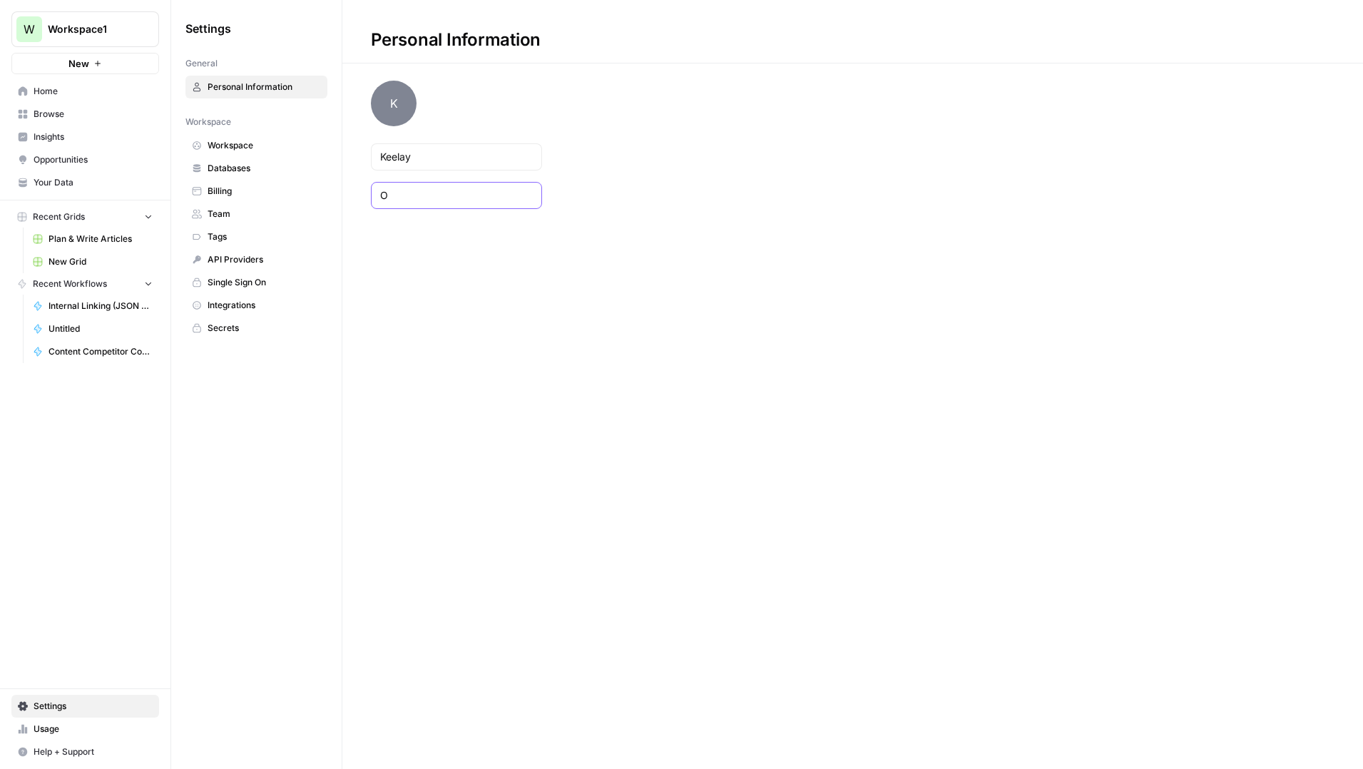
click at [409, 198] on input "O" at bounding box center [453, 195] width 147 height 14
click at [455, 291] on div "Personal Information [PERSON_NAME]" at bounding box center [852, 384] width 1021 height 769
click at [408, 200] on input "text" at bounding box center [453, 195] width 147 height 14
type input "O"
click at [421, 279] on div "Personal Information [PERSON_NAME]" at bounding box center [852, 384] width 1021 height 769
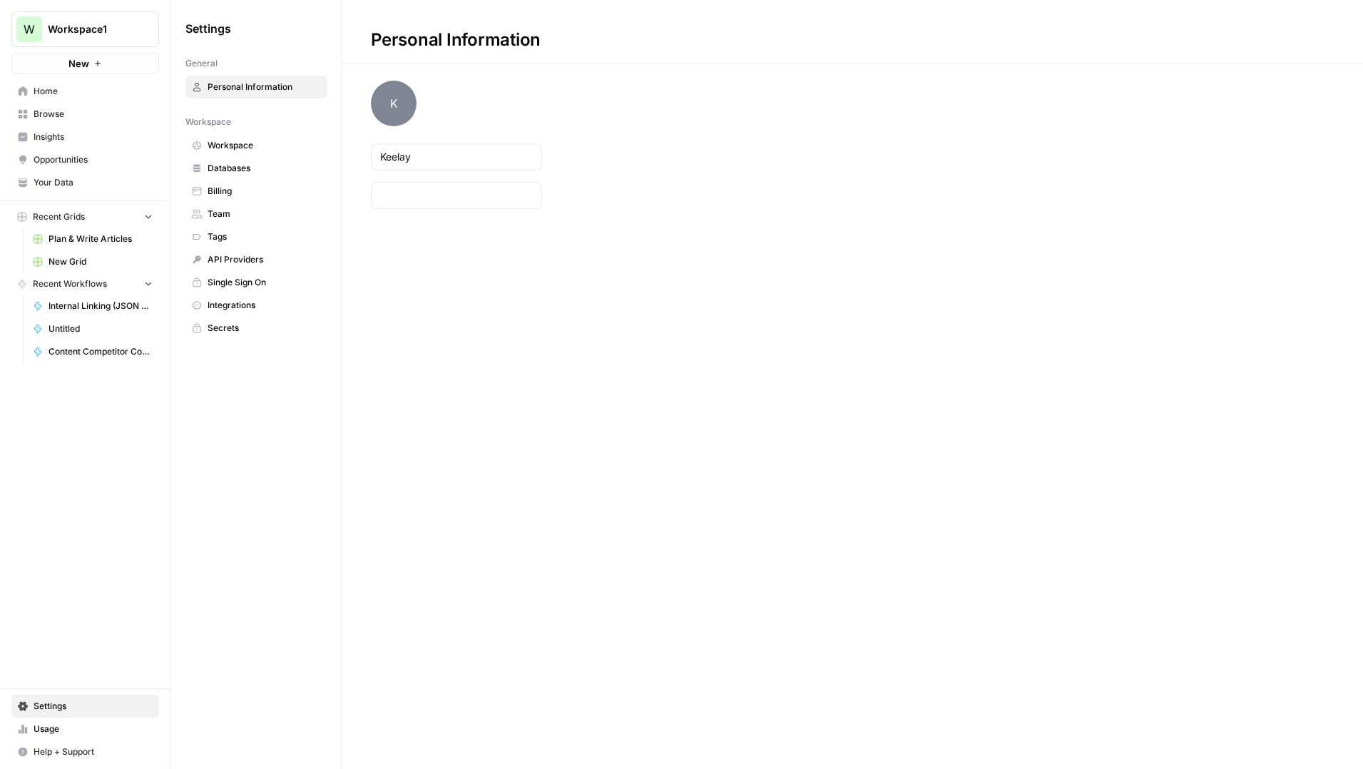
click at [223, 217] on span "Team" at bounding box center [264, 214] width 113 height 13
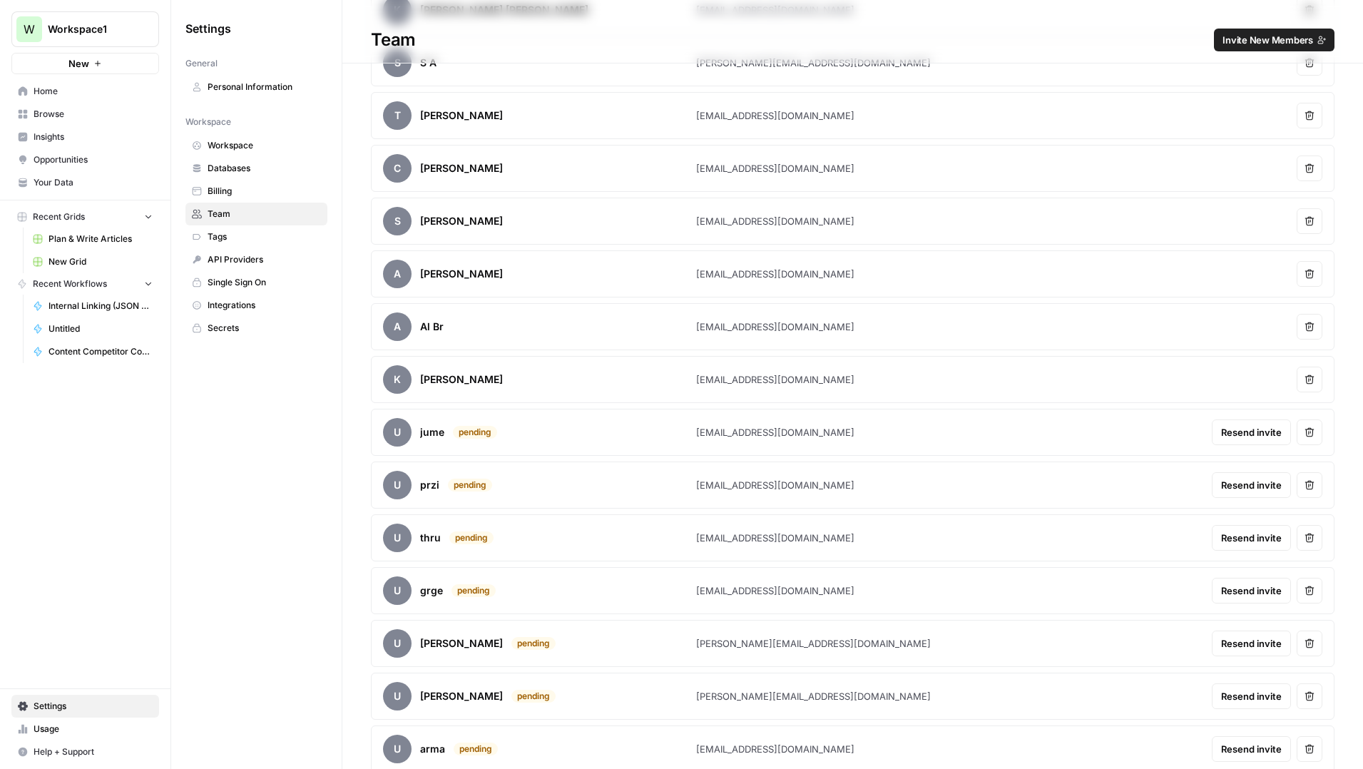
scroll to position [737, 0]
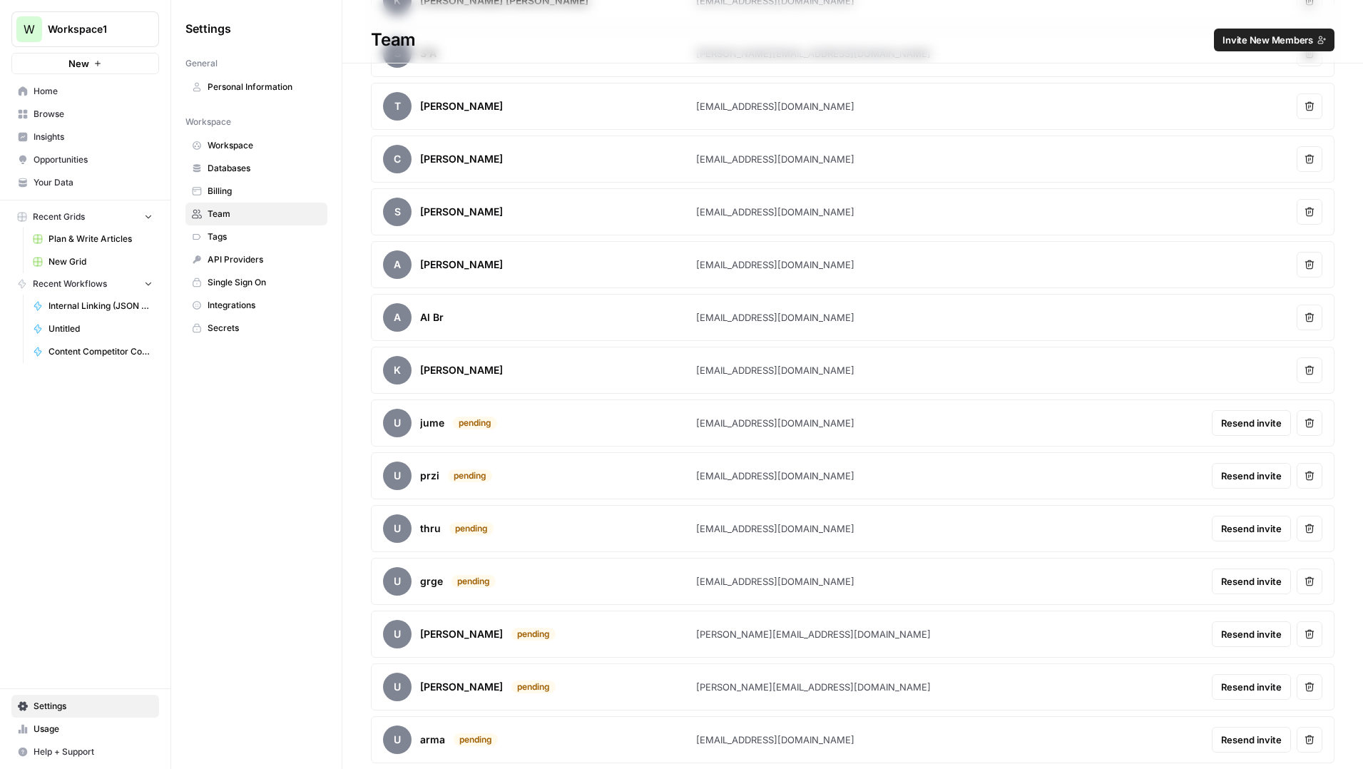
click at [1246, 41] on span "Invite New Members" at bounding box center [1268, 40] width 91 height 14
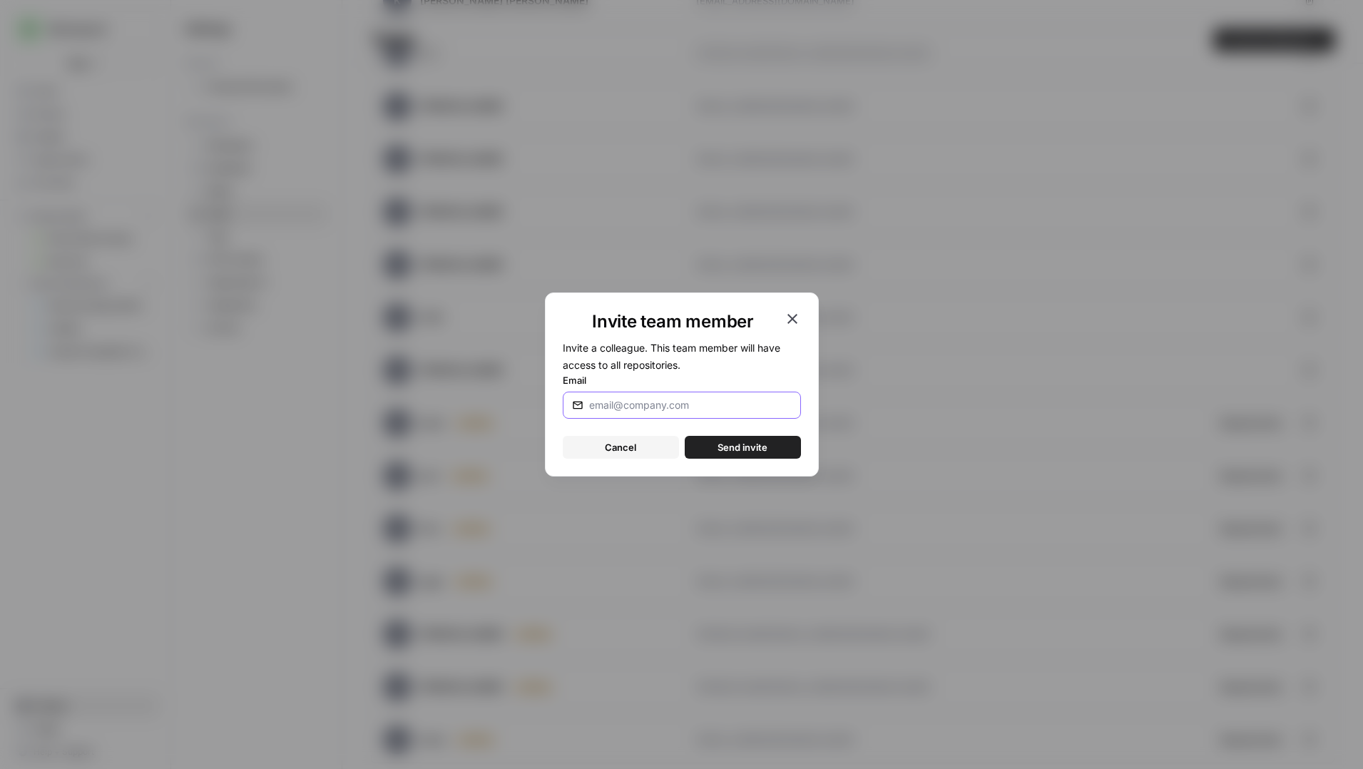
click at [660, 407] on input "Email" at bounding box center [687, 405] width 197 height 14
type input "[EMAIL_ADDRESS][DOMAIN_NAME]"
click at [746, 452] on span "Send invite" at bounding box center [743, 447] width 50 height 14
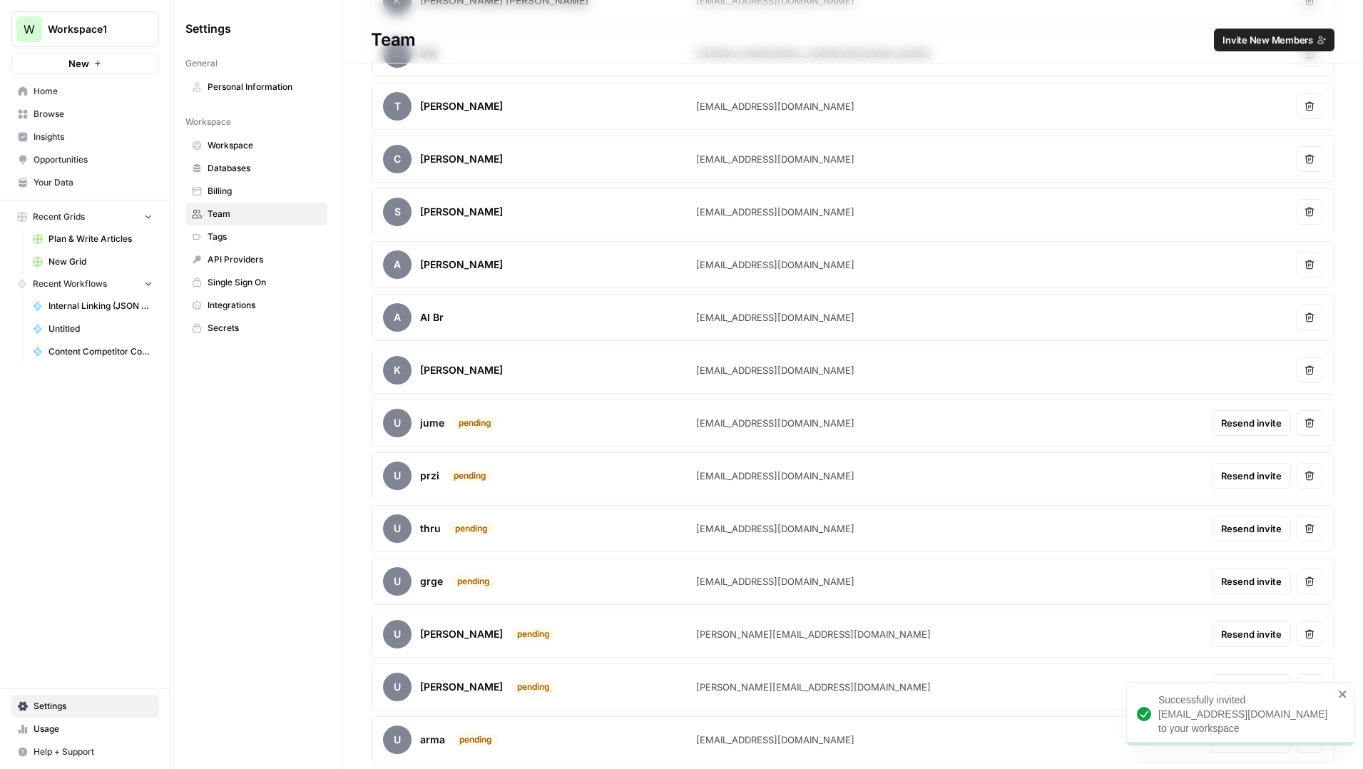
scroll to position [790, 0]
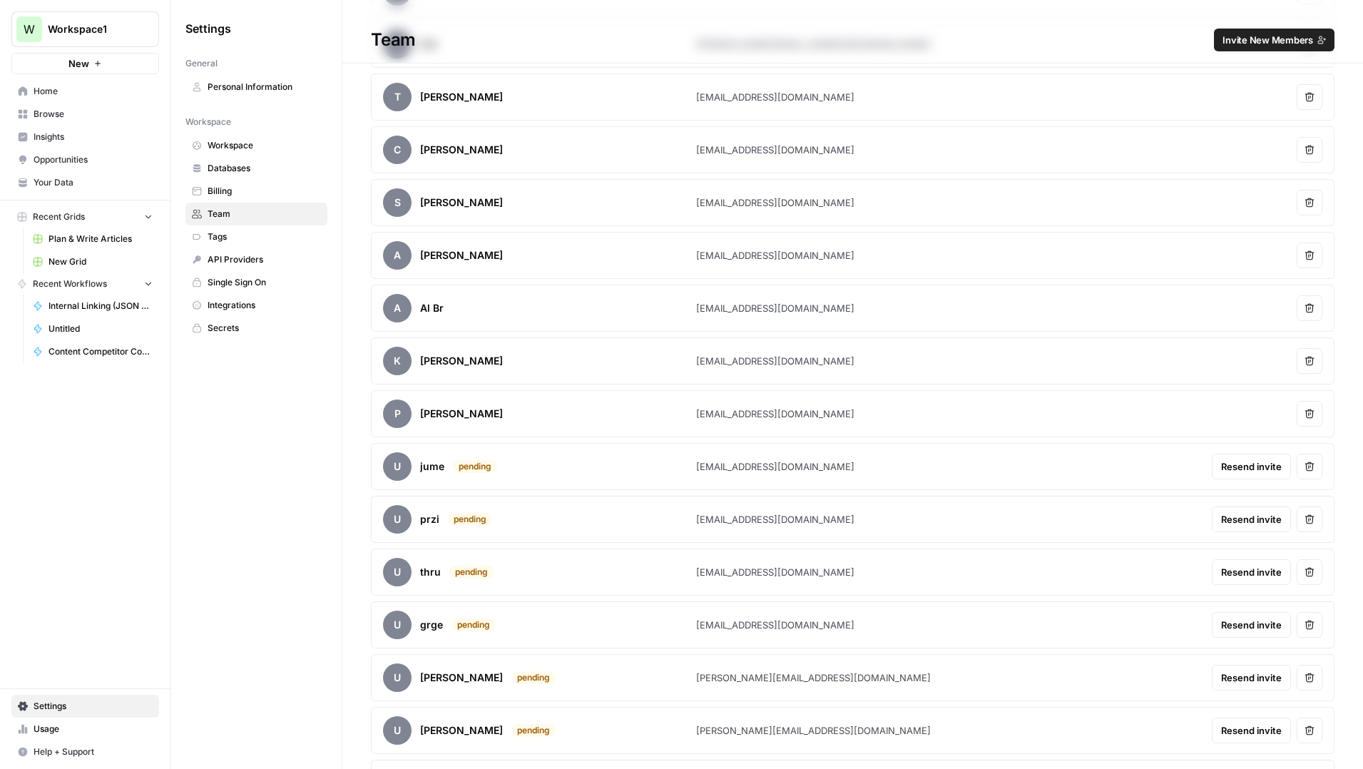
scroll to position [790, 0]
